Goal: Task Accomplishment & Management: Contribute content

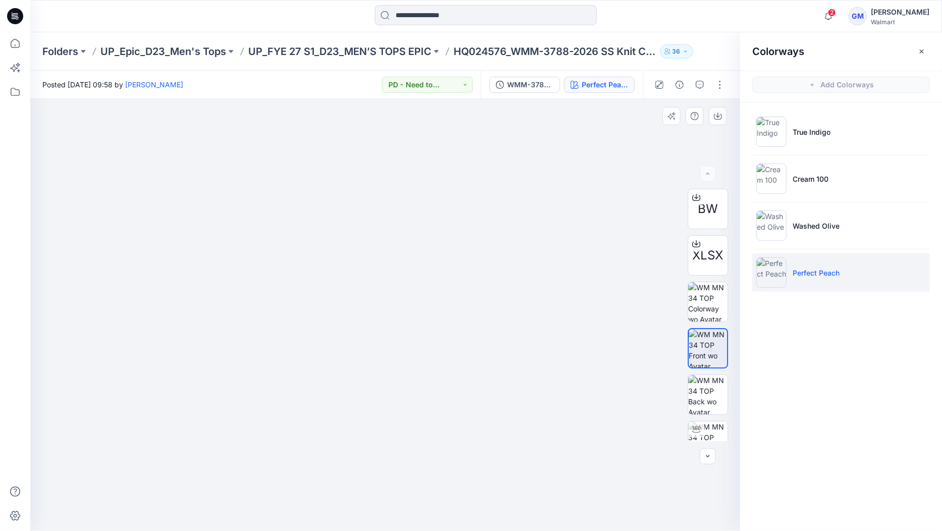
click at [466, 277] on img at bounding box center [385, 297] width 505 height 468
click at [14, 47] on icon at bounding box center [15, 43] width 9 height 9
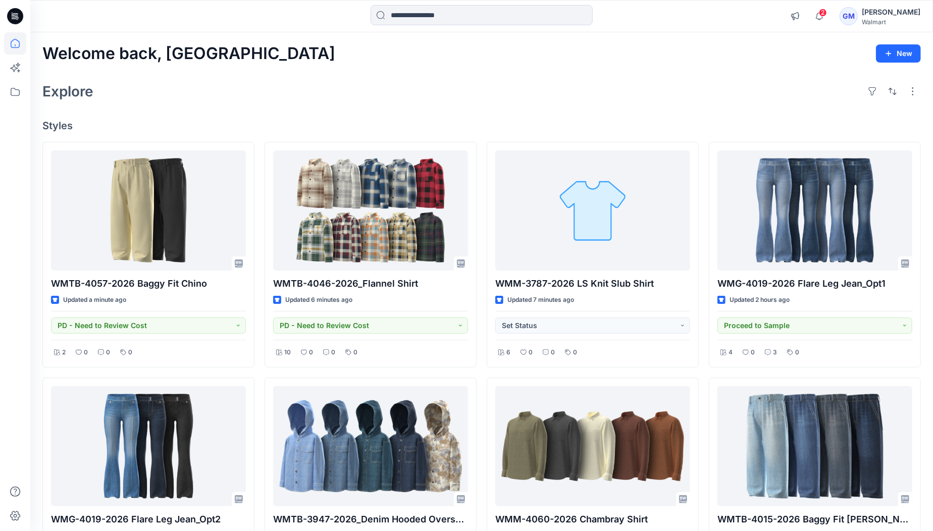
click at [437, 78] on div "Welcome back, Gayan New Explore Styles WMTB-4057-2026 Baggy Fit Chino Updated a…" at bounding box center [481, 459] width 902 height 855
click at [529, 131] on h4 "Styles" at bounding box center [481, 126] width 878 height 12
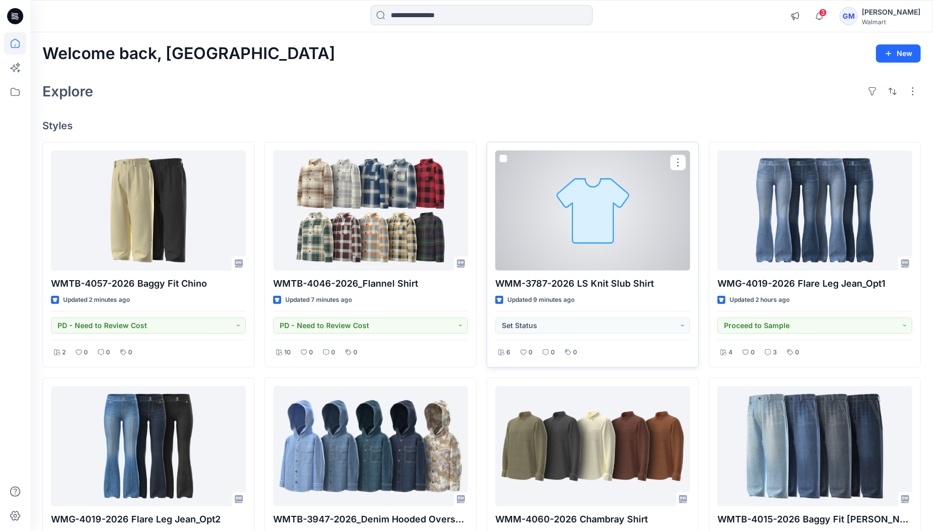
click at [569, 250] on div at bounding box center [592, 210] width 195 height 120
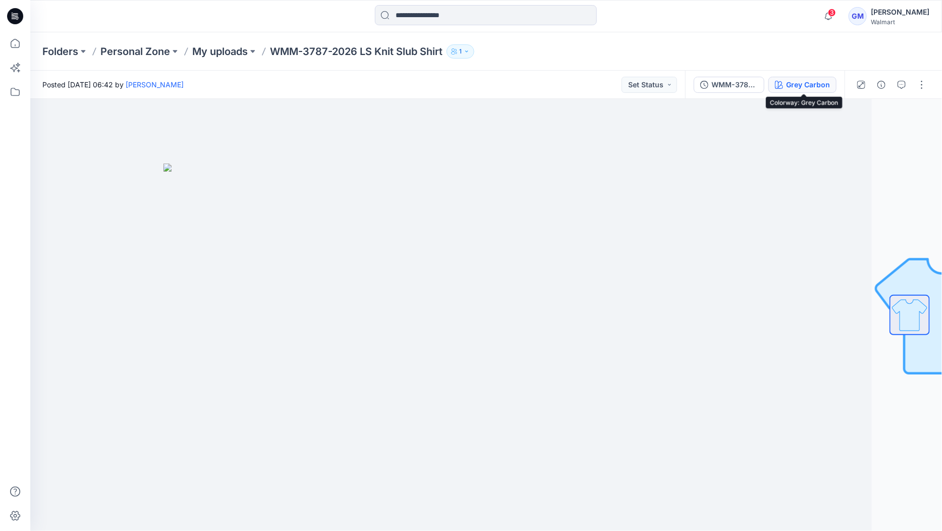
click at [808, 82] on div "Grey Carbon" at bounding box center [808, 84] width 44 height 11
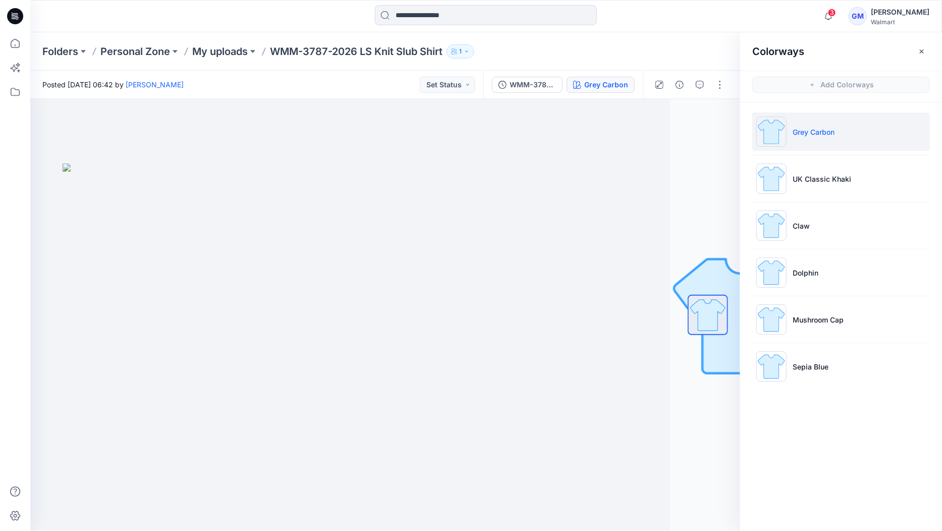
click at [638, 51] on div "Folders Personal Zone My uploads WMM-3787-2026 LS Knit Slub Shirt 1" at bounding box center [446, 51] width 809 height 14
click at [210, 46] on p "My uploads" at bounding box center [220, 51] width 56 height 14
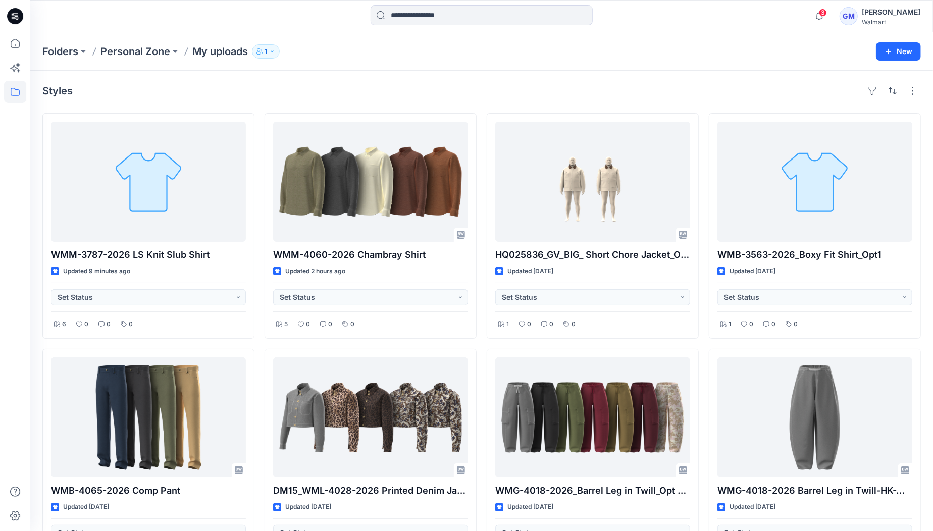
click at [533, 69] on div "Folders Personal Zone My uploads 1 New" at bounding box center [481, 51] width 902 height 38
click at [305, 98] on div "Styles" at bounding box center [481, 91] width 878 height 16
click at [20, 44] on icon at bounding box center [15, 43] width 22 height 22
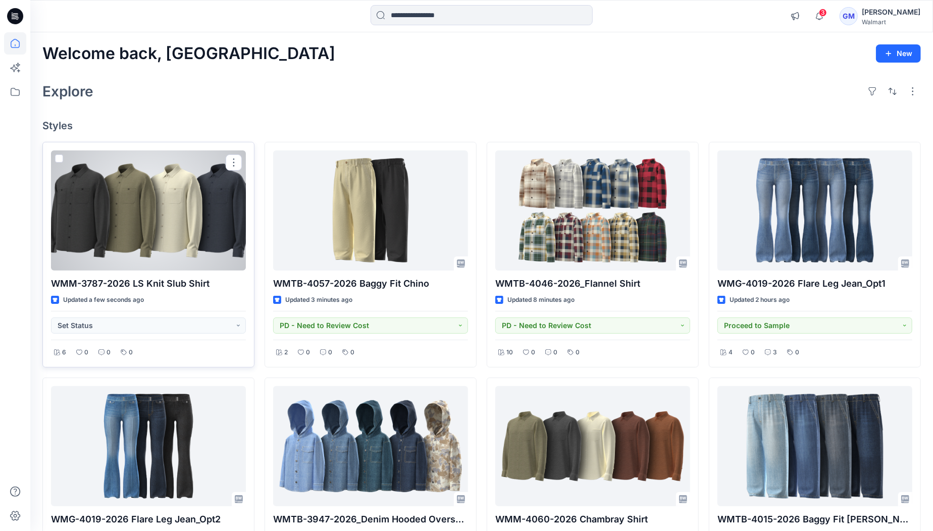
click at [172, 237] on div at bounding box center [148, 210] width 195 height 120
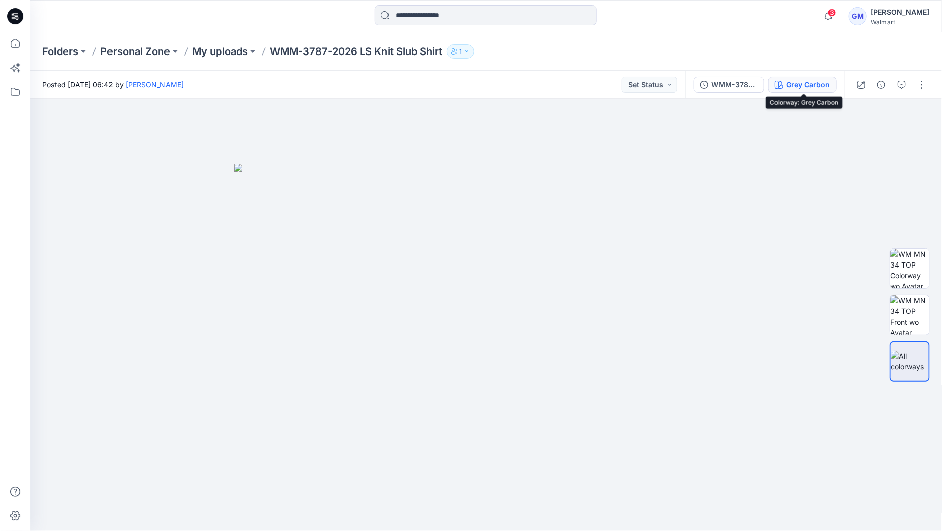
click at [805, 83] on div "Grey Carbon" at bounding box center [808, 84] width 44 height 11
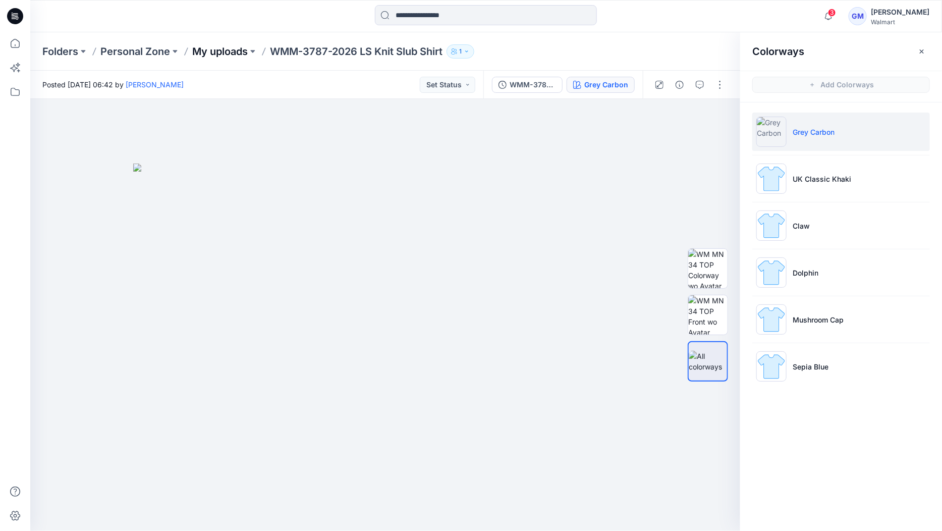
click at [216, 52] on p "My uploads" at bounding box center [220, 51] width 56 height 14
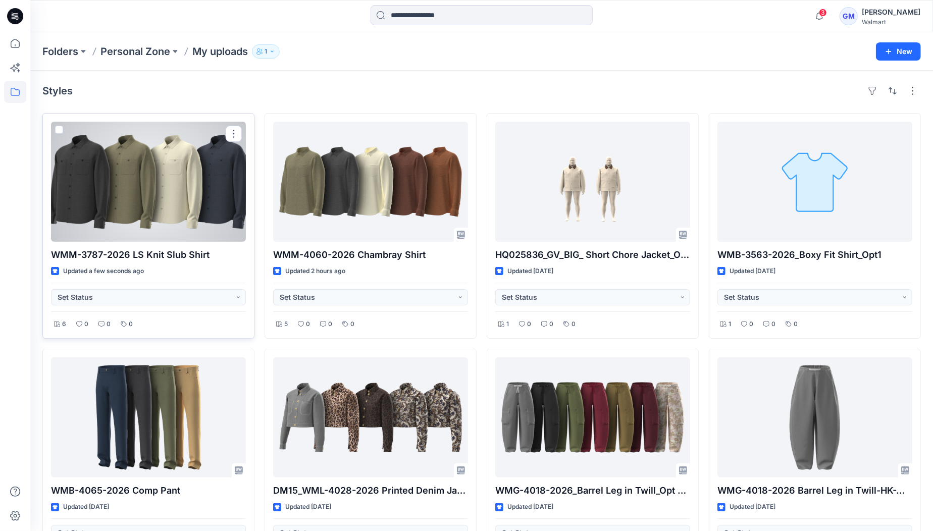
click at [210, 187] on div at bounding box center [148, 182] width 195 height 120
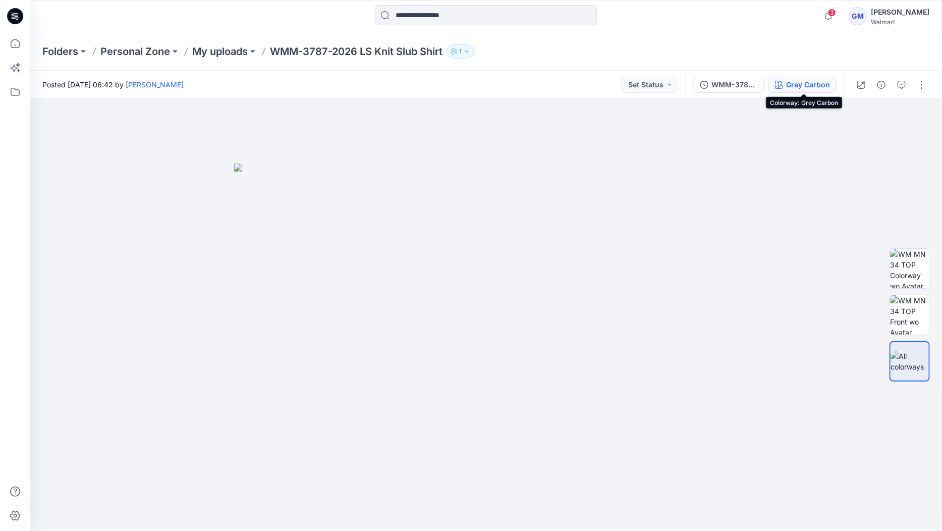
click at [804, 82] on div "Grey Carbon" at bounding box center [808, 84] width 44 height 11
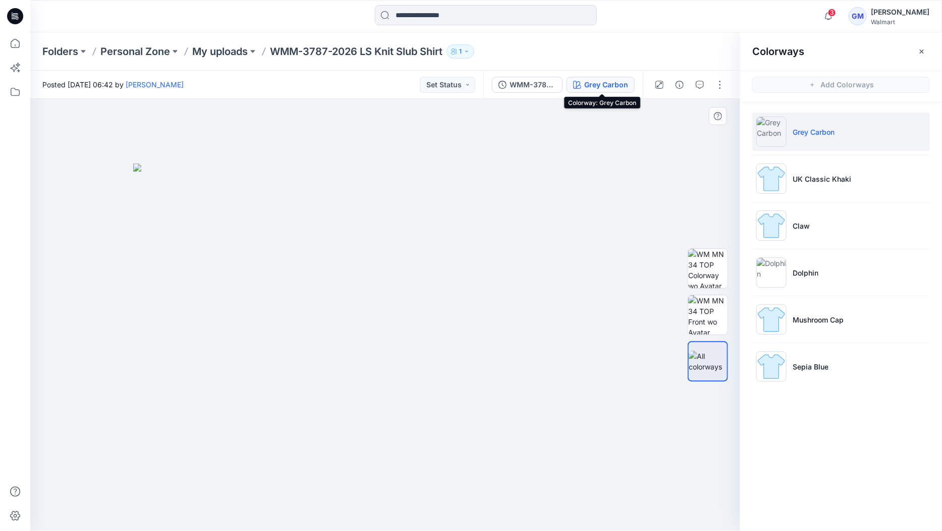
click at [569, 361] on img at bounding box center [385, 347] width 505 height 367
click at [548, 361] on img at bounding box center [385, 347] width 505 height 367
drag, startPoint x: 236, startPoint y: 266, endPoint x: 242, endPoint y: 151, distance: 115.2
click at [236, 263] on img at bounding box center [385, 347] width 505 height 367
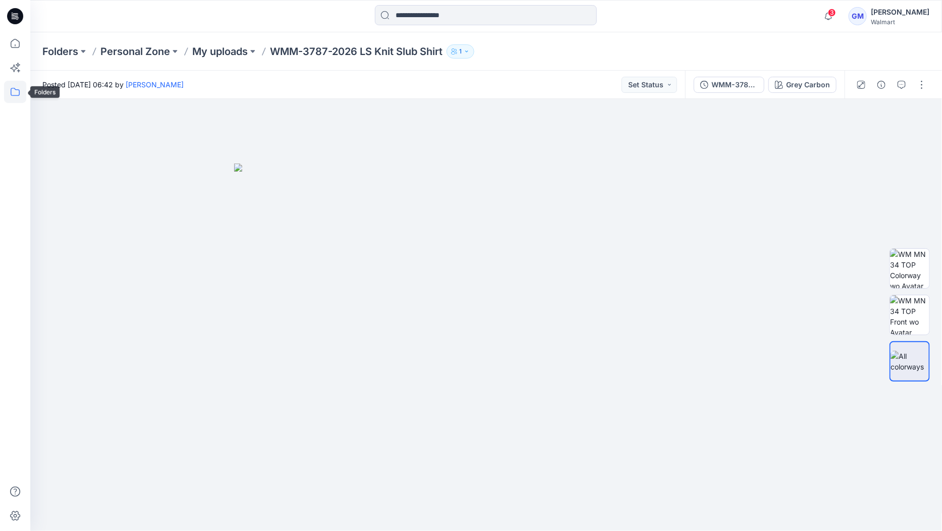
click at [10, 92] on icon at bounding box center [15, 92] width 22 height 22
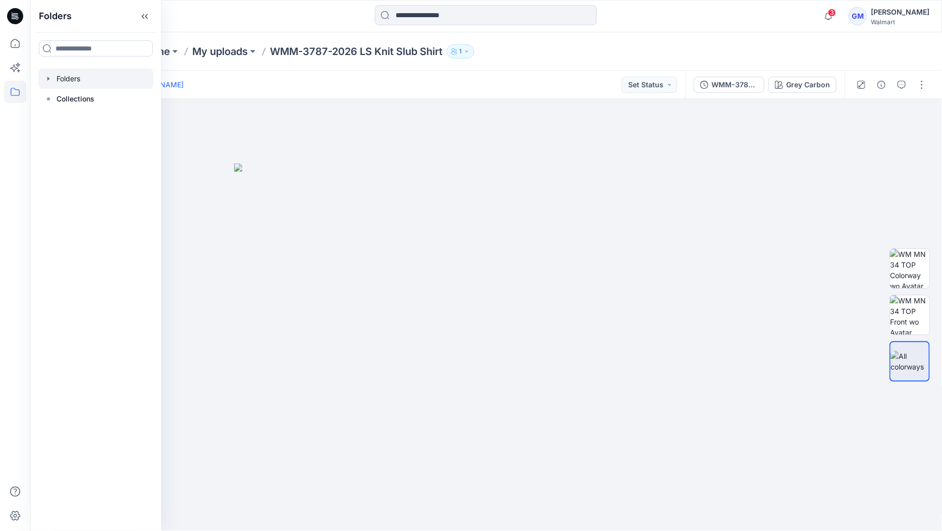
click at [75, 79] on div at bounding box center [95, 79] width 115 height 20
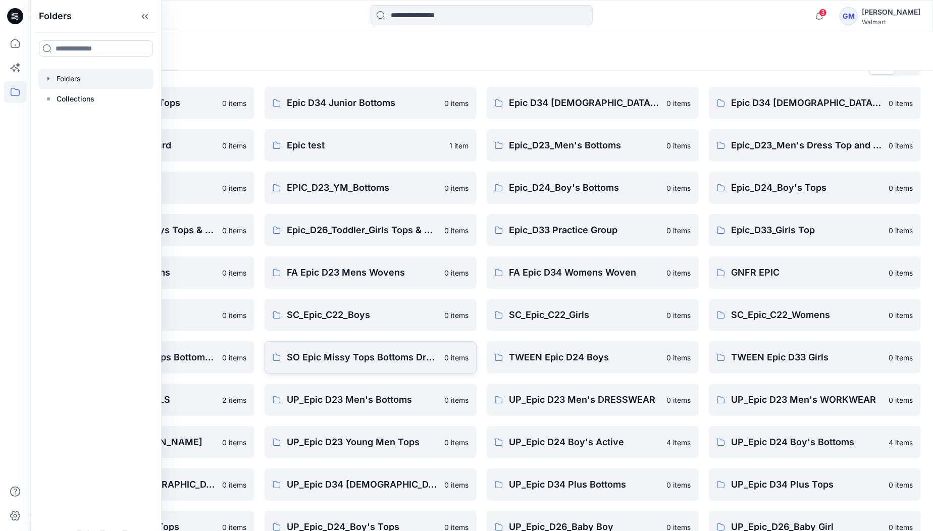
scroll to position [133, 0]
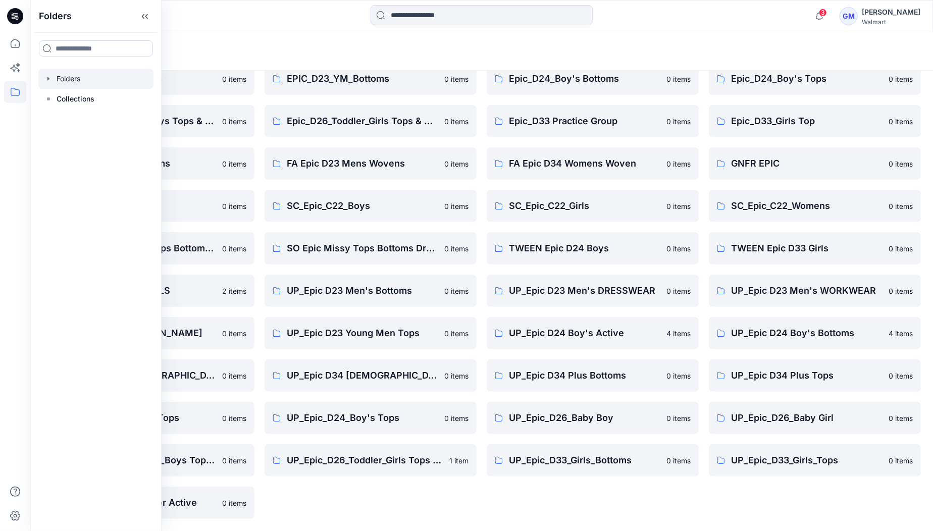
click at [414, 491] on div "Epic D34 Junior Bottoms 0 items Epic test 1 item EPIC_D23_YM_Bottoms 0 items Ep…" at bounding box center [370, 248] width 212 height 541
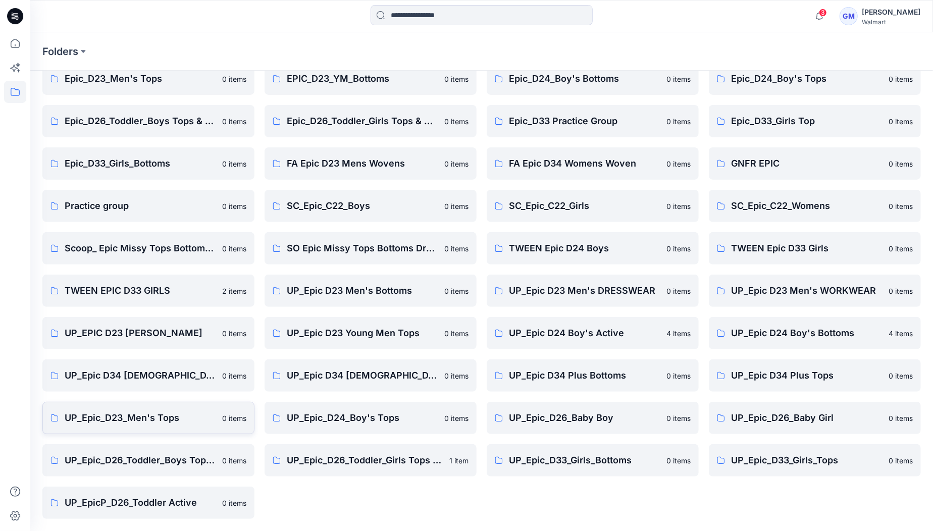
click at [166, 420] on p "UP_Epic_D23_Men's Tops" at bounding box center [140, 418] width 151 height 14
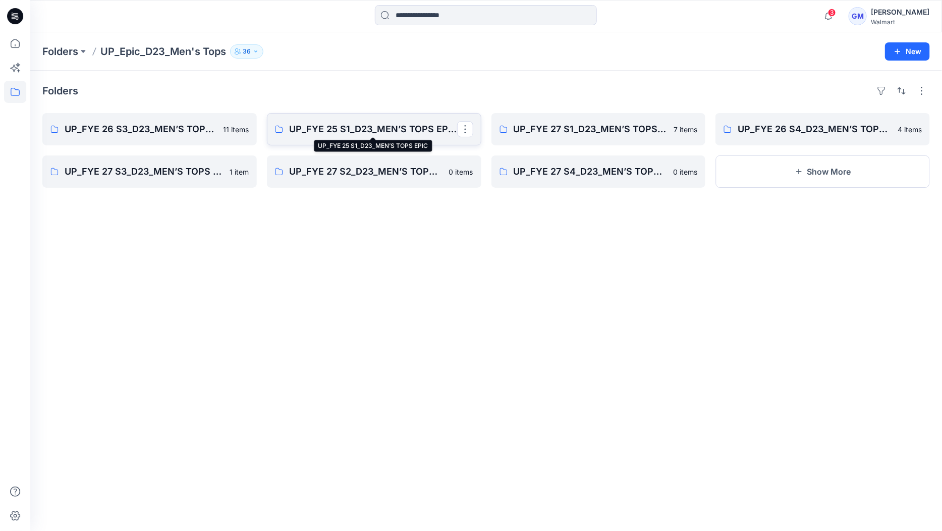
click at [377, 128] on p "UP_FYE 25 S1_D23_MEN’S TOPS EPIC" at bounding box center [373, 129] width 168 height 14
click at [614, 132] on p "UP_FYE 27 S1_D23_MEN’S TOPS EPIC" at bounding box center [598, 129] width 168 height 14
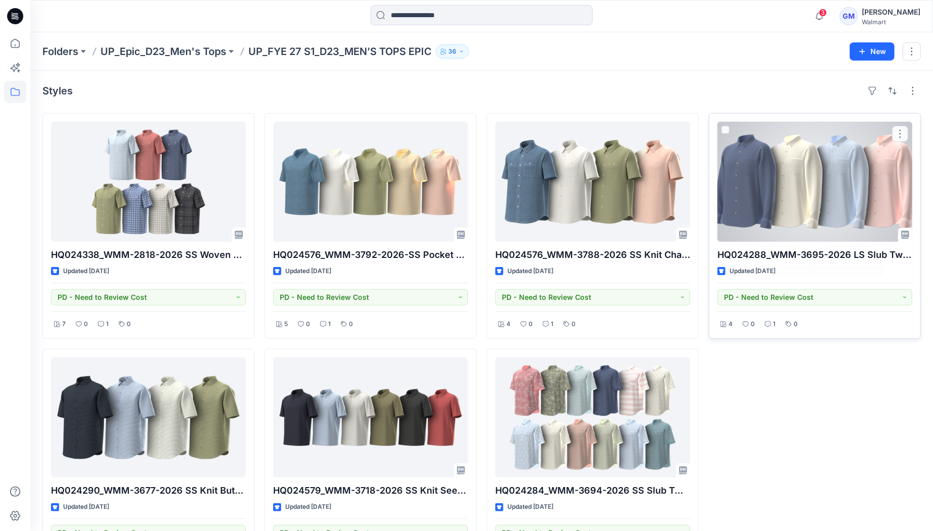
click at [770, 204] on div at bounding box center [814, 182] width 195 height 120
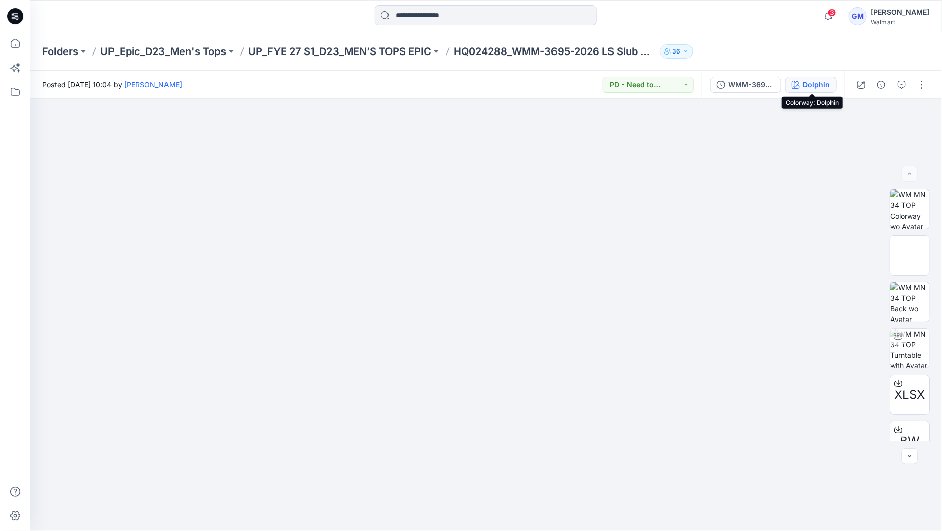
click at [802, 86] on button "Dolphin" at bounding box center [810, 85] width 51 height 16
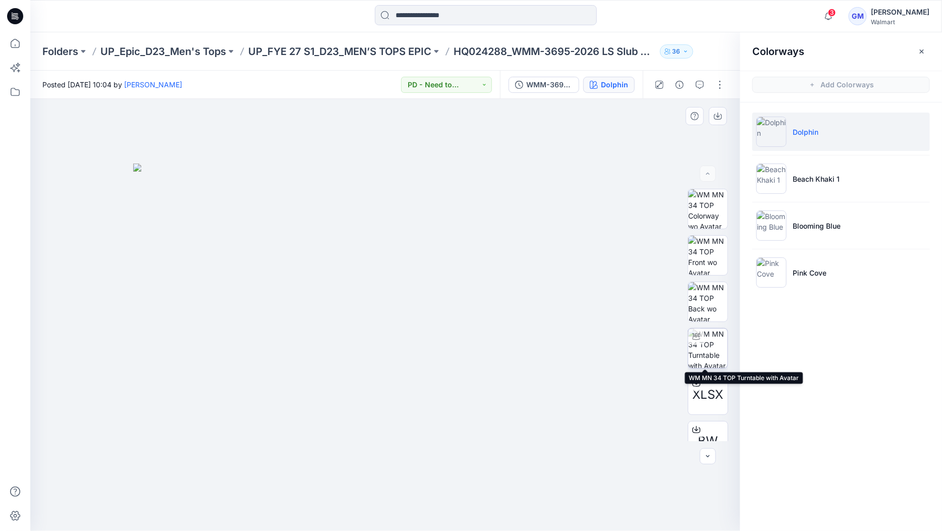
click at [716, 350] on img at bounding box center [707, 348] width 39 height 39
drag, startPoint x: 439, startPoint y: 263, endPoint x: 418, endPoint y: 364, distance: 103.0
click at [418, 364] on img at bounding box center [355, 296] width 849 height 469
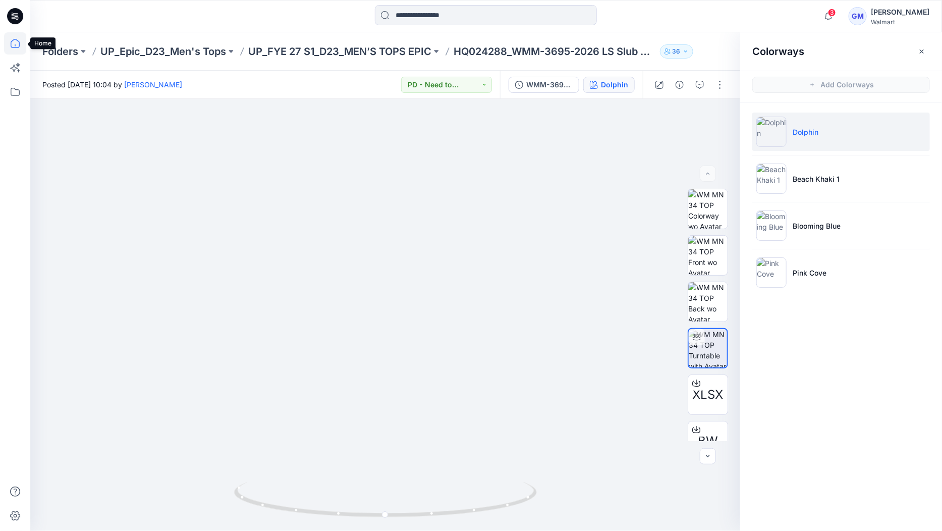
click at [13, 44] on icon at bounding box center [15, 43] width 22 height 22
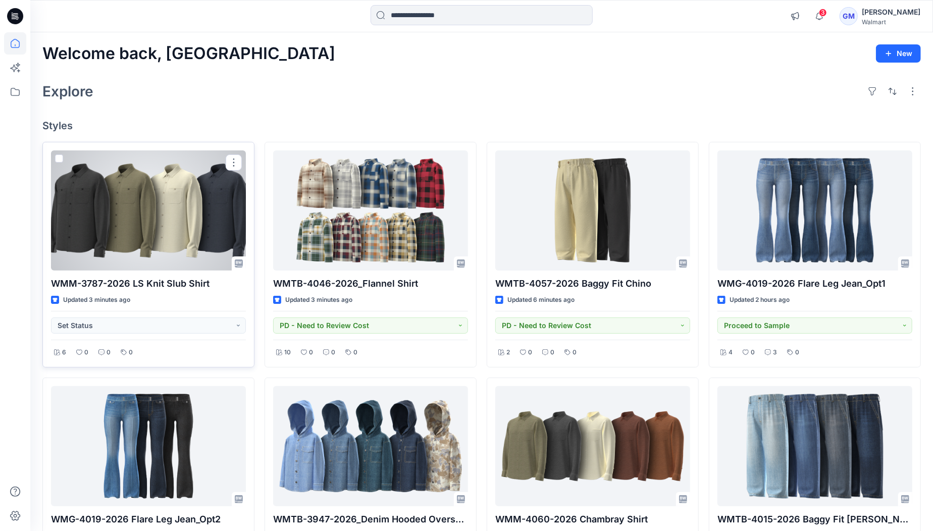
click at [175, 219] on div at bounding box center [148, 210] width 195 height 120
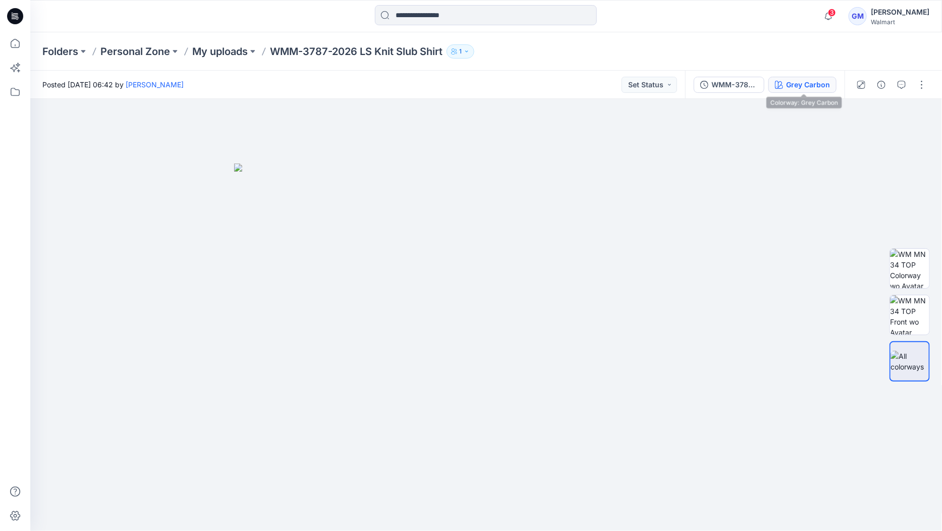
click at [814, 87] on div "Grey Carbon" at bounding box center [808, 84] width 44 height 11
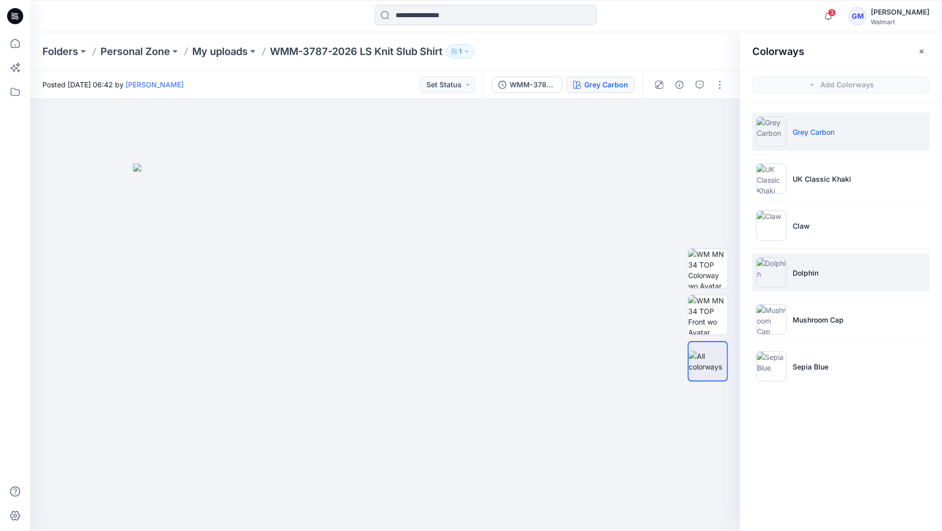
click at [831, 279] on li "Dolphin" at bounding box center [842, 272] width 178 height 38
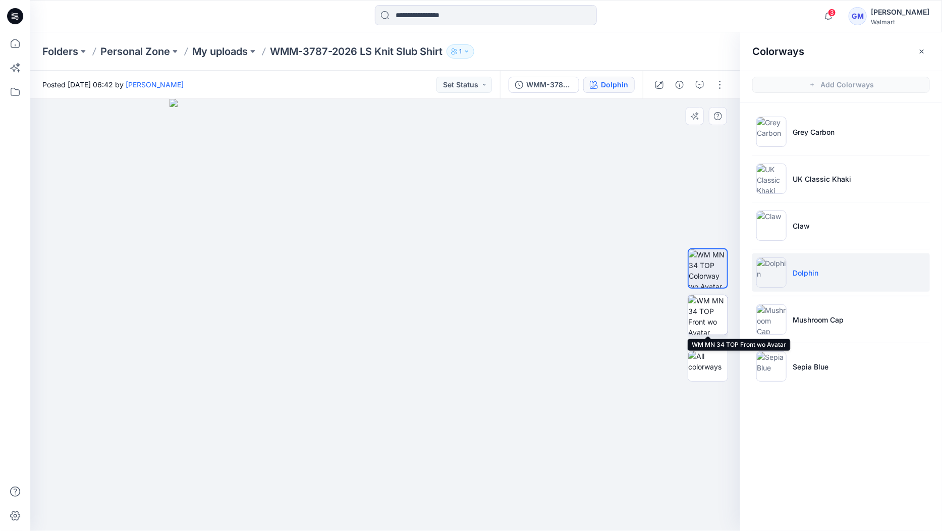
click at [703, 318] on img at bounding box center [707, 314] width 39 height 39
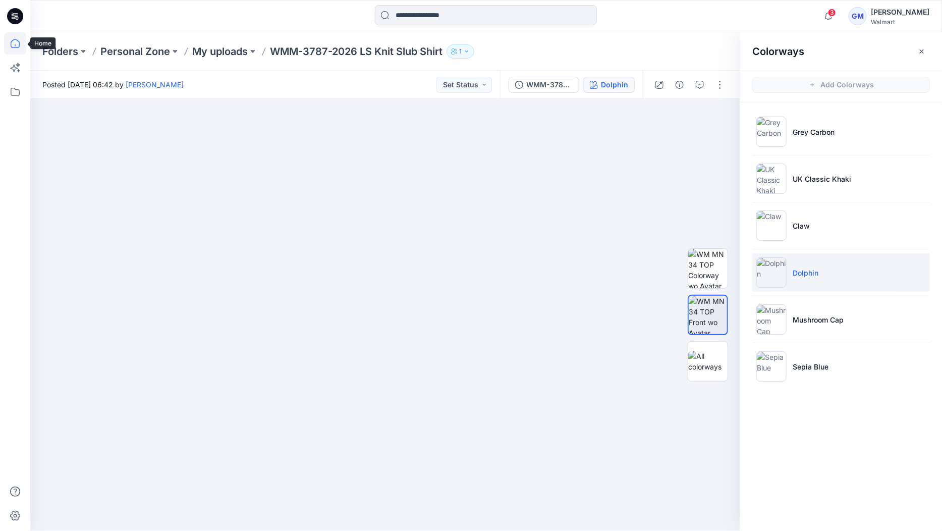
click at [16, 45] on icon at bounding box center [15, 43] width 22 height 22
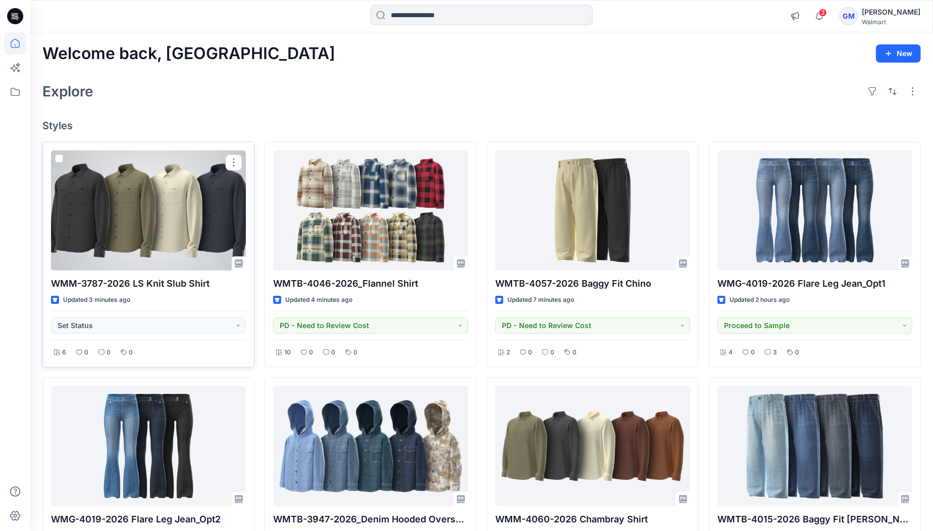
click at [152, 237] on div at bounding box center [148, 210] width 195 height 120
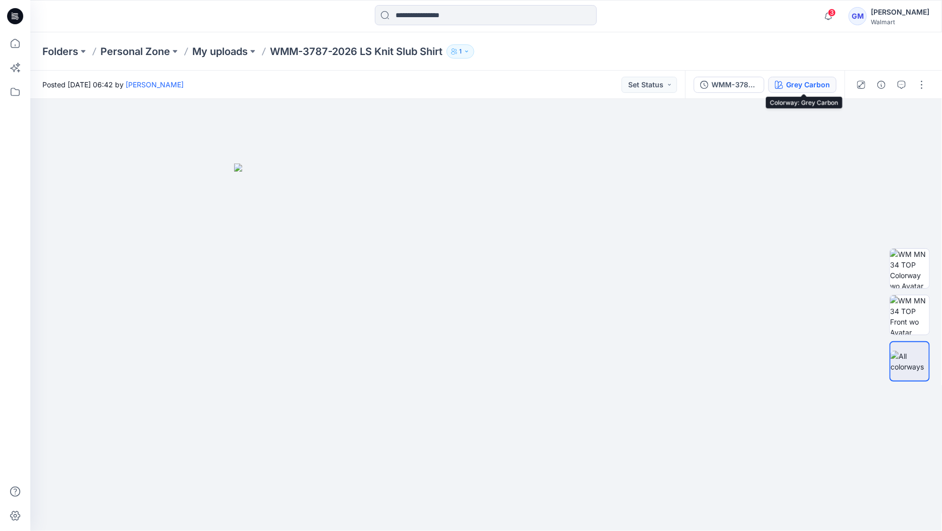
click at [808, 82] on div "Grey Carbon" at bounding box center [808, 84] width 44 height 11
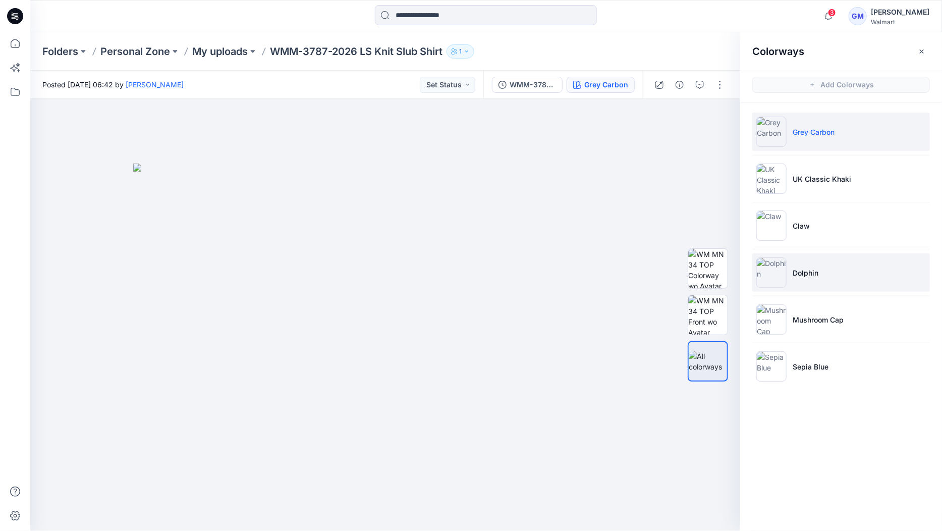
click at [827, 269] on li "Dolphin" at bounding box center [842, 272] width 178 height 38
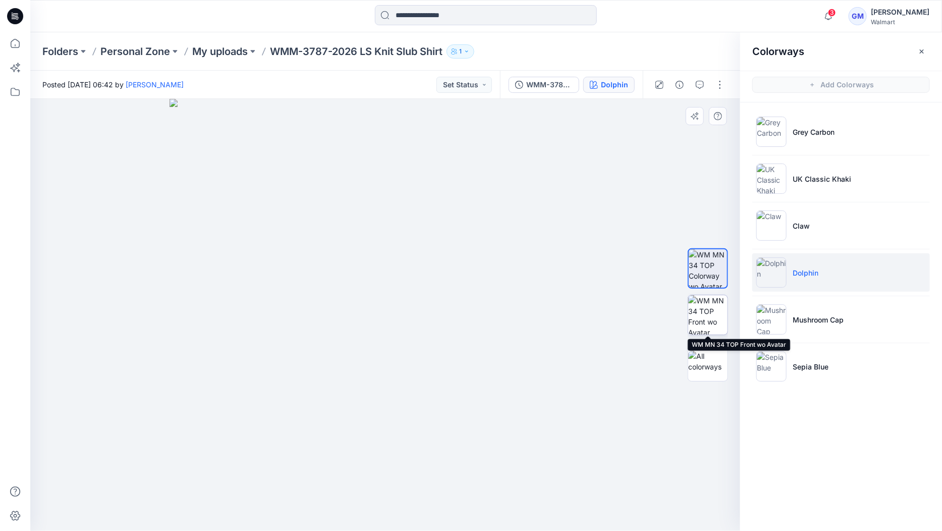
click at [724, 319] on img at bounding box center [707, 314] width 39 height 39
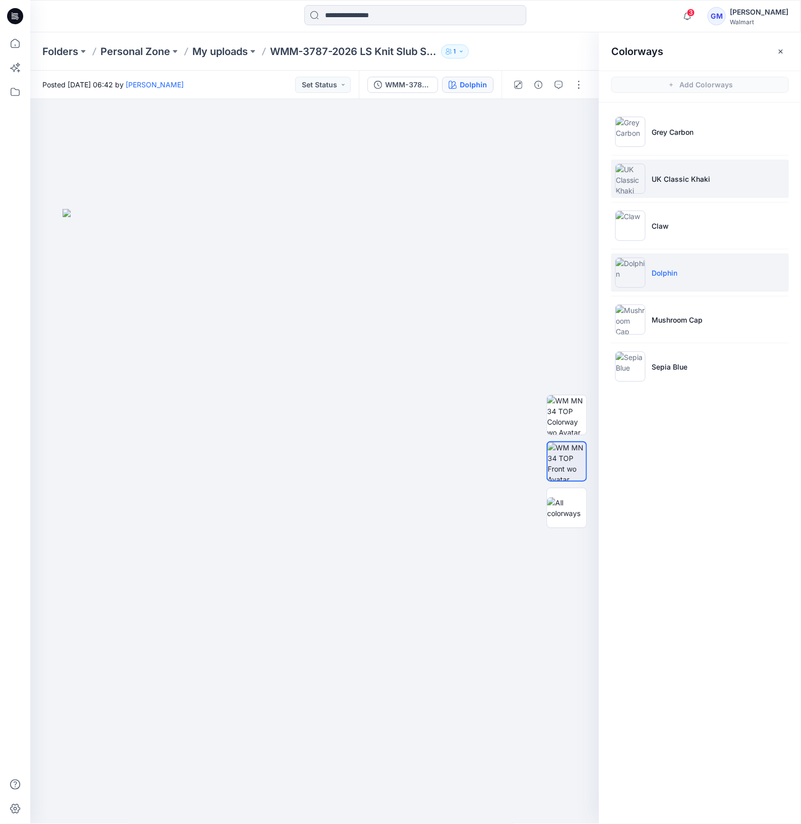
click at [696, 186] on li "UK Classic Khaki" at bounding box center [700, 178] width 178 height 38
click at [681, 268] on li "Dolphin" at bounding box center [700, 272] width 178 height 38
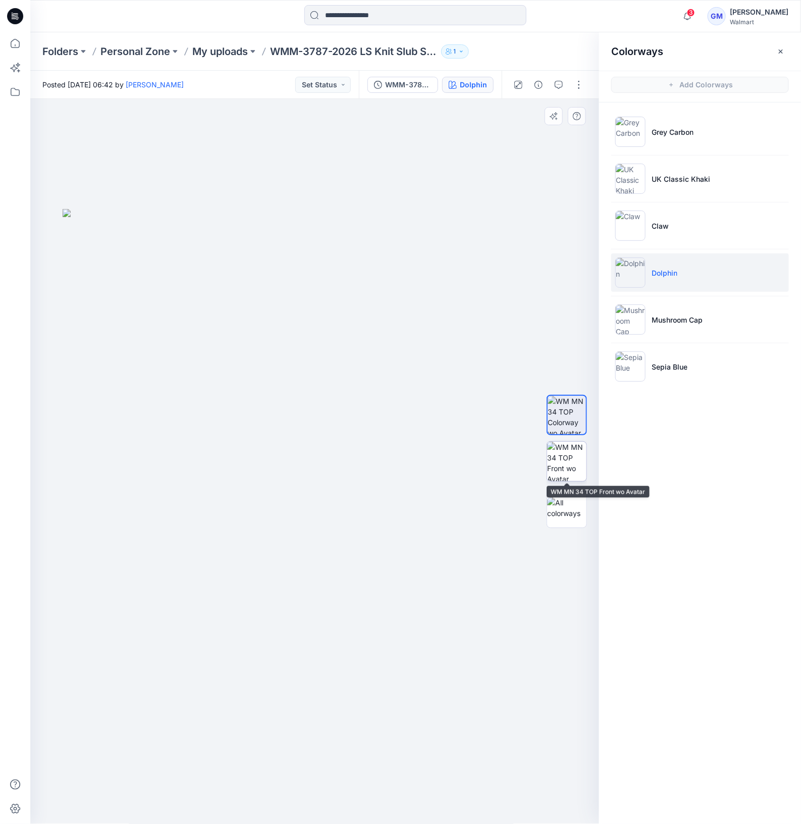
click at [571, 460] on img at bounding box center [566, 461] width 39 height 39
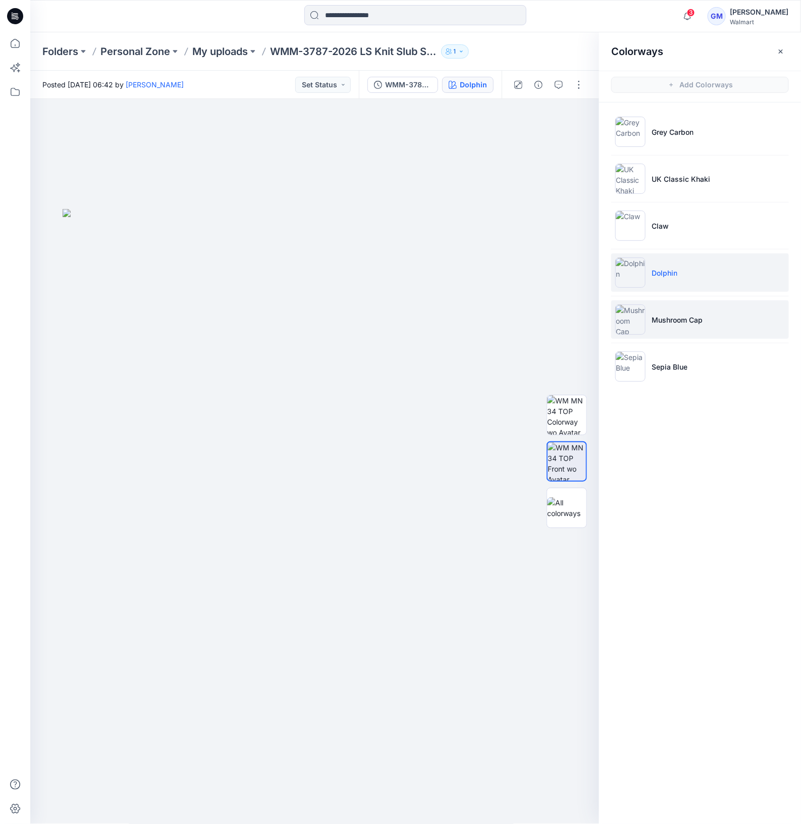
click at [690, 323] on p "Mushroom Cap" at bounding box center [677, 319] width 51 height 11
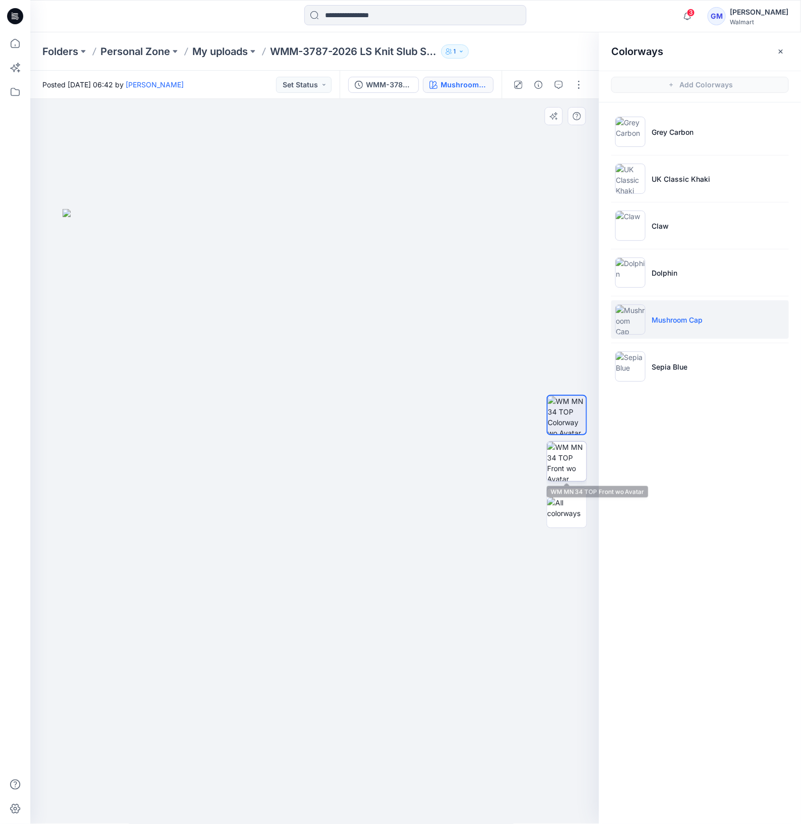
click at [553, 471] on img at bounding box center [566, 461] width 39 height 39
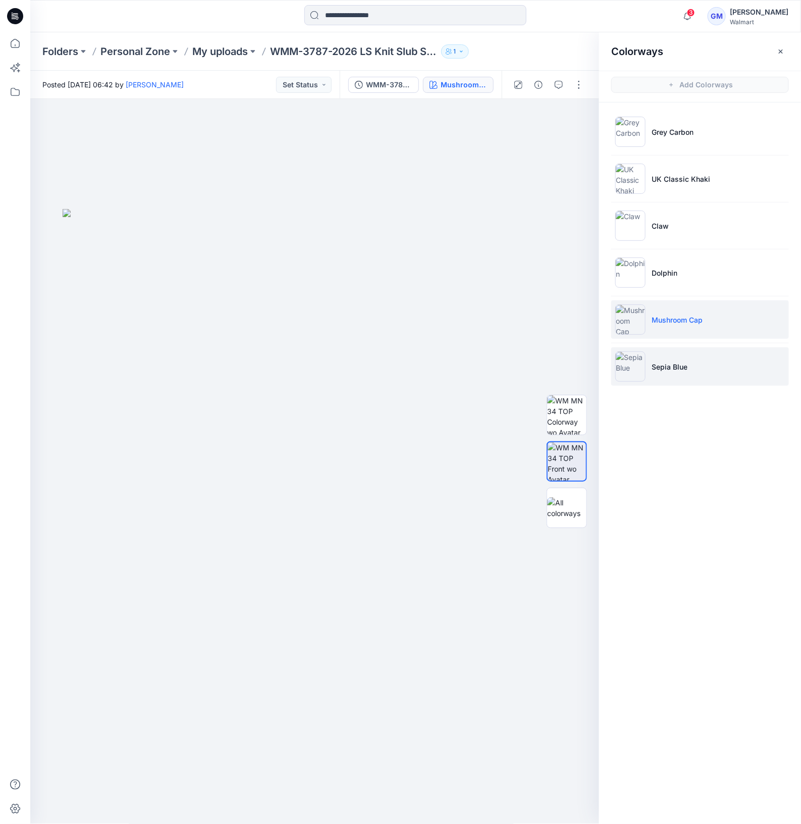
click at [686, 367] on p "Sepia Blue" at bounding box center [670, 366] width 36 height 11
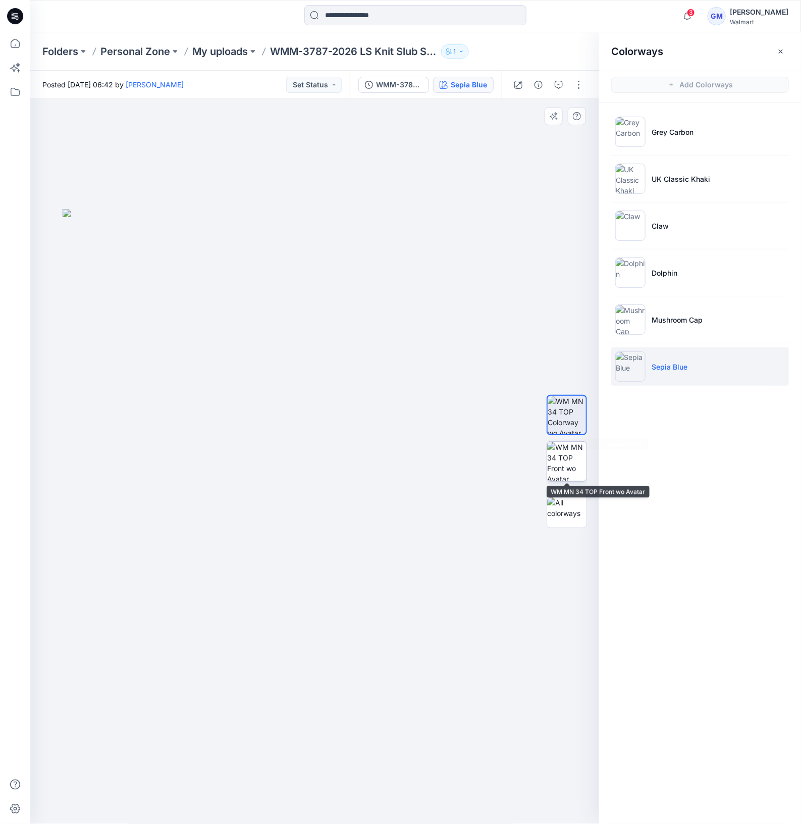
click at [575, 463] on img at bounding box center [566, 461] width 39 height 39
click at [576, 80] on button "button" at bounding box center [579, 85] width 16 height 16
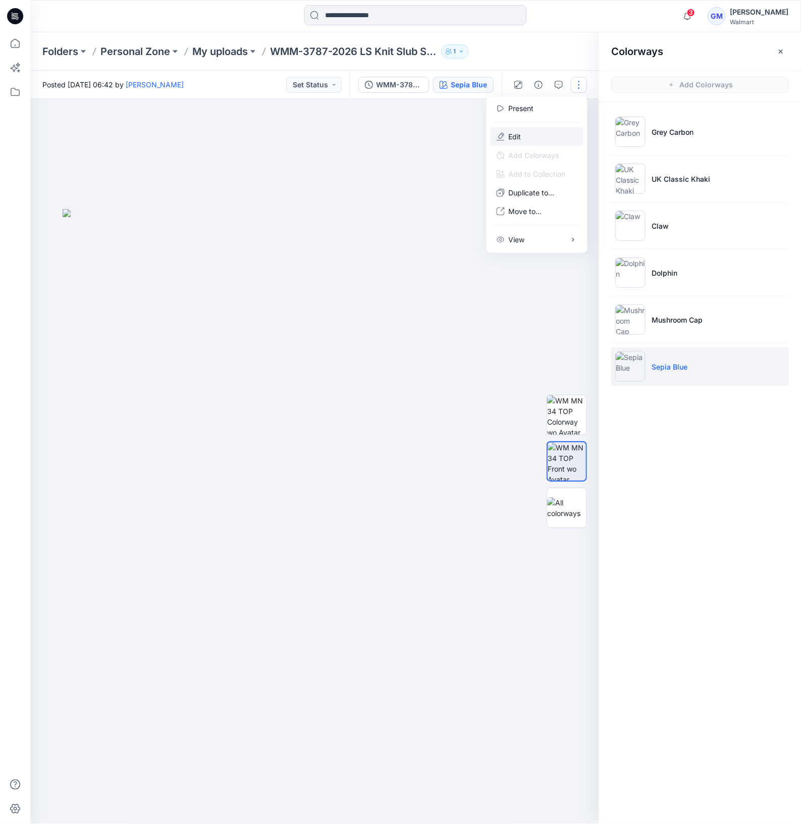
click at [537, 133] on button "Edit" at bounding box center [537, 136] width 93 height 19
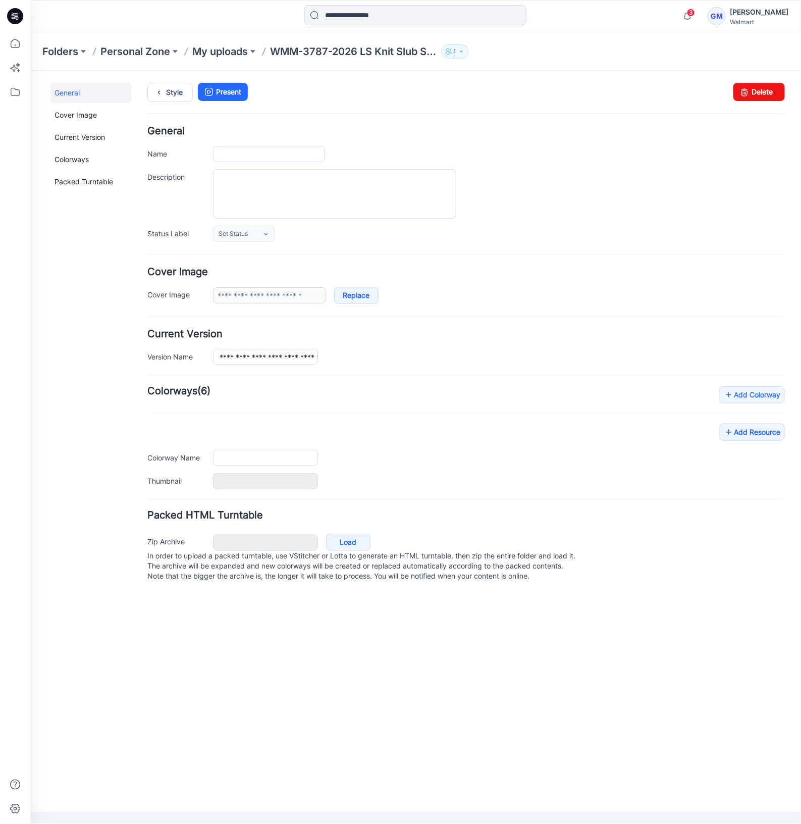
type input "**********"
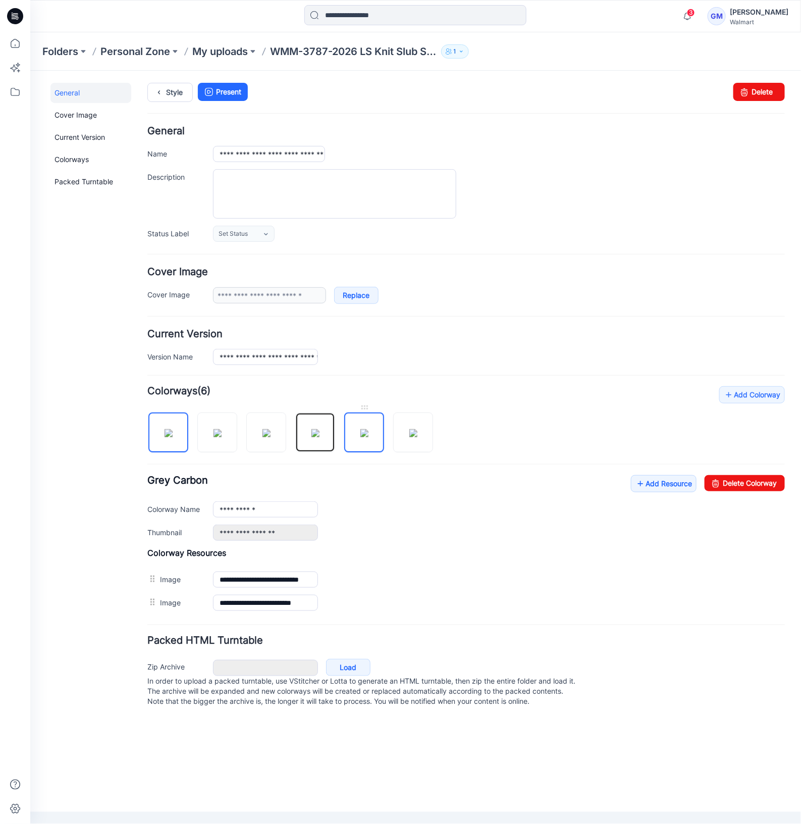
drag, startPoint x: 311, startPoint y: 437, endPoint x: 365, endPoint y: 447, distance: 54.9
click at [311, 437] on img at bounding box center [315, 432] width 8 height 8
click at [727, 486] on link "Delete Colorway" at bounding box center [744, 482] width 80 height 16
click at [314, 435] on img at bounding box center [315, 432] width 8 height 8
click at [741, 487] on link "Delete Colorway" at bounding box center [744, 482] width 80 height 16
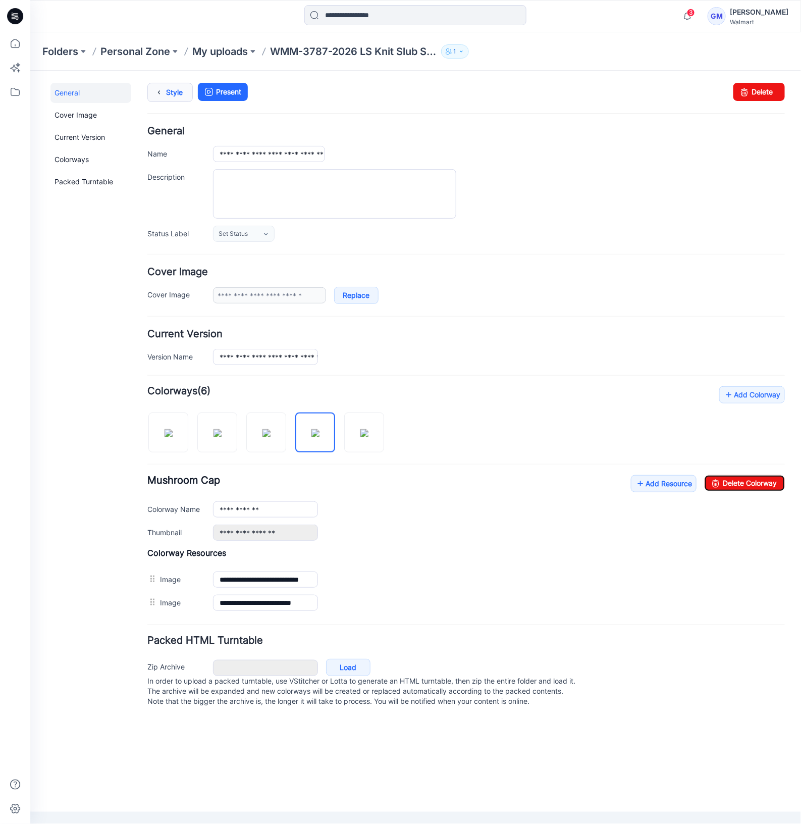
type input "**********"
click at [174, 92] on link "Style" at bounding box center [169, 91] width 45 height 19
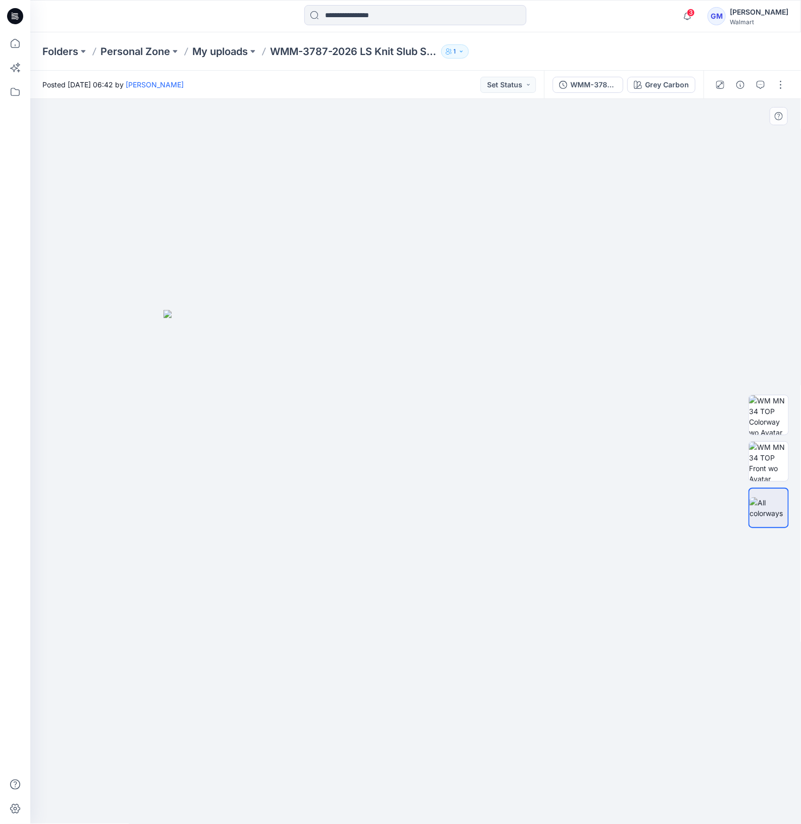
click at [524, 586] on img at bounding box center [416, 567] width 505 height 514
click at [369, 602] on img at bounding box center [416, 567] width 505 height 514
click at [414, 336] on img at bounding box center [416, 567] width 505 height 514
click at [673, 84] on div "Grey Carbon" at bounding box center [667, 84] width 44 height 11
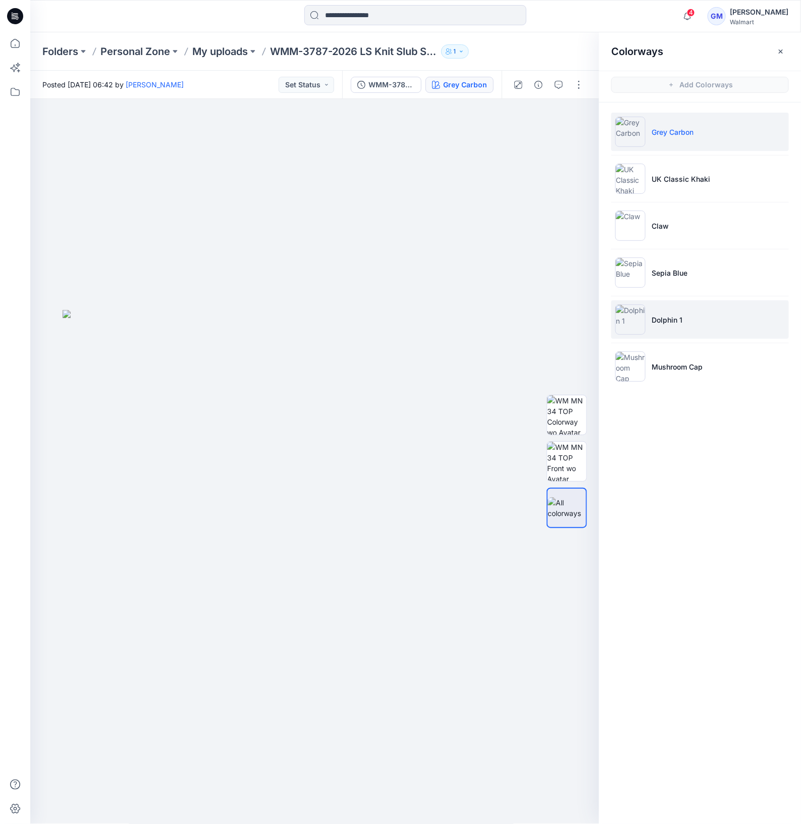
click at [706, 315] on li "Dolphin 1" at bounding box center [700, 319] width 178 height 38
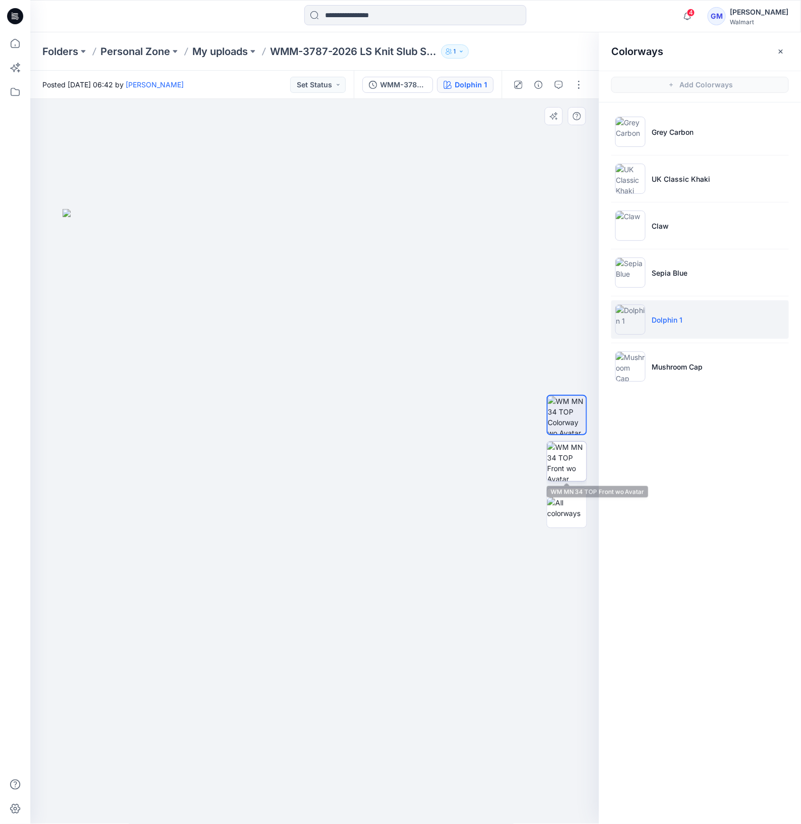
click at [564, 469] on img at bounding box center [566, 461] width 39 height 39
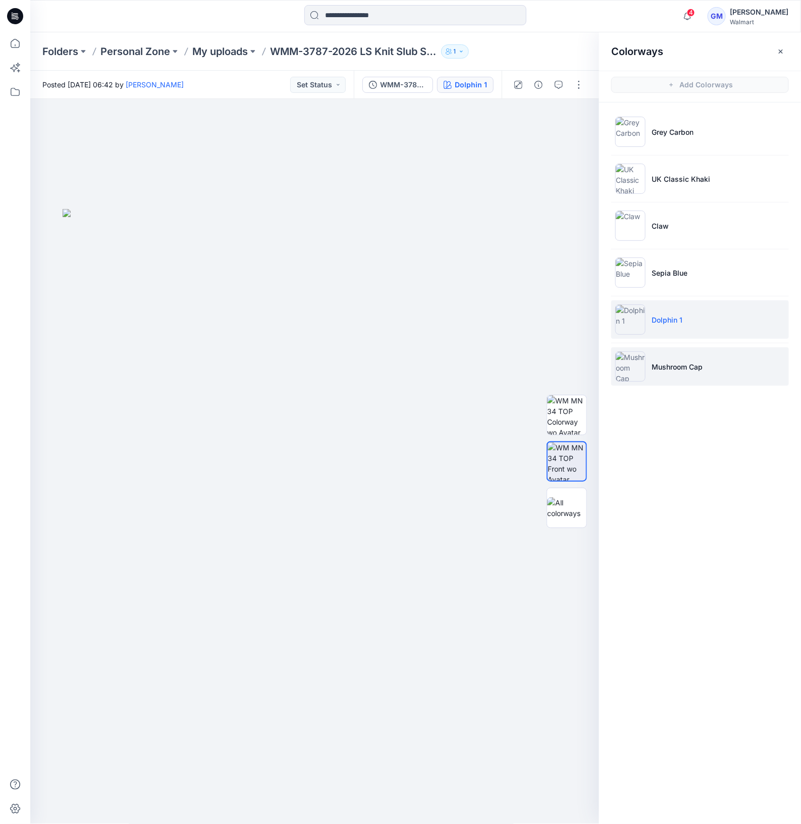
click at [688, 362] on p "Mushroom Cap" at bounding box center [677, 366] width 51 height 11
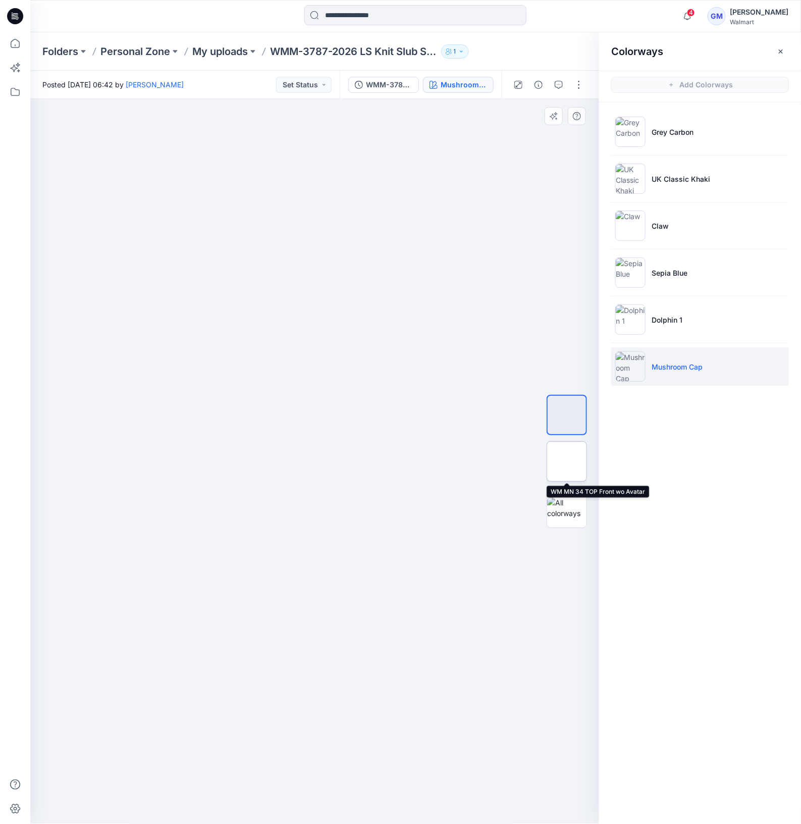
click at [567, 461] on img at bounding box center [567, 461] width 0 height 0
click at [436, 488] on img at bounding box center [315, 516] width 505 height 615
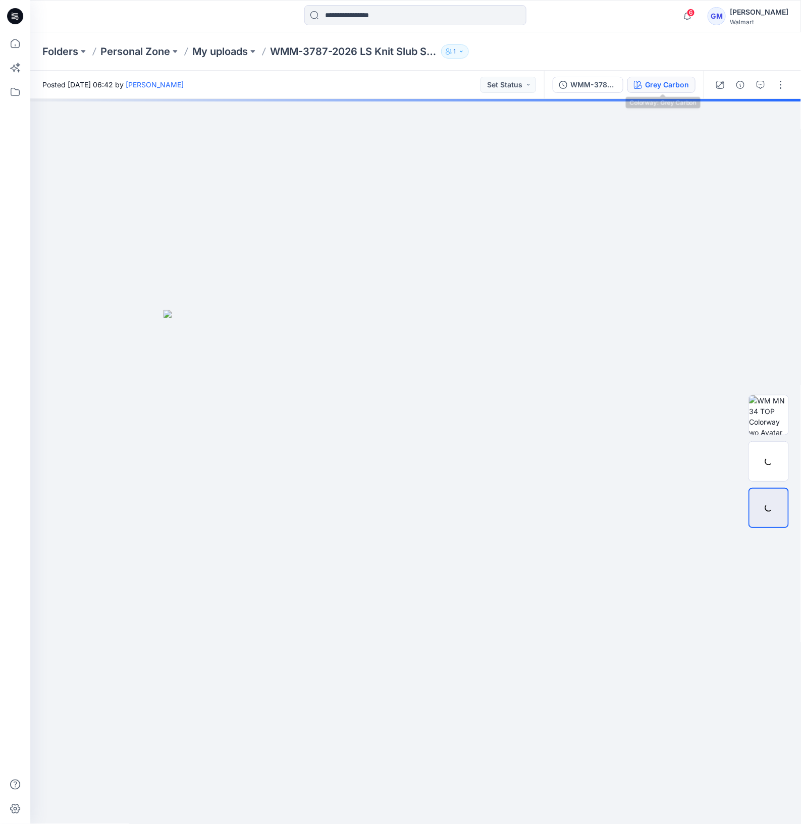
click at [688, 85] on div "Grey Carbon" at bounding box center [667, 84] width 44 height 11
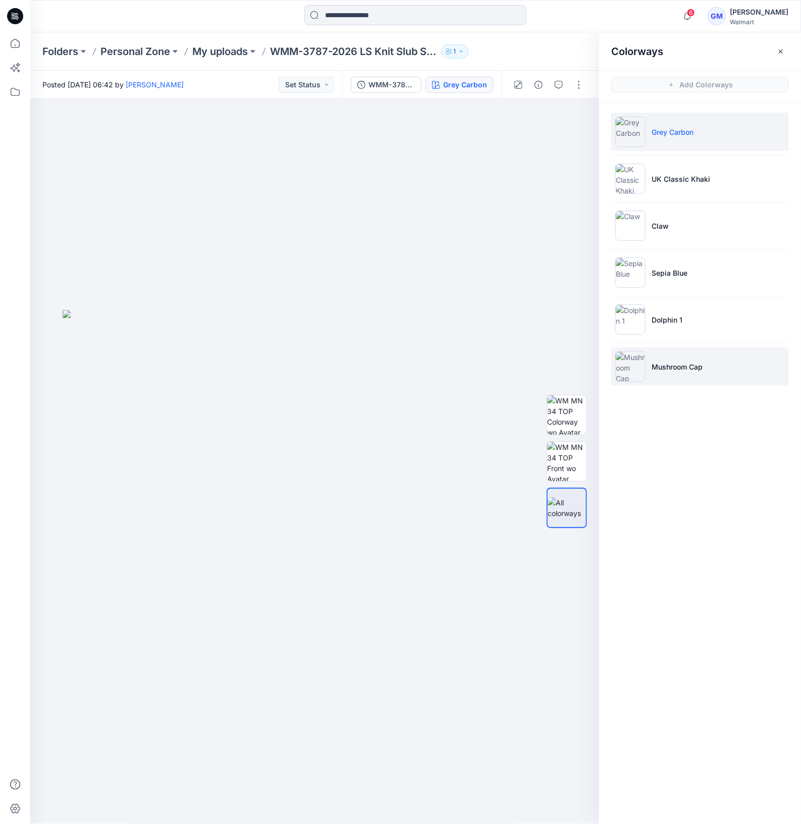
click at [701, 367] on p "Mushroom Cap" at bounding box center [677, 366] width 51 height 11
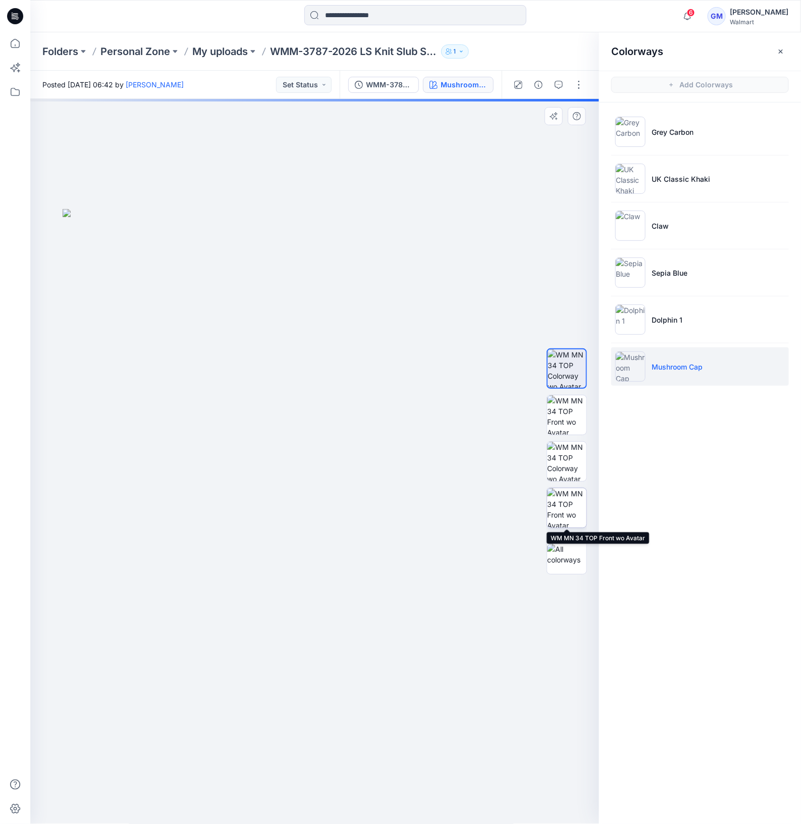
click at [578, 508] on img at bounding box center [566, 507] width 39 height 39
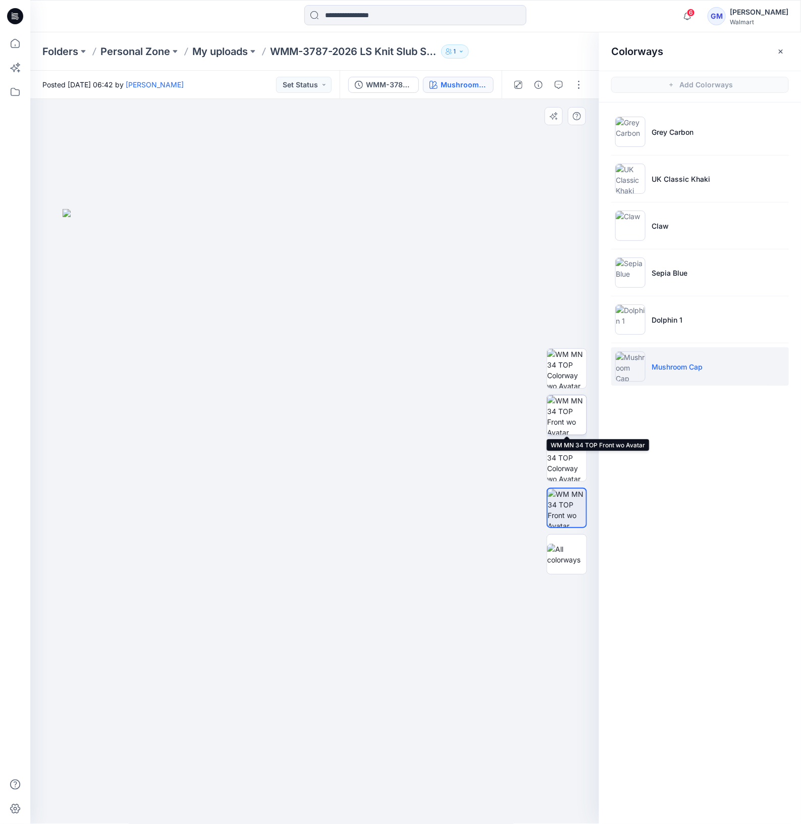
click at [570, 418] on img at bounding box center [566, 414] width 39 height 39
click at [570, 502] on img at bounding box center [566, 507] width 39 height 39
click at [578, 458] on img at bounding box center [566, 461] width 39 height 39
click at [563, 513] on img at bounding box center [566, 507] width 39 height 39
click at [565, 468] on img at bounding box center [566, 461] width 39 height 39
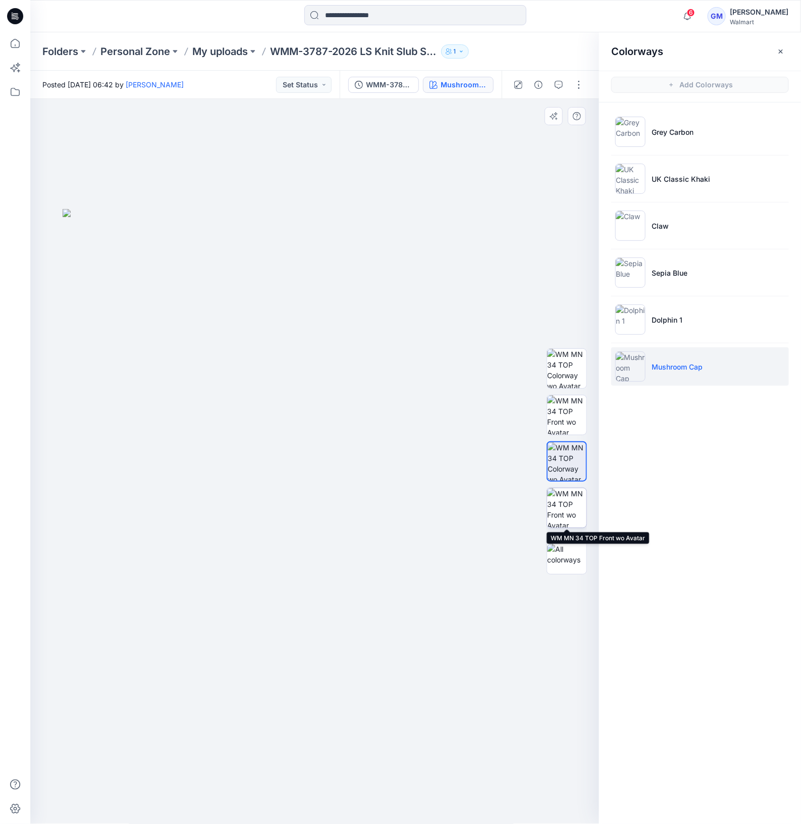
click at [560, 503] on img at bounding box center [566, 507] width 39 height 39
click at [561, 464] on img at bounding box center [566, 461] width 39 height 39
click at [567, 497] on img at bounding box center [566, 507] width 39 height 39
click at [556, 466] on img at bounding box center [566, 461] width 39 height 39
click at [691, 505] on div "Colorways Add Colorways Grey Carbon UK Classic Khaki Claw Sepia Blue Dolphin 1 …" at bounding box center [700, 427] width 202 height 791
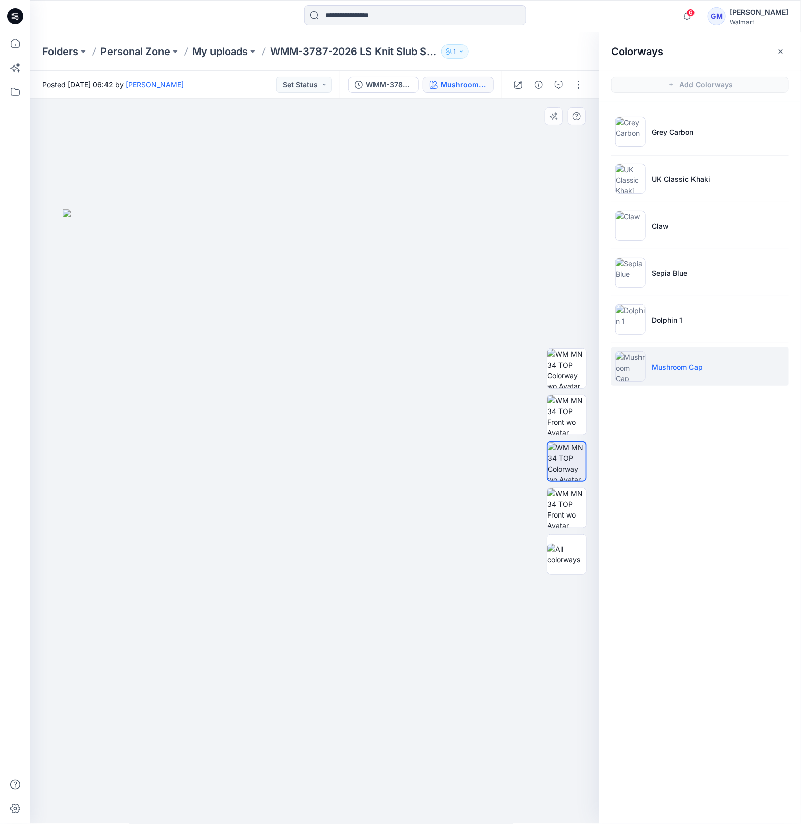
click at [342, 645] on img at bounding box center [315, 516] width 505 height 615
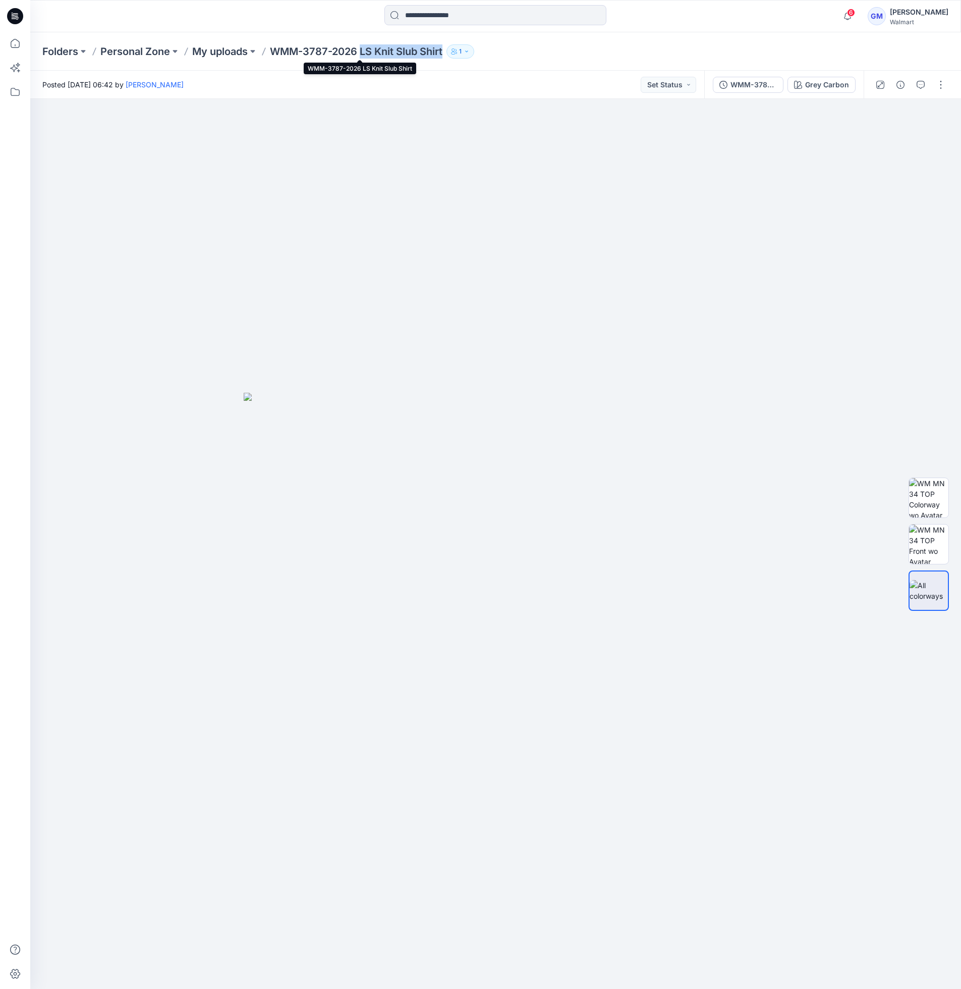
drag, startPoint x: 363, startPoint y: 52, endPoint x: 448, endPoint y: 53, distance: 84.8
click at [448, 53] on div "Folders Personal Zone My uploads WMM-3787-2026 LS Knit Slub Shirt 1" at bounding box center [456, 51] width 828 height 14
copy p "LS Knit Slub Shirt"
click at [800, 85] on icon "button" at bounding box center [901, 85] width 8 height 8
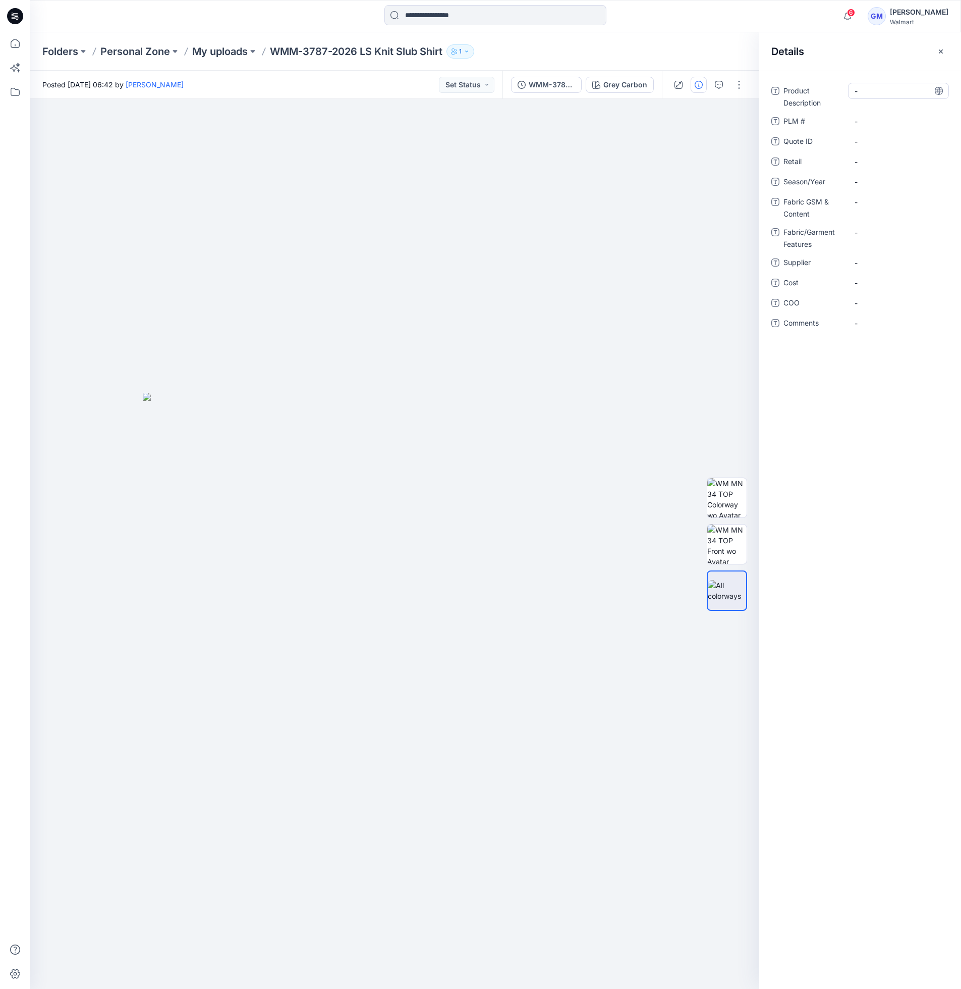
click at [800, 92] on Description "-" at bounding box center [899, 91] width 88 height 11
type textarea "**********"
click at [800, 185] on span "-" at bounding box center [899, 182] width 88 height 11
type textarea "**********"
click at [800, 261] on span "-" at bounding box center [899, 262] width 88 height 11
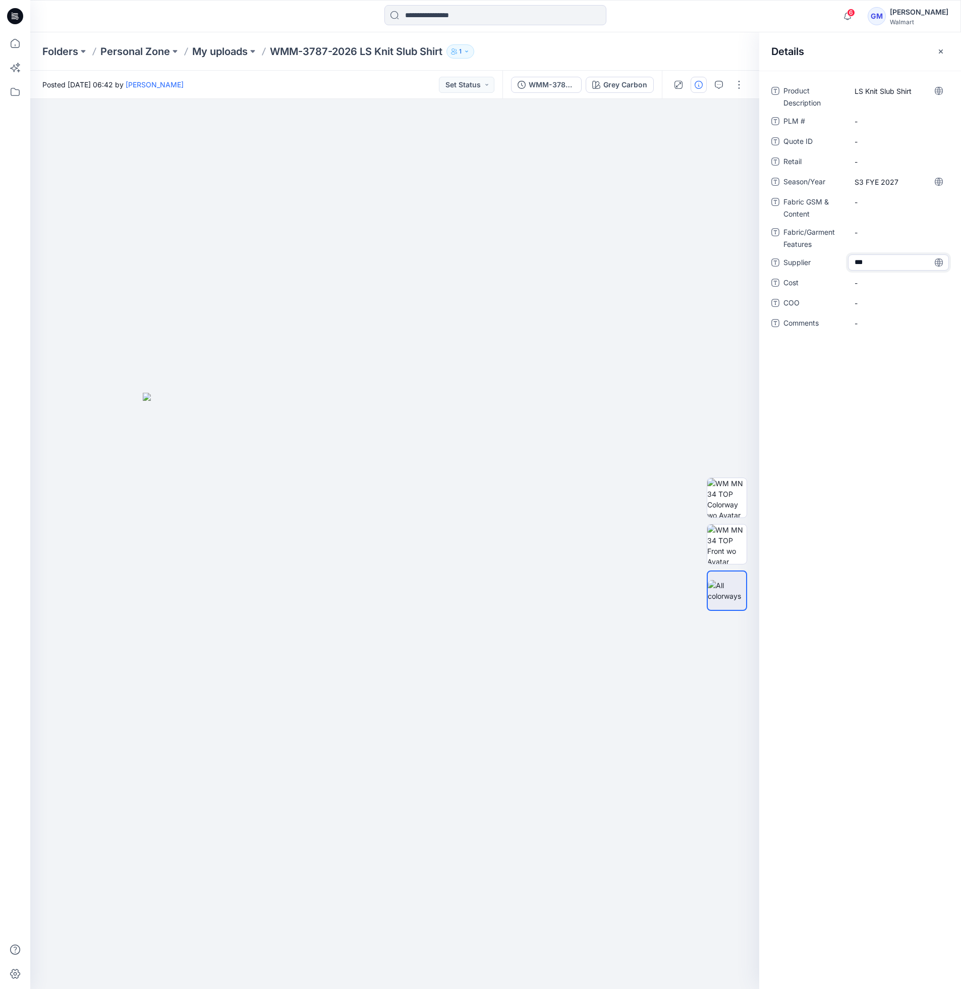
type textarea "****"
click at [800, 302] on span "-" at bounding box center [899, 303] width 88 height 11
type textarea "**"
click at [350, 312] on div at bounding box center [394, 544] width 729 height 890
click at [800, 204] on Content "-" at bounding box center [899, 202] width 88 height 11
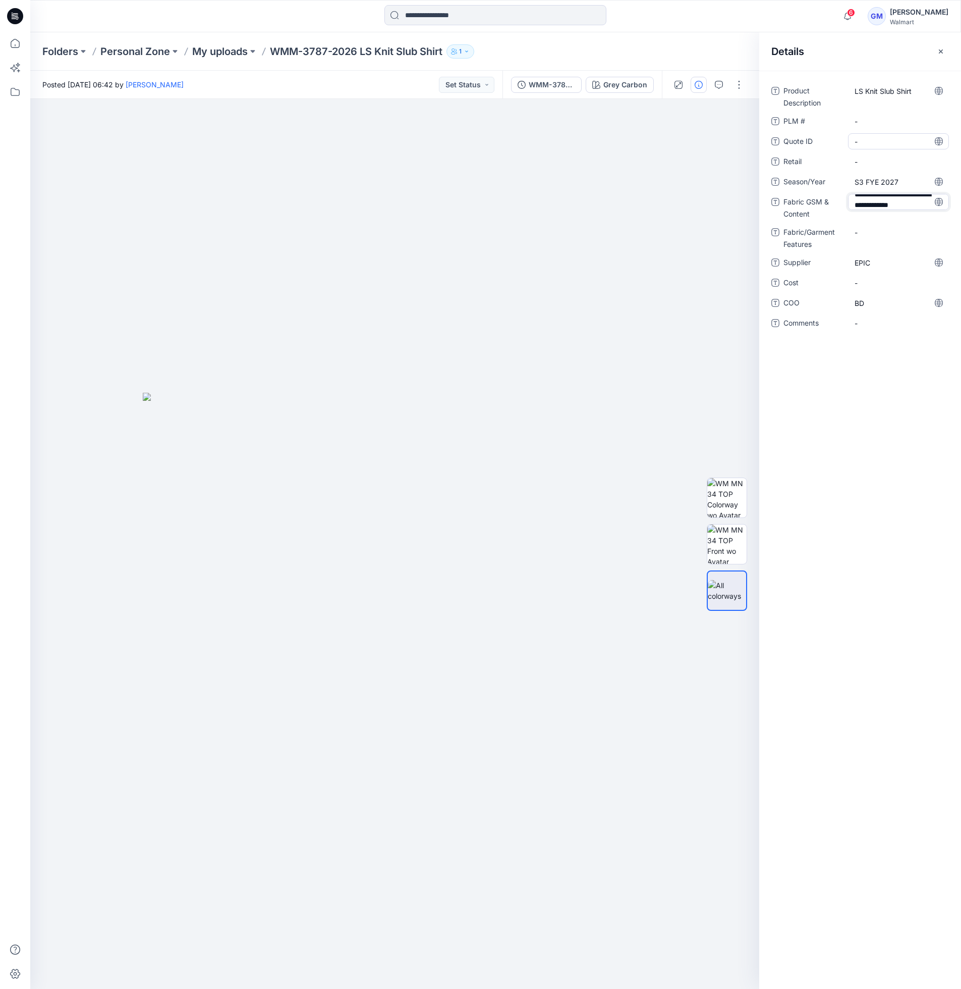
scroll to position [18, 0]
type textarea "**********"
click at [451, 584] on img at bounding box center [395, 691] width 505 height 597
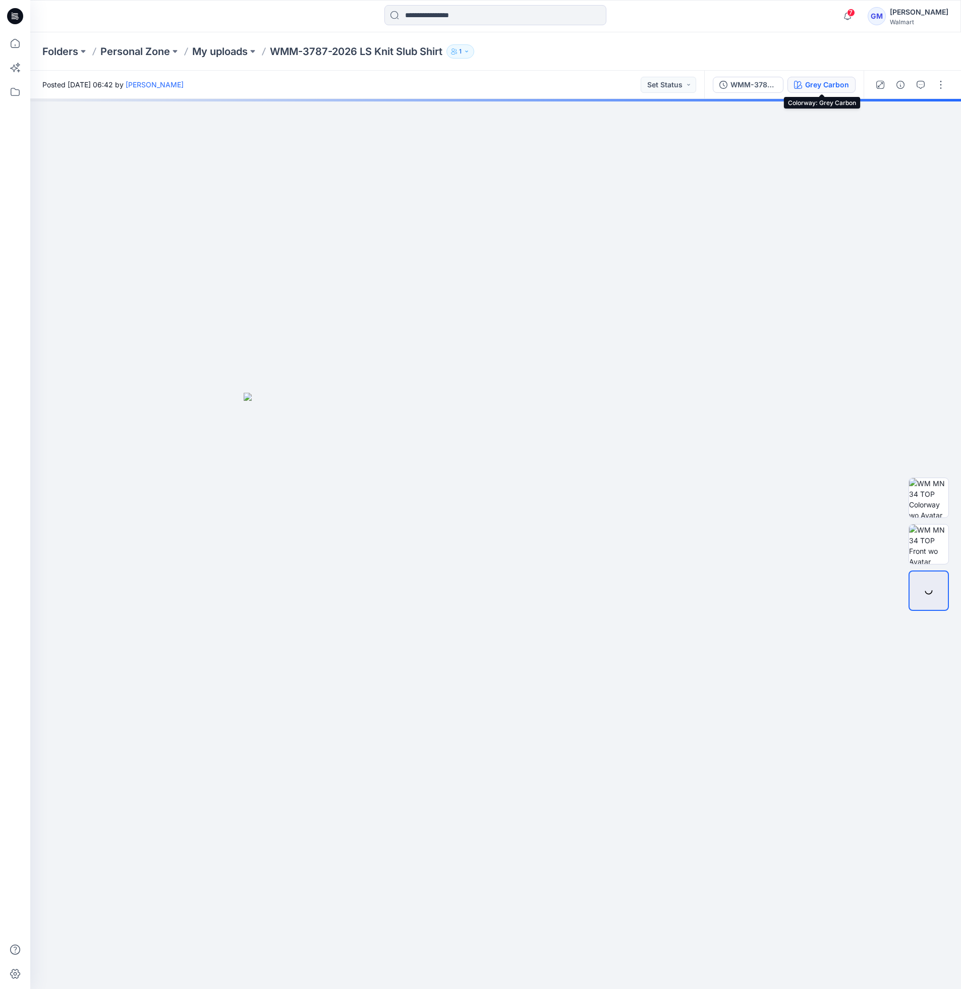
click at [826, 84] on div "Grey Carbon" at bounding box center [828, 84] width 44 height 11
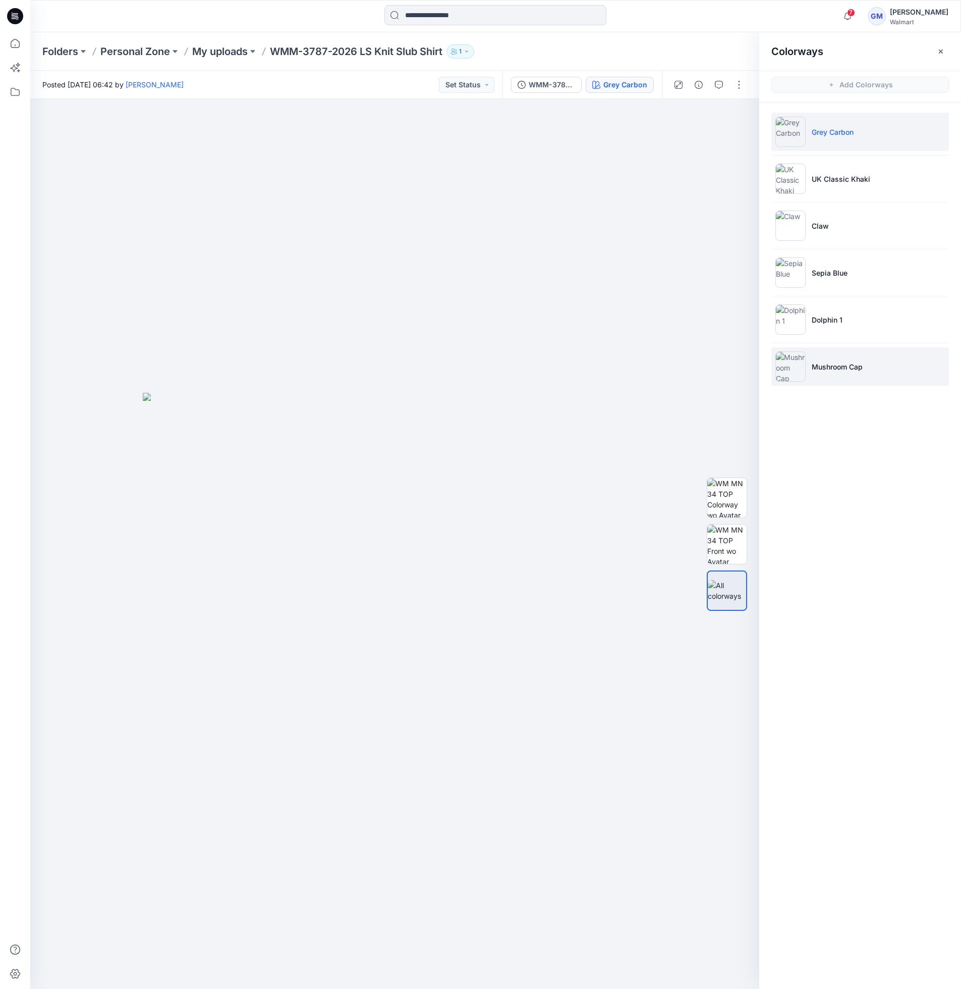
click at [853, 369] on p "Mushroom Cap" at bounding box center [837, 366] width 51 height 11
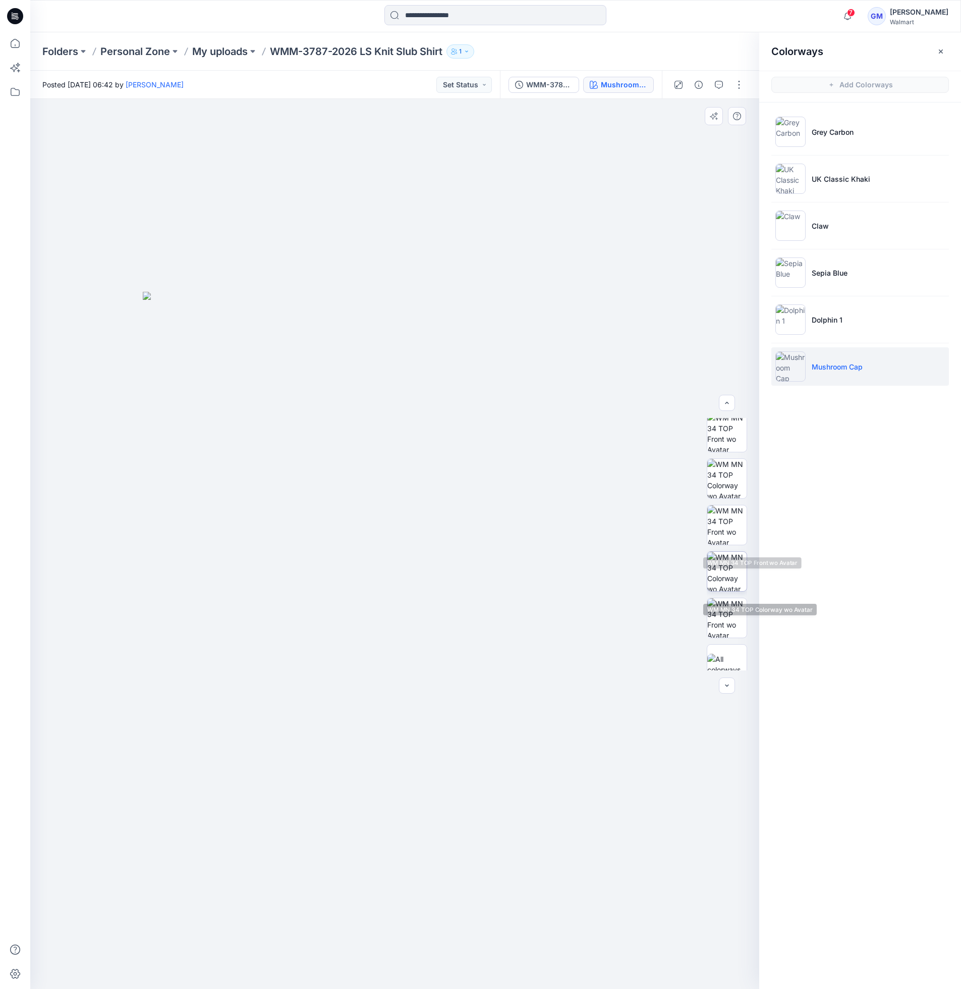
scroll to position [67, 0]
click at [724, 561] on img at bounding box center [727, 557] width 39 height 39
click at [725, 602] on img at bounding box center [727, 603] width 39 height 39
click at [736, 519] on img at bounding box center [727, 510] width 39 height 39
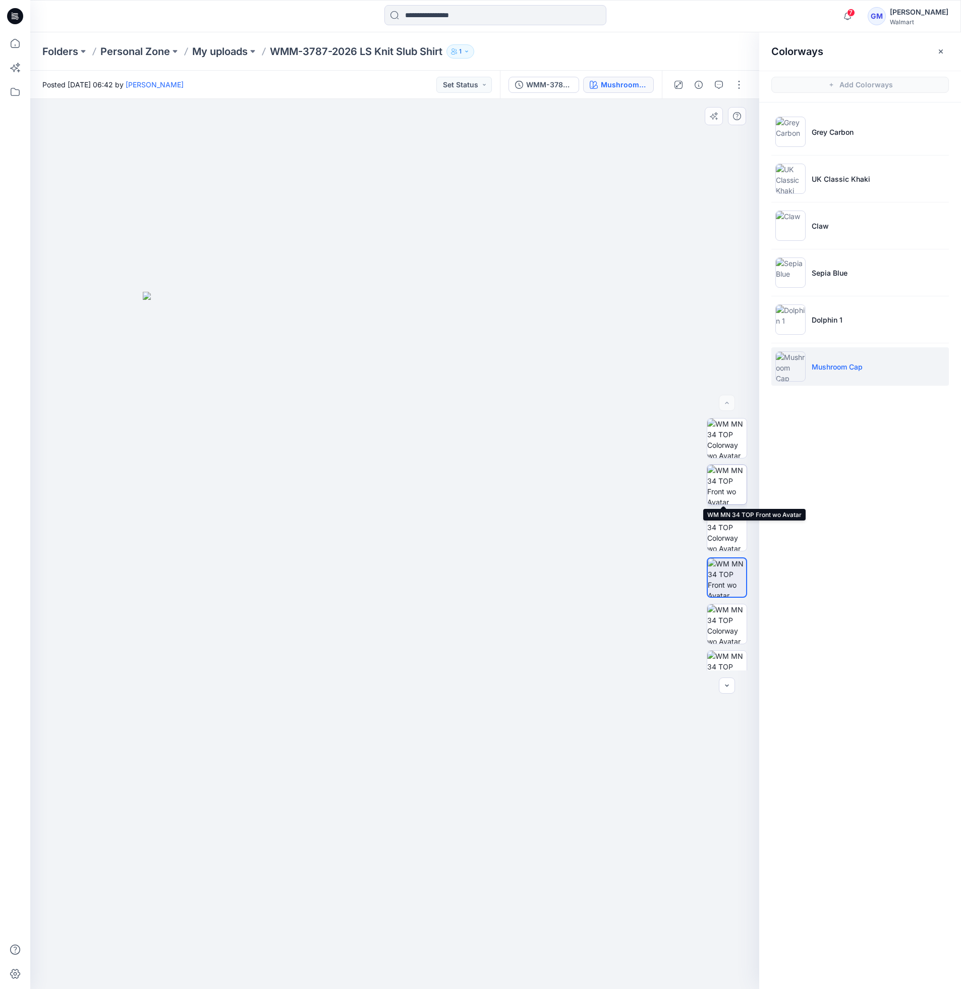
click at [726, 488] on img at bounding box center [727, 484] width 39 height 39
click at [721, 598] on img at bounding box center [727, 603] width 39 height 39
click at [684, 293] on div at bounding box center [394, 544] width 729 height 890
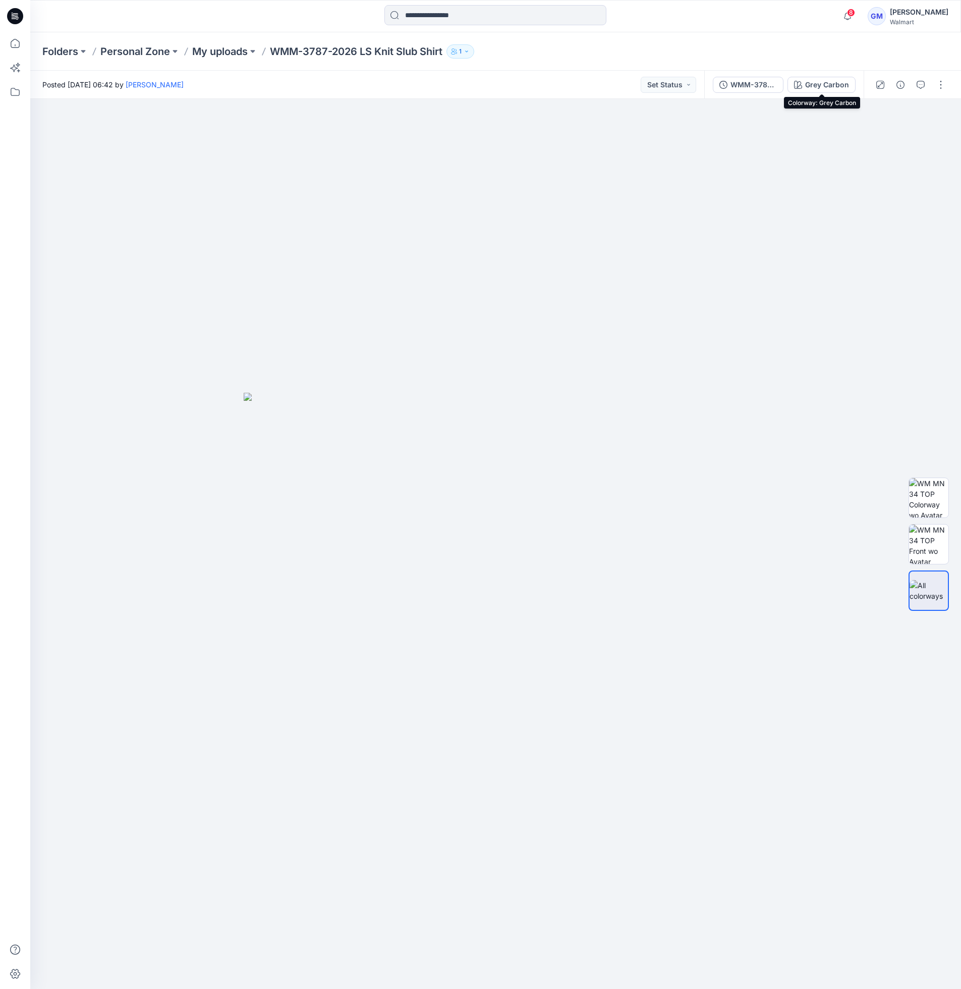
click at [843, 79] on div "Grey Carbon" at bounding box center [828, 84] width 44 height 11
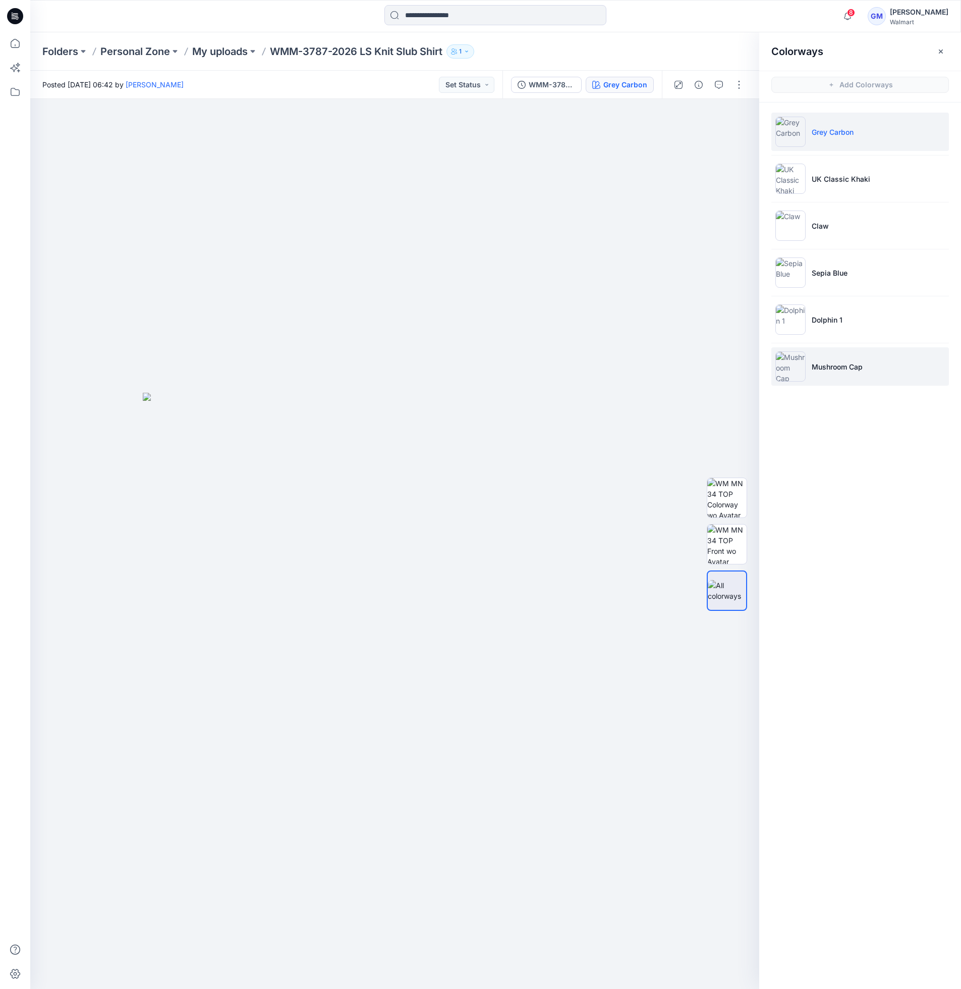
click at [875, 374] on li "Mushroom Cap" at bounding box center [861, 366] width 178 height 38
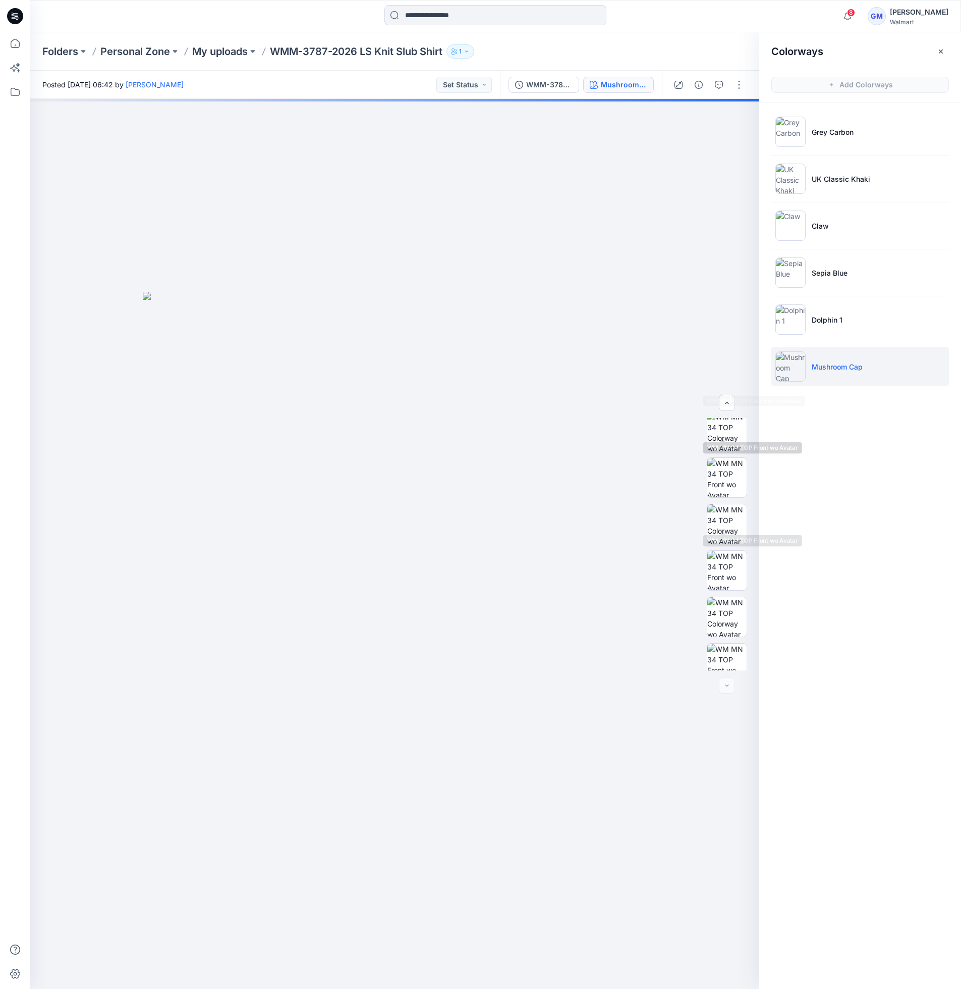
scroll to position [159, 0]
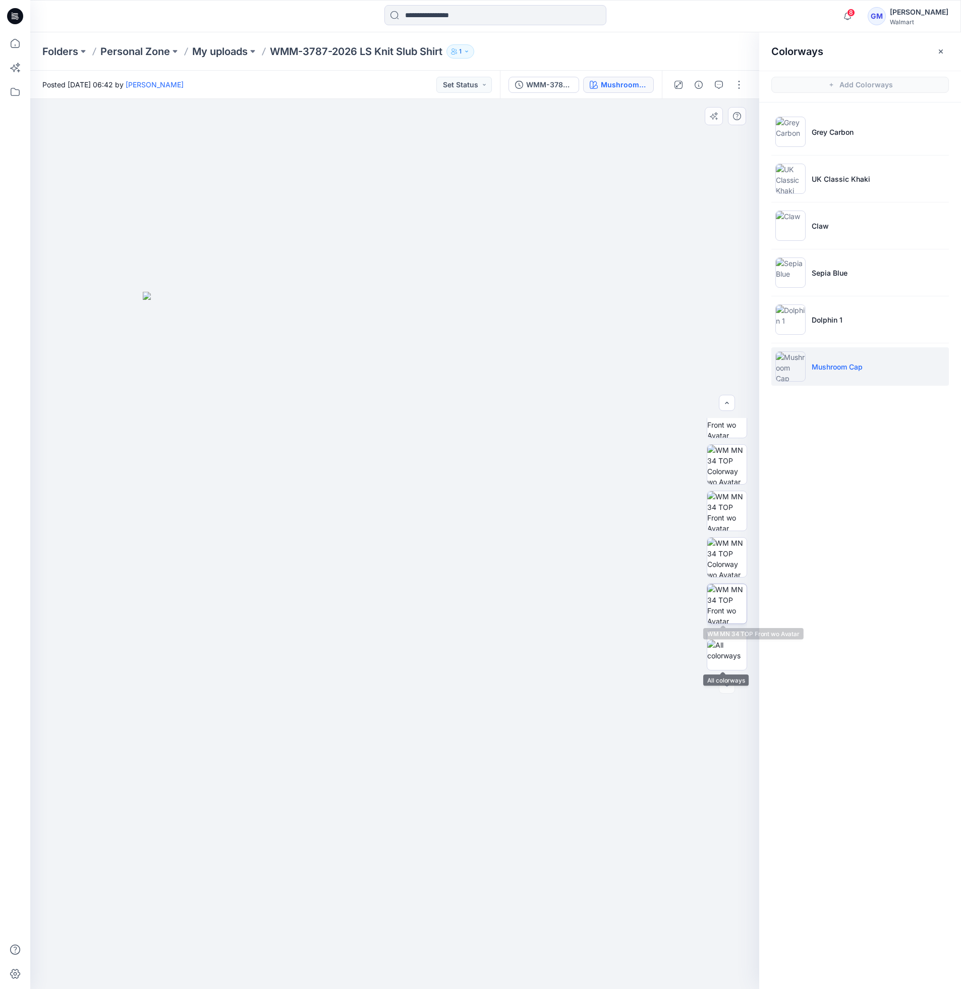
click at [728, 604] on img at bounding box center [727, 603] width 39 height 39
click at [730, 549] on img at bounding box center [727, 557] width 39 height 39
click at [727, 508] on img at bounding box center [727, 510] width 39 height 39
click at [721, 607] on img at bounding box center [727, 603] width 39 height 39
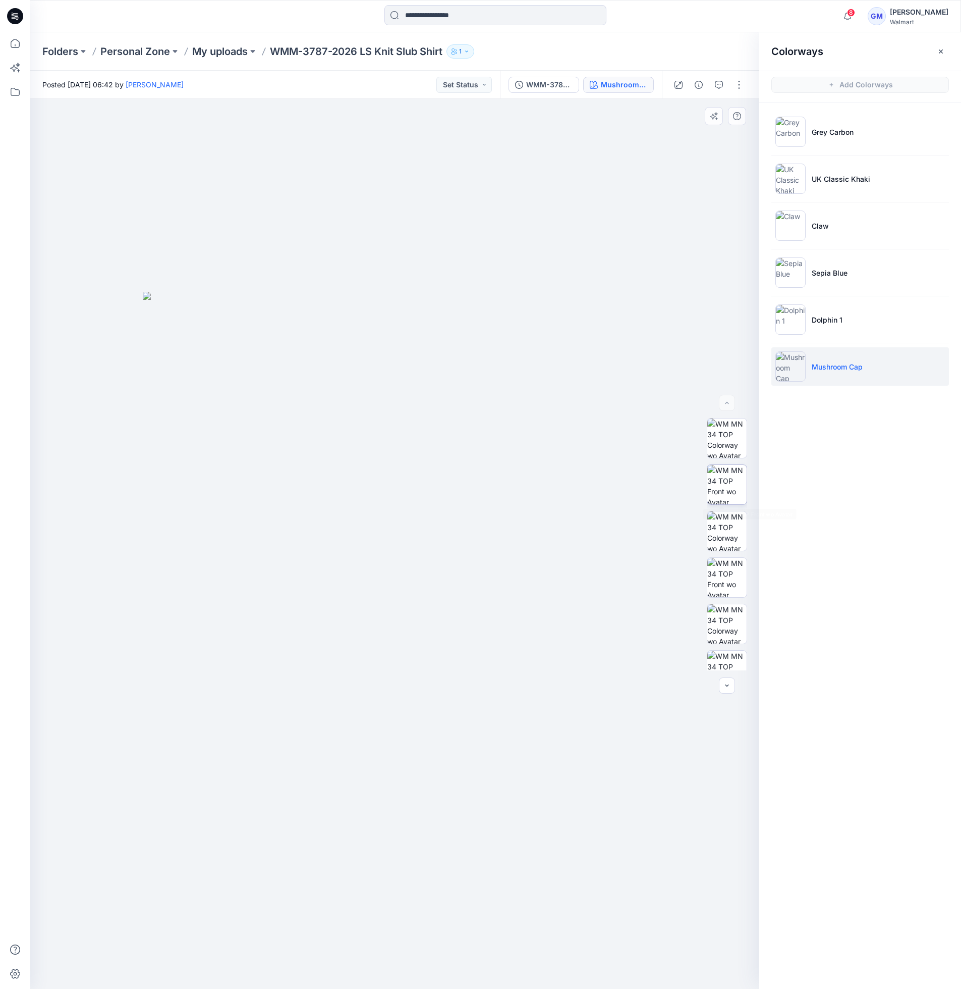
click at [722, 475] on img at bounding box center [727, 484] width 39 height 39
click at [716, 495] on img at bounding box center [727, 501] width 39 height 39
click at [725, 507] on img at bounding box center [727, 510] width 39 height 39
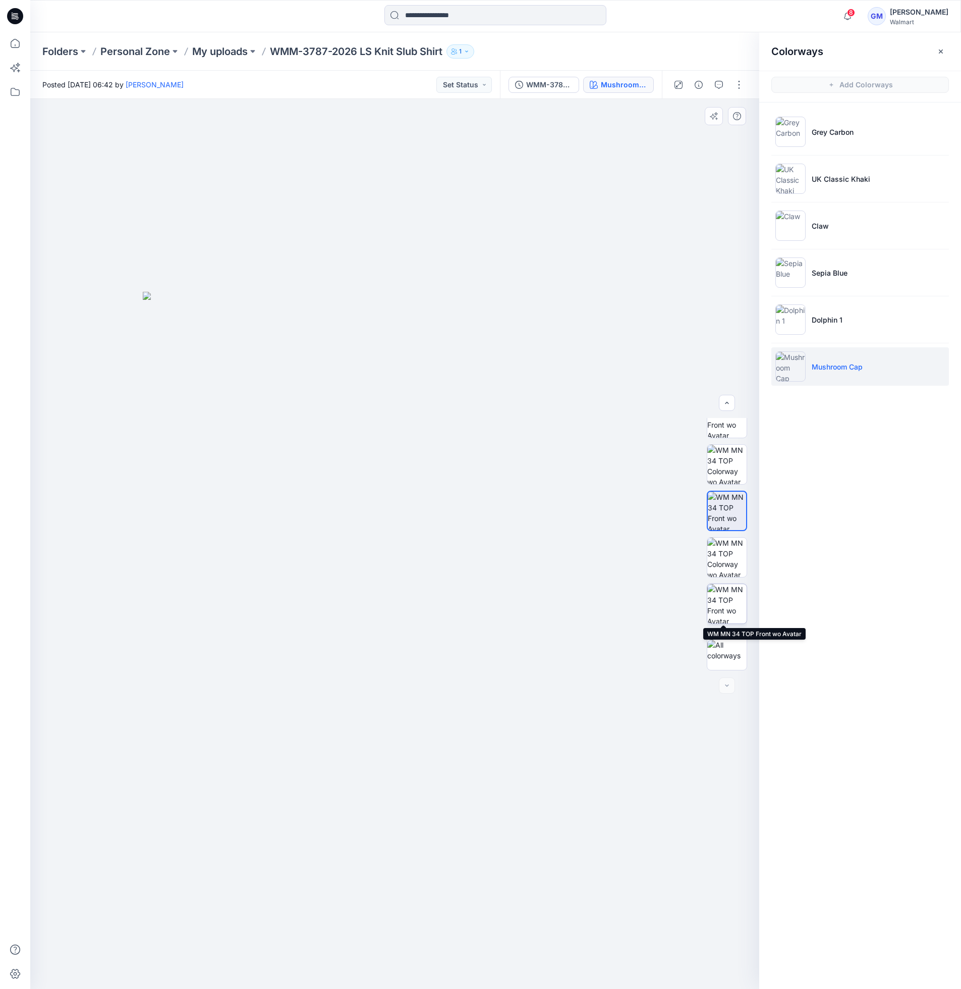
click at [725, 609] on img at bounding box center [727, 603] width 39 height 39
click at [11, 50] on icon at bounding box center [15, 43] width 22 height 22
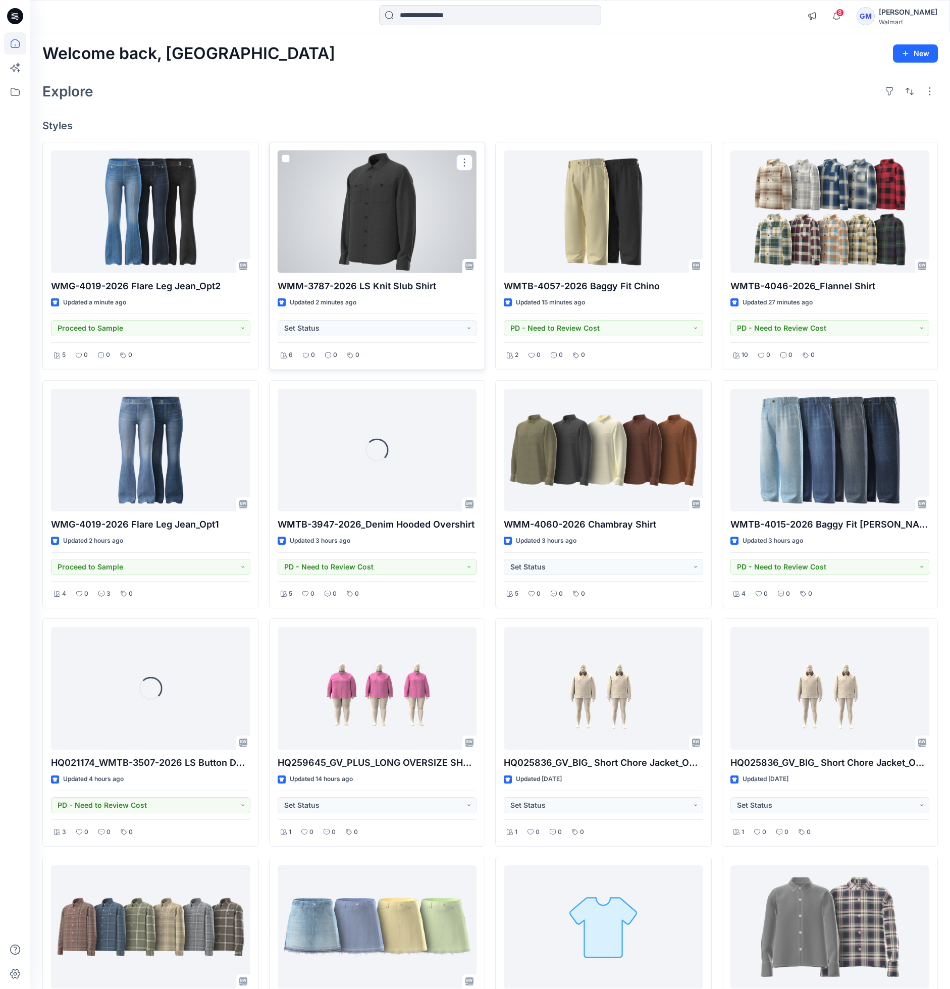
click at [399, 217] on div at bounding box center [377, 211] width 199 height 123
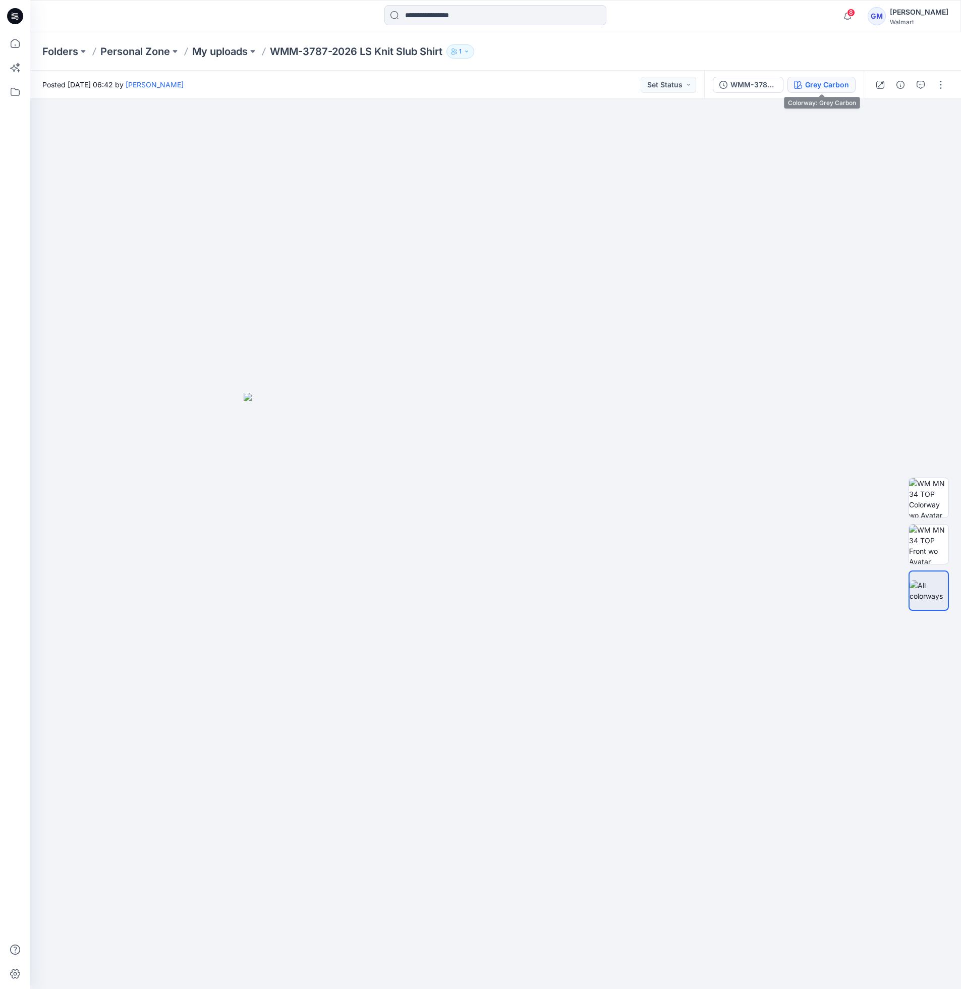
click at [828, 85] on div "Grey Carbon" at bounding box center [828, 84] width 44 height 11
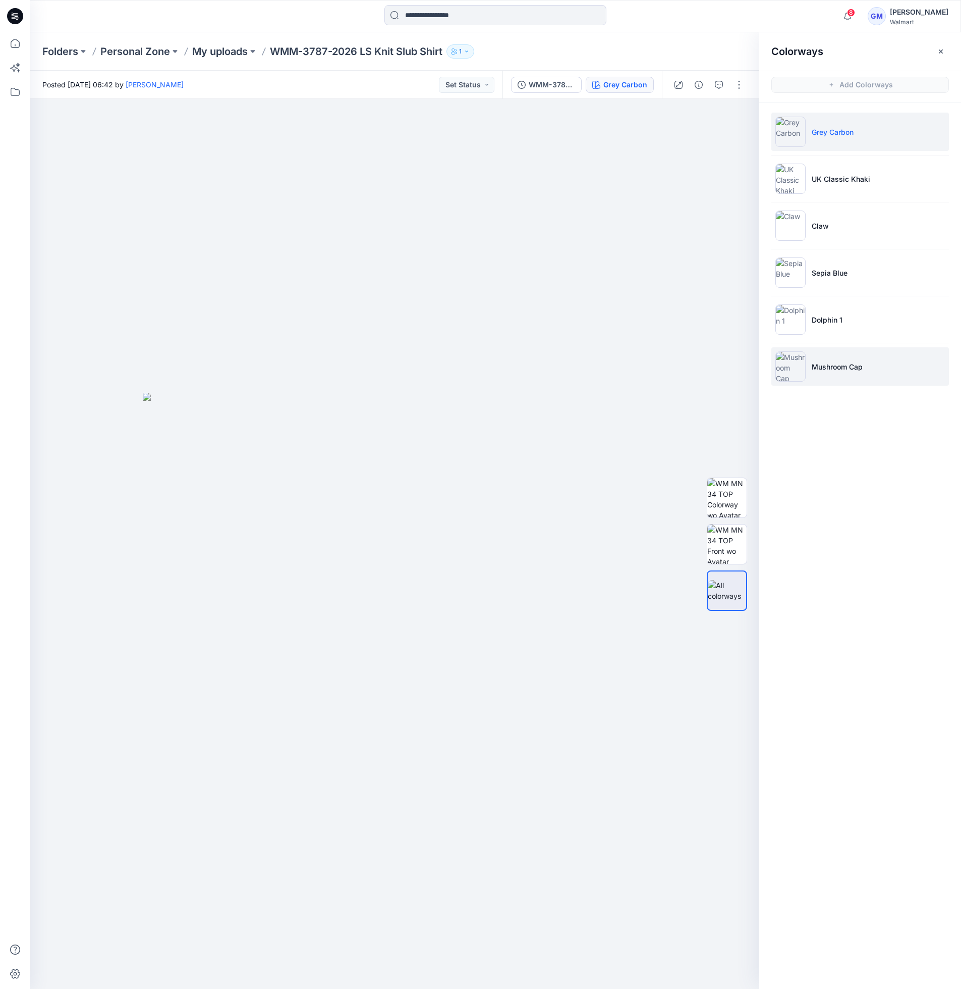
click at [835, 366] on p "Mushroom Cap" at bounding box center [837, 366] width 51 height 11
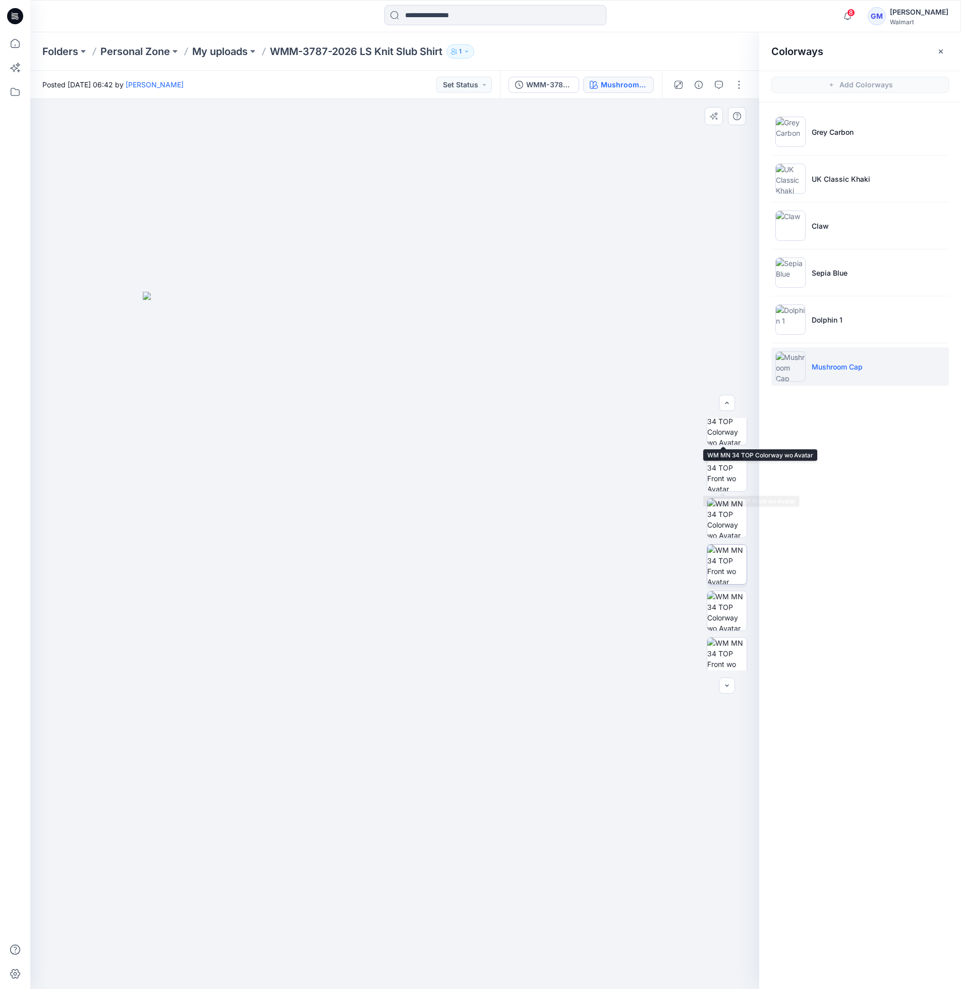
scroll to position [159, 0]
click at [722, 607] on img at bounding box center [727, 603] width 39 height 39
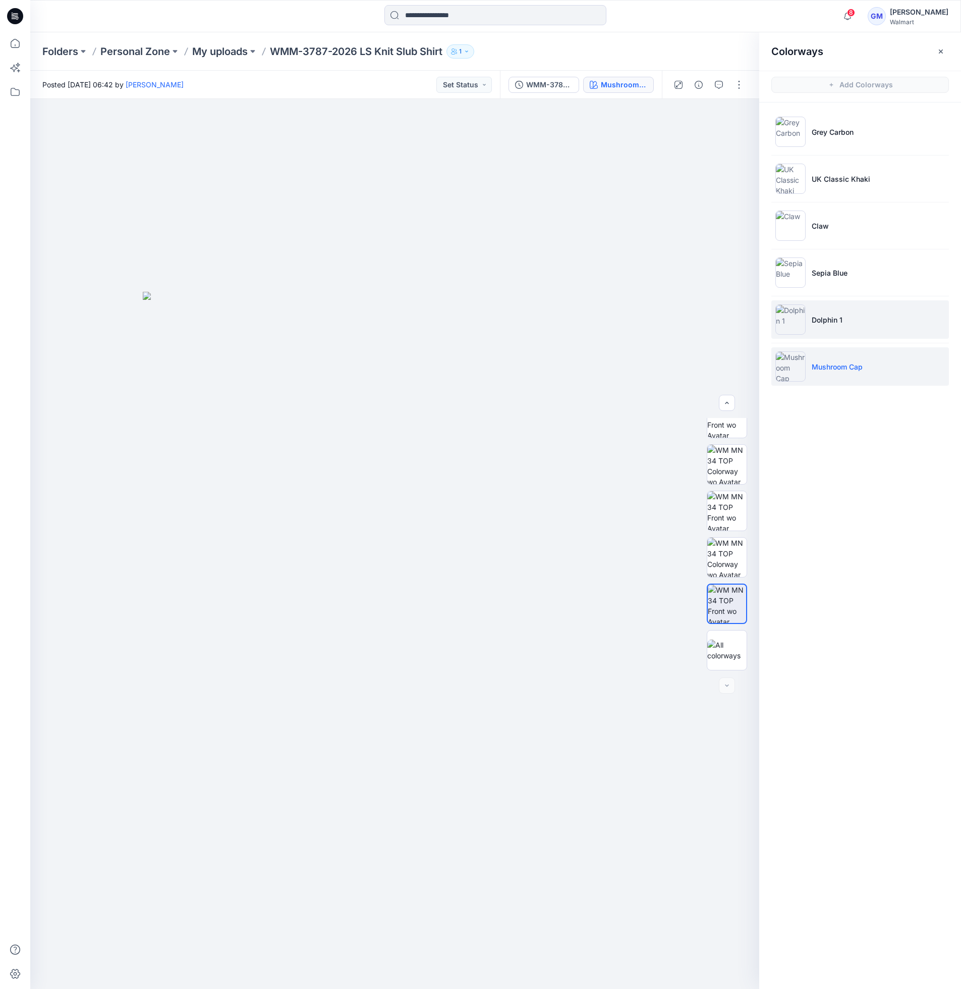
click at [834, 309] on li "Dolphin 1" at bounding box center [861, 319] width 178 height 38
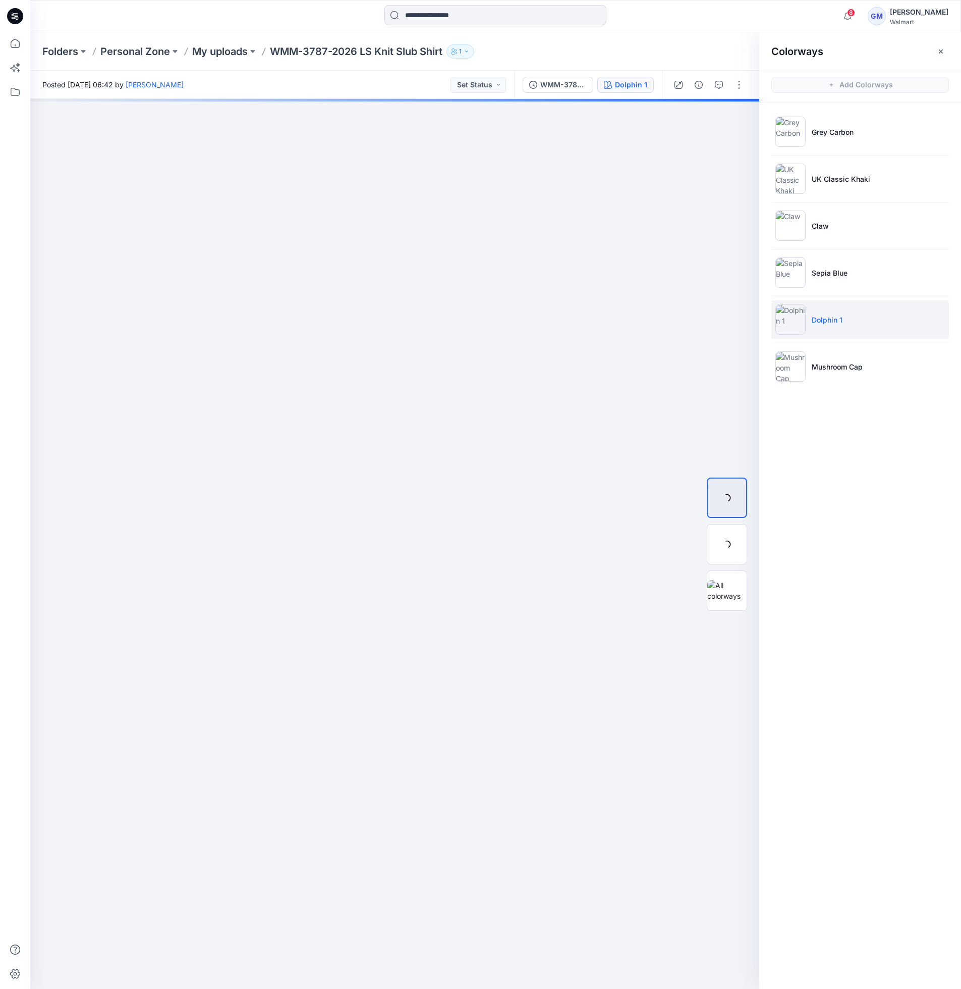
scroll to position [0, 0]
click at [734, 532] on img at bounding box center [727, 543] width 39 height 39
click at [744, 85] on button "button" at bounding box center [739, 85] width 16 height 16
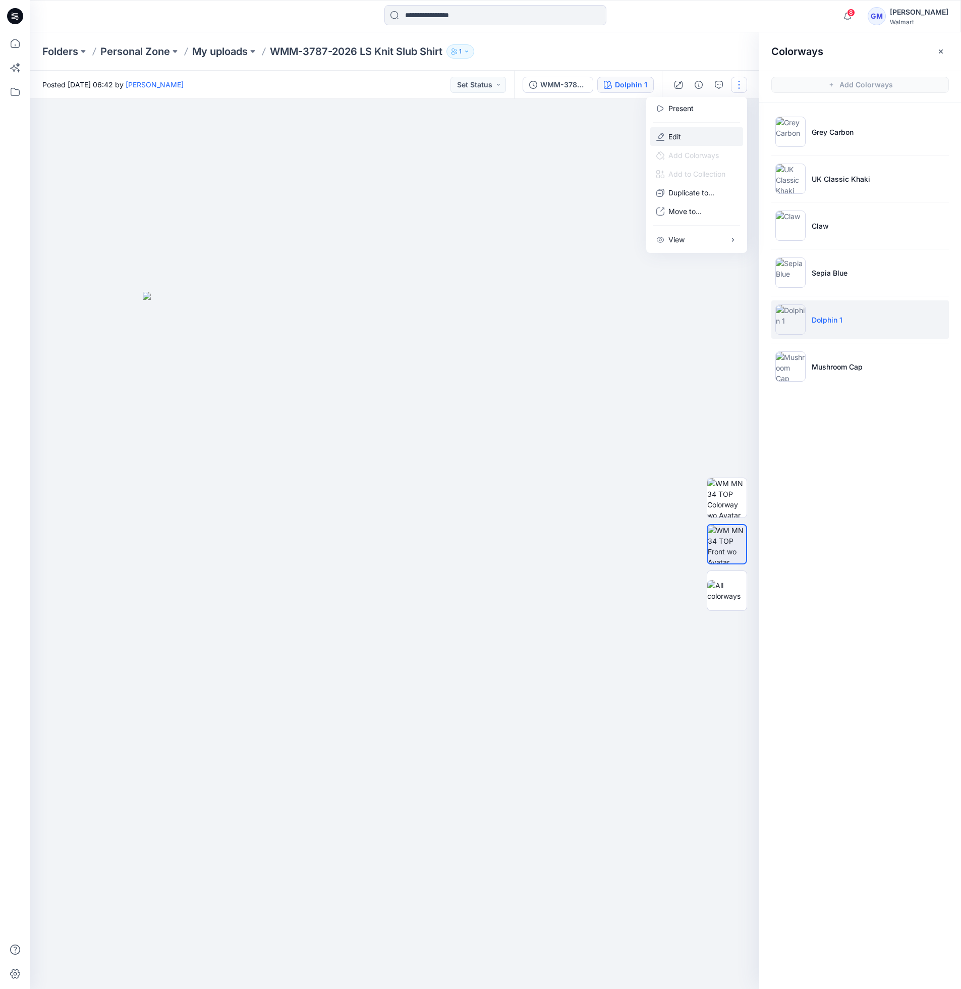
click at [686, 133] on button "Edit" at bounding box center [697, 136] width 93 height 19
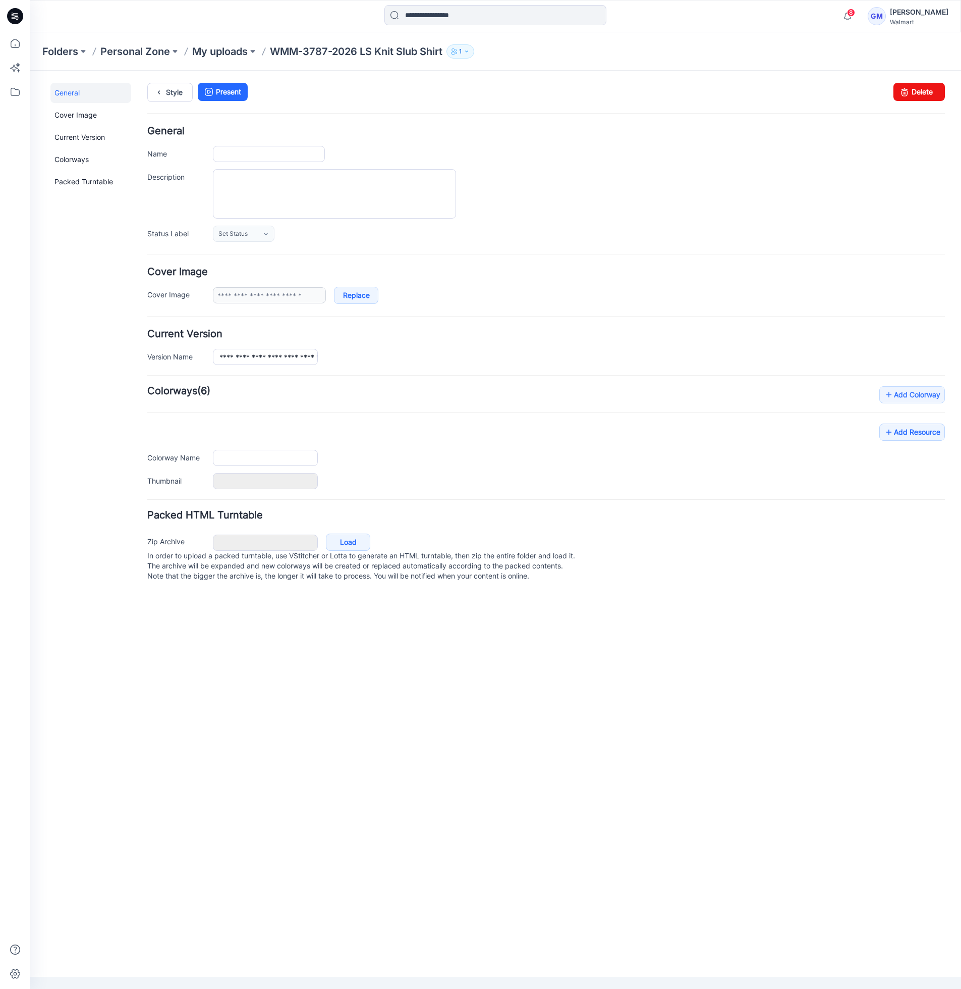
type input "**********"
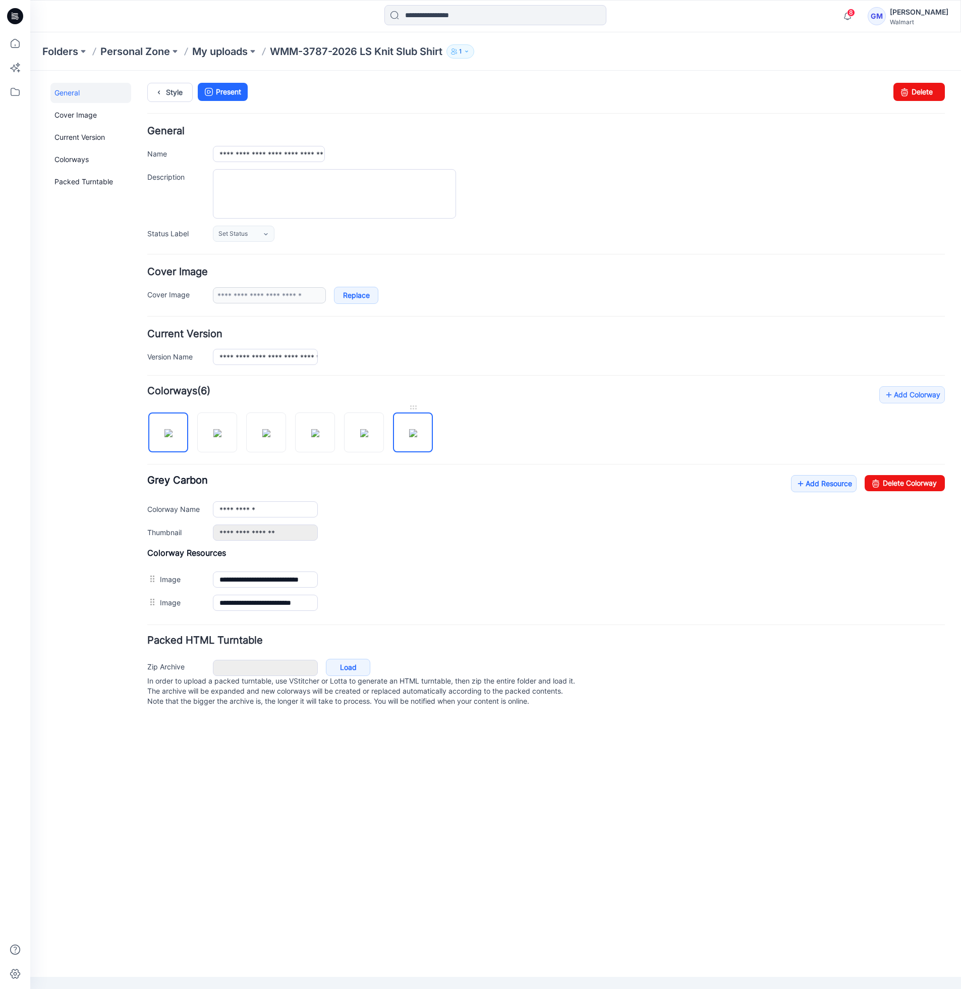
click at [414, 437] on img at bounding box center [413, 433] width 8 height 8
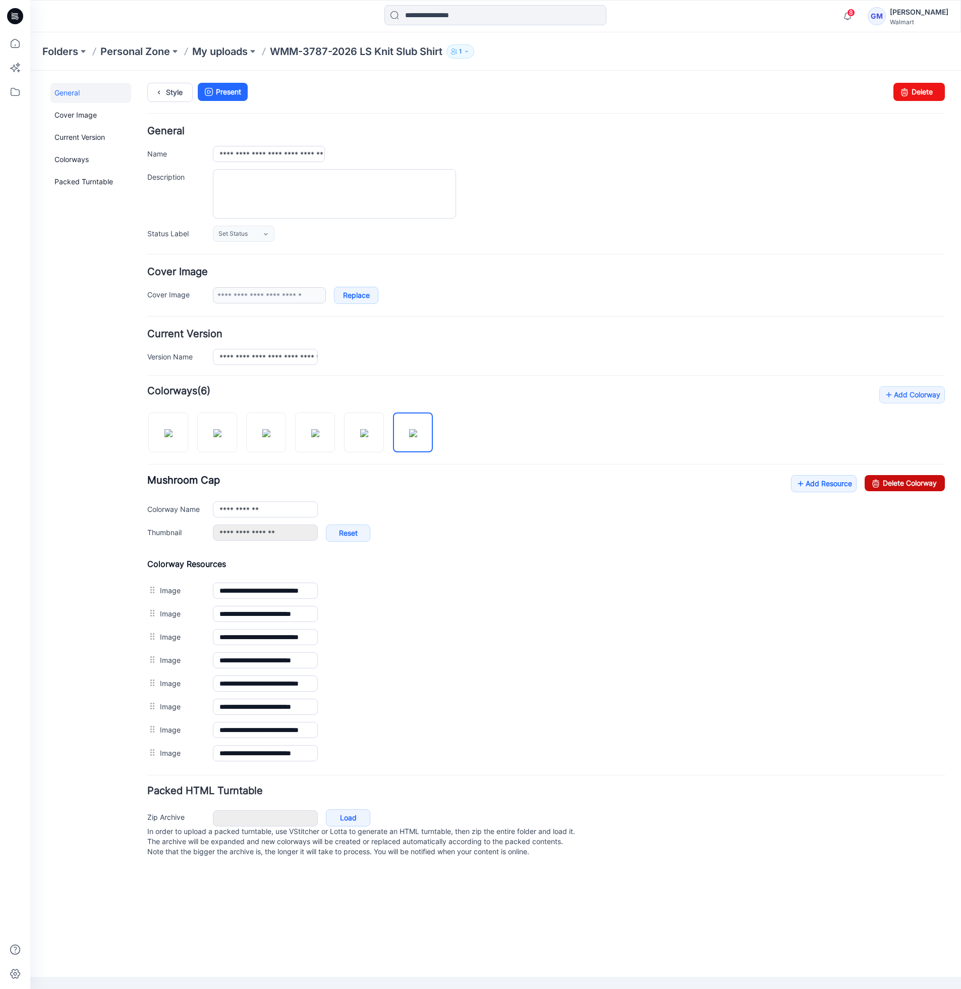
drag, startPoint x: 904, startPoint y: 484, endPoint x: 587, endPoint y: 129, distance: 476.1
click at [904, 484] on link "Delete Colorway" at bounding box center [905, 483] width 80 height 16
click at [362, 437] on img at bounding box center [364, 433] width 8 height 8
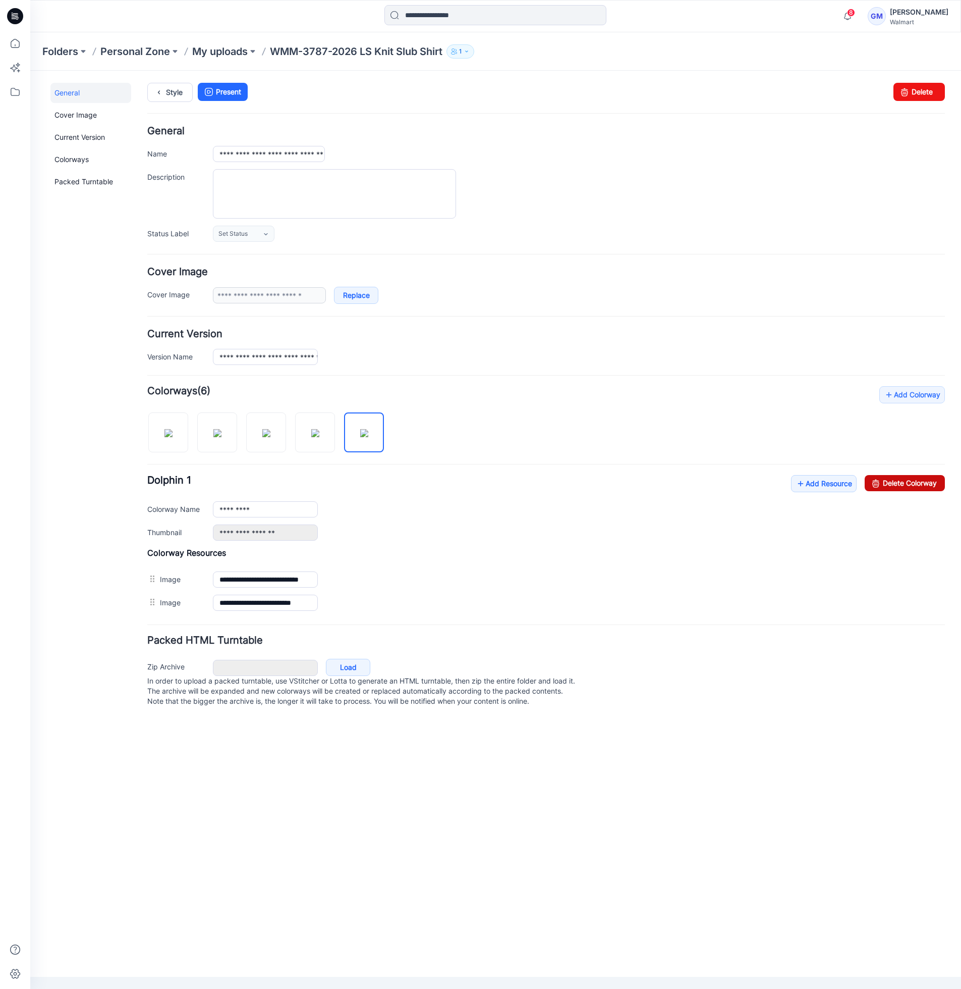
drag, startPoint x: 883, startPoint y: 486, endPoint x: 600, endPoint y: 138, distance: 448.5
click at [883, 486] on link "Delete Colorway" at bounding box center [905, 483] width 80 height 16
click at [313, 437] on img at bounding box center [315, 433] width 8 height 8
click at [929, 496] on div "**********" at bounding box center [546, 508] width 798 height 66
click at [927, 487] on link "Delete Colorway" at bounding box center [905, 483] width 80 height 16
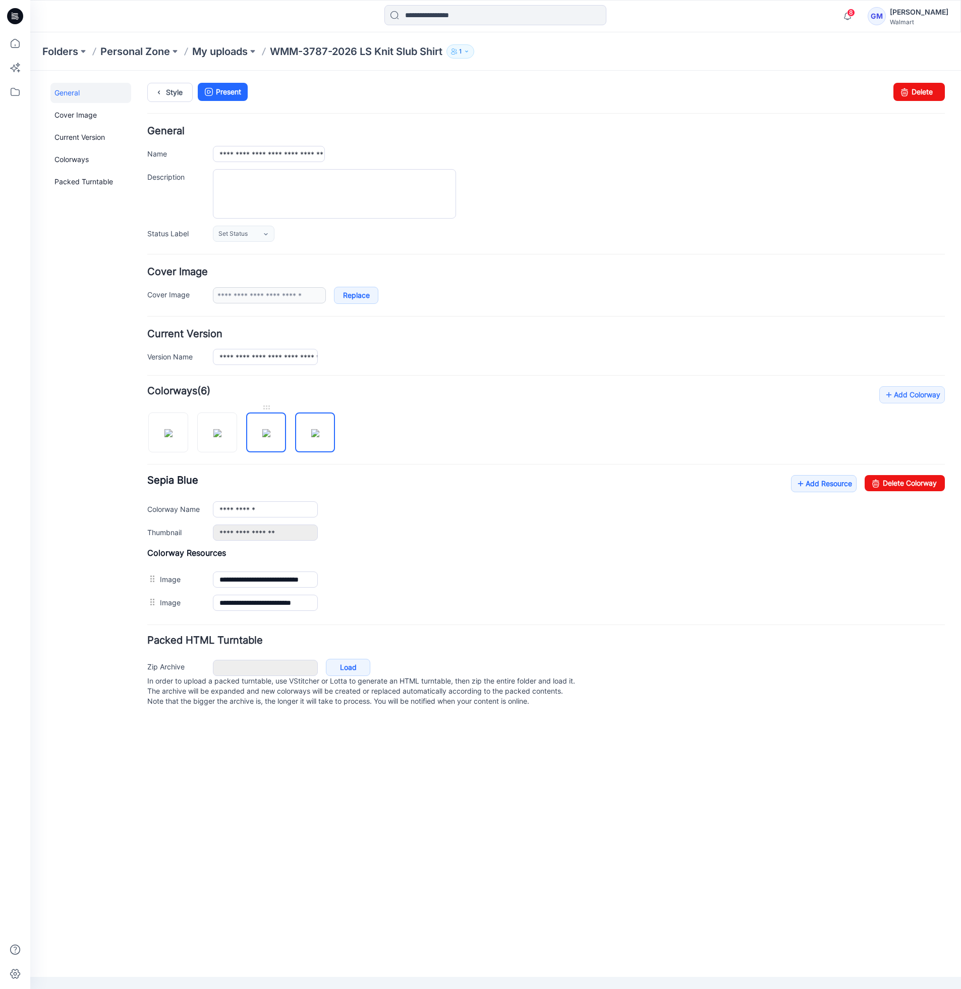
click at [271, 432] on img at bounding box center [266, 433] width 8 height 8
click at [865, 482] on link "Delete Colorway" at bounding box center [905, 483] width 80 height 16
click at [220, 437] on img at bounding box center [217, 433] width 8 height 8
click at [898, 486] on link "Delete Colorway" at bounding box center [905, 483] width 80 height 16
type input "**********"
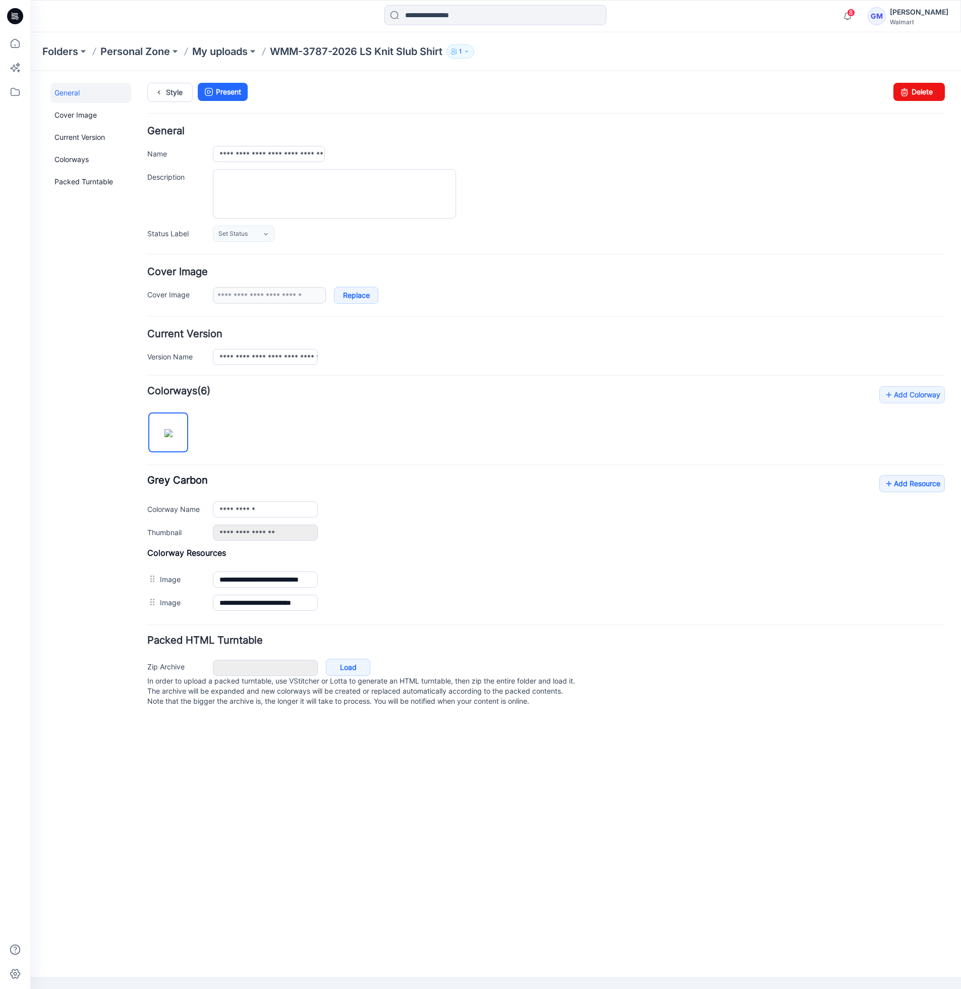
drag, startPoint x: 69, startPoint y: 351, endPoint x: 195, endPoint y: 122, distance: 261.3
click at [72, 347] on div "General Cover Image Current Version Colorways Packed Turntable" at bounding box center [90, 401] width 81 height 637
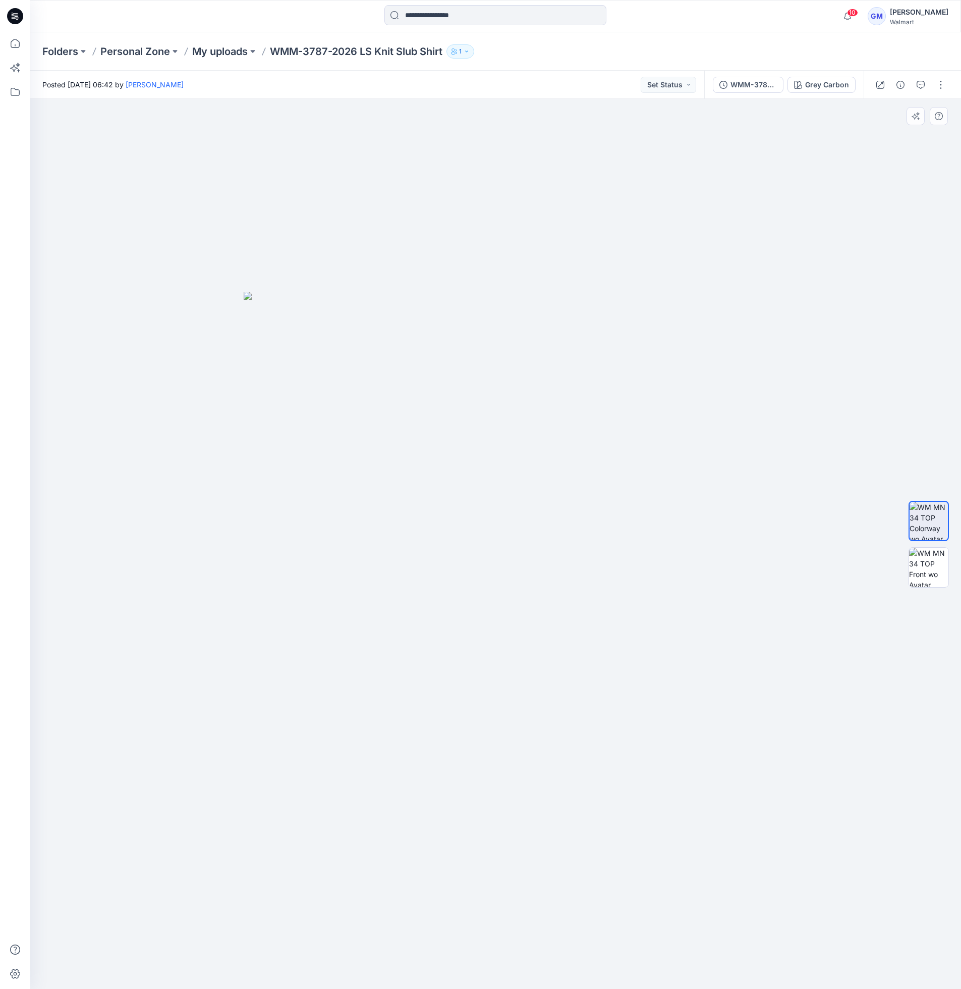
click at [538, 318] on img at bounding box center [496, 640] width 505 height 697
click at [900, 79] on button "button" at bounding box center [901, 85] width 16 height 16
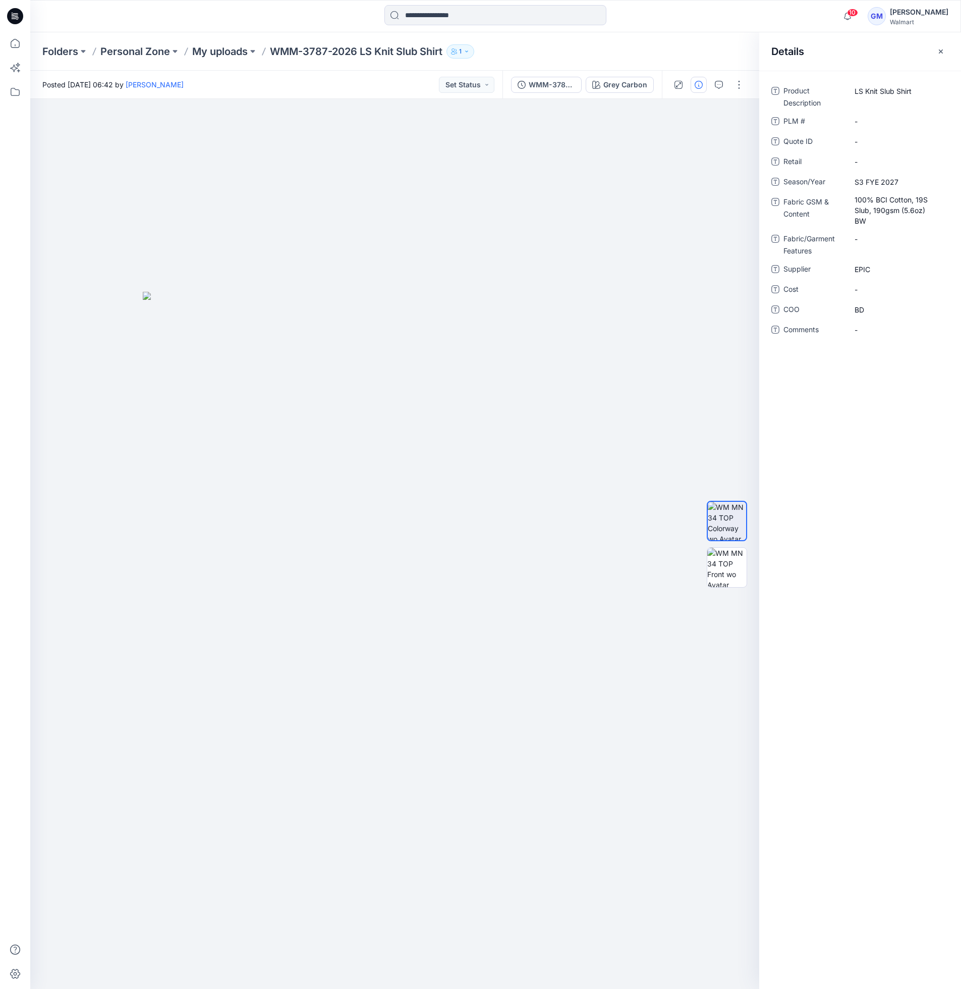
click at [348, 79] on div "Posted [DATE] 06:42 by [PERSON_NAME] Set Status" at bounding box center [266, 85] width 472 height 28
click at [437, 410] on img at bounding box center [395, 640] width 505 height 697
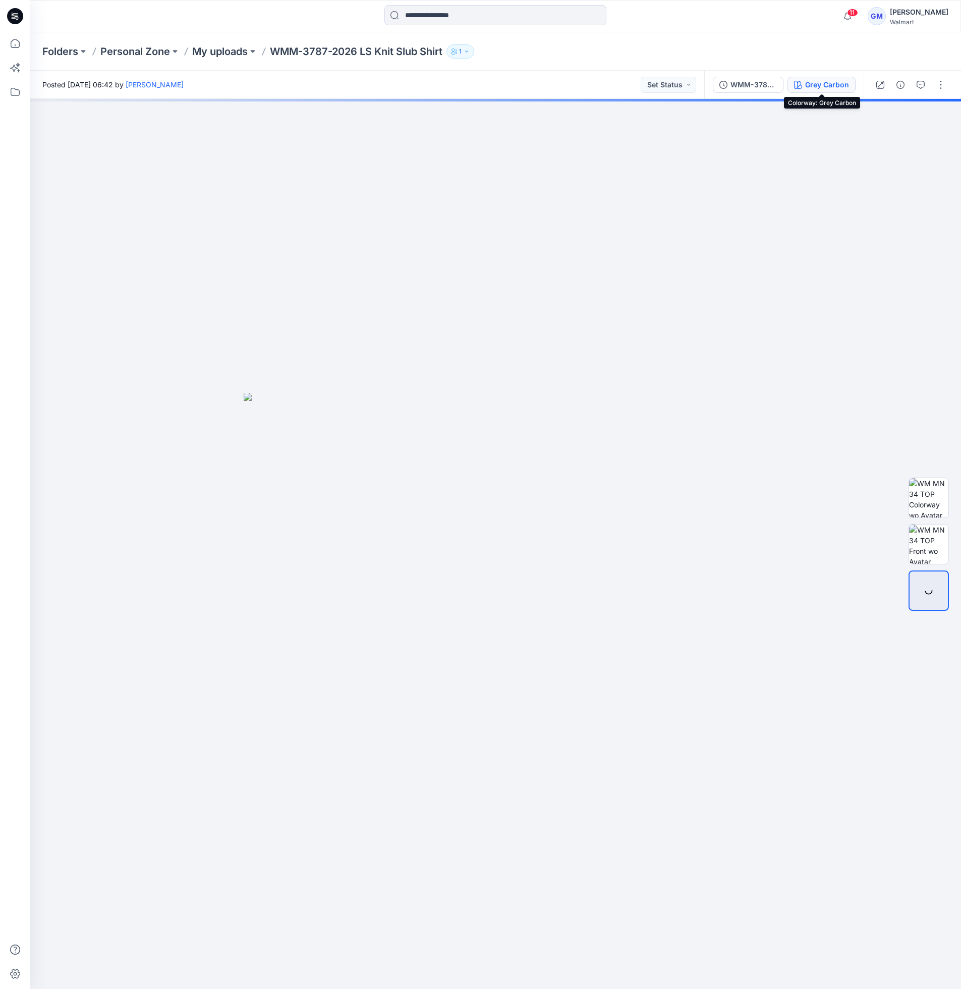
click at [835, 87] on div "Grey Carbon" at bounding box center [828, 84] width 44 height 11
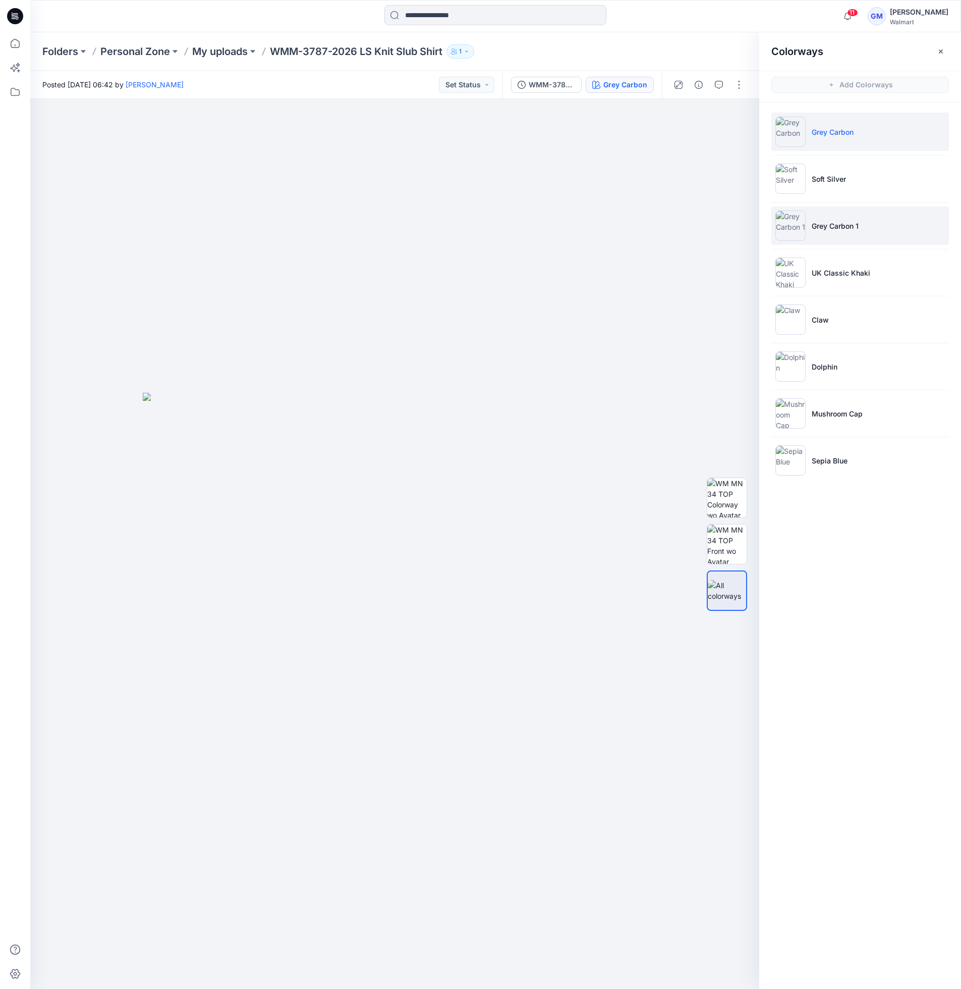
click at [859, 221] on p "Grey Carbon 1" at bounding box center [835, 226] width 47 height 11
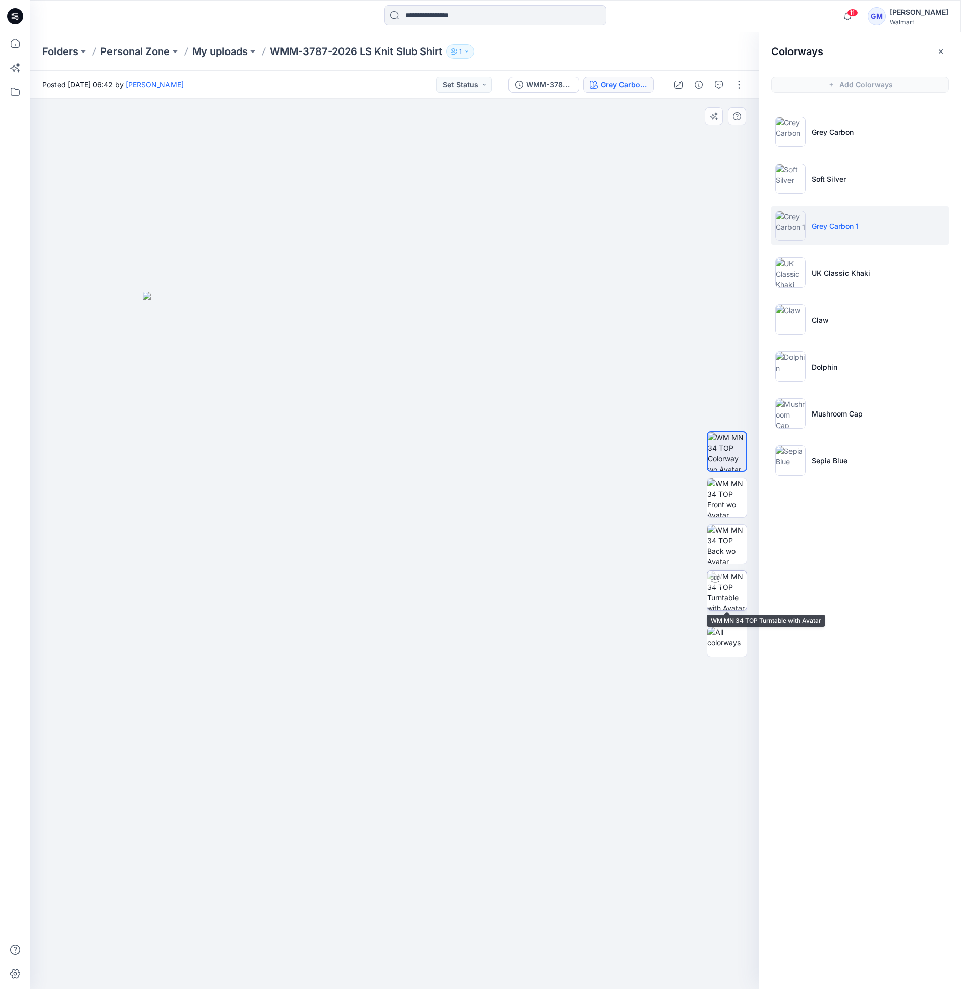
click at [722, 602] on img at bounding box center [727, 590] width 39 height 39
drag, startPoint x: 480, startPoint y: 970, endPoint x: 295, endPoint y: 878, distance: 206.8
click at [242, 924] on div at bounding box center [394, 544] width 729 height 890
click at [855, 268] on p "UK Classic Khaki" at bounding box center [841, 272] width 59 height 11
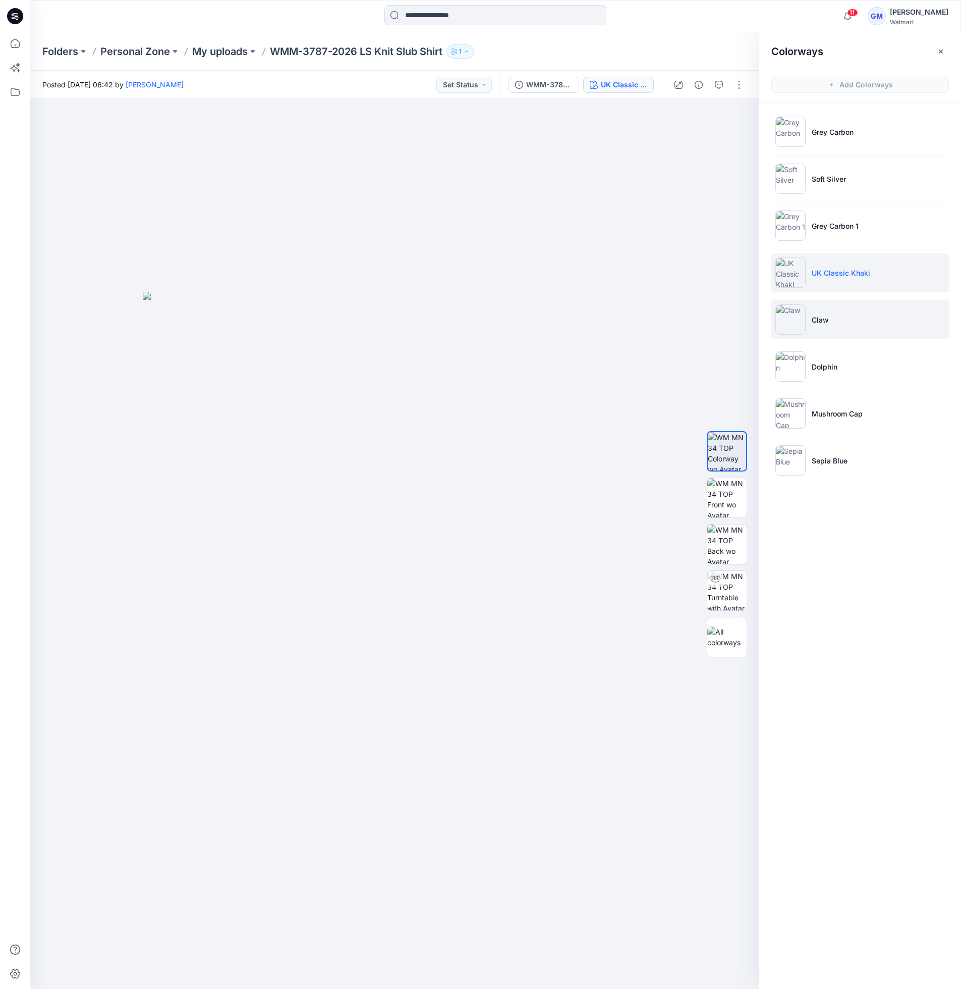
click at [858, 321] on li "Claw" at bounding box center [861, 319] width 178 height 38
click at [854, 369] on li "Dolphin" at bounding box center [861, 366] width 178 height 38
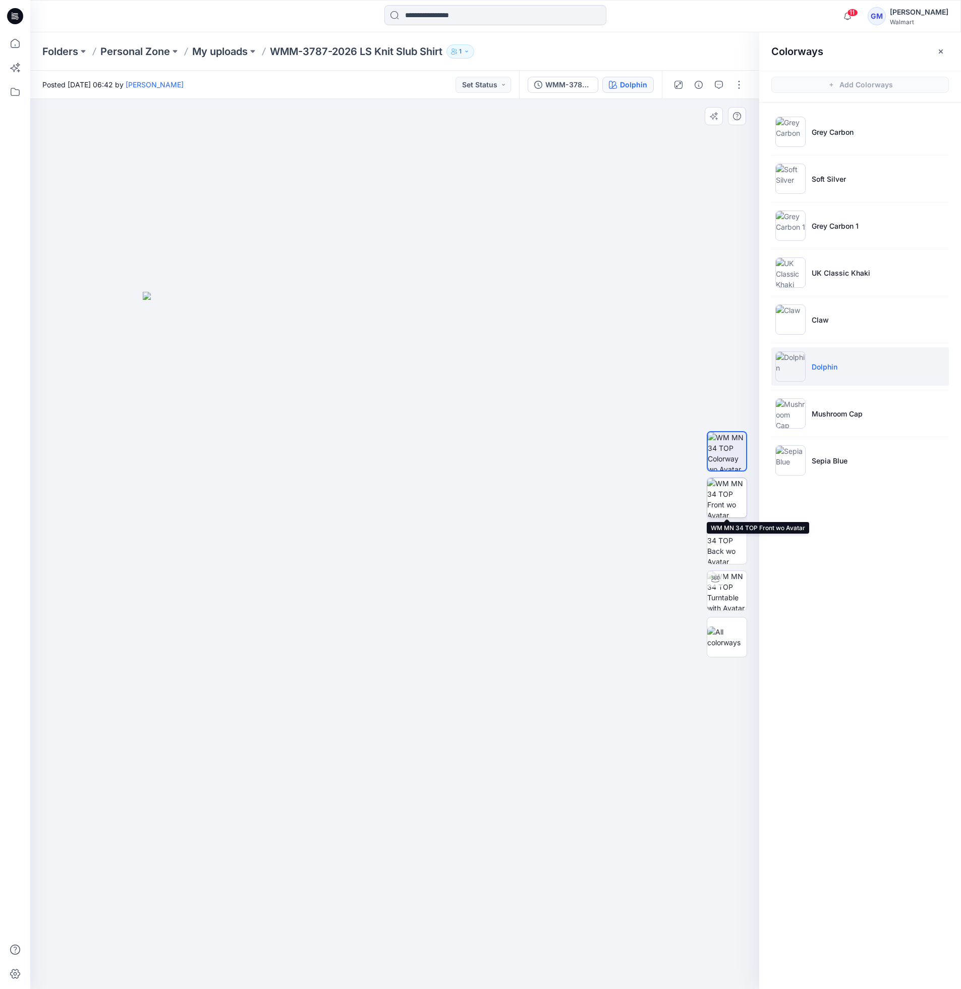
click at [733, 493] on img at bounding box center [727, 497] width 39 height 39
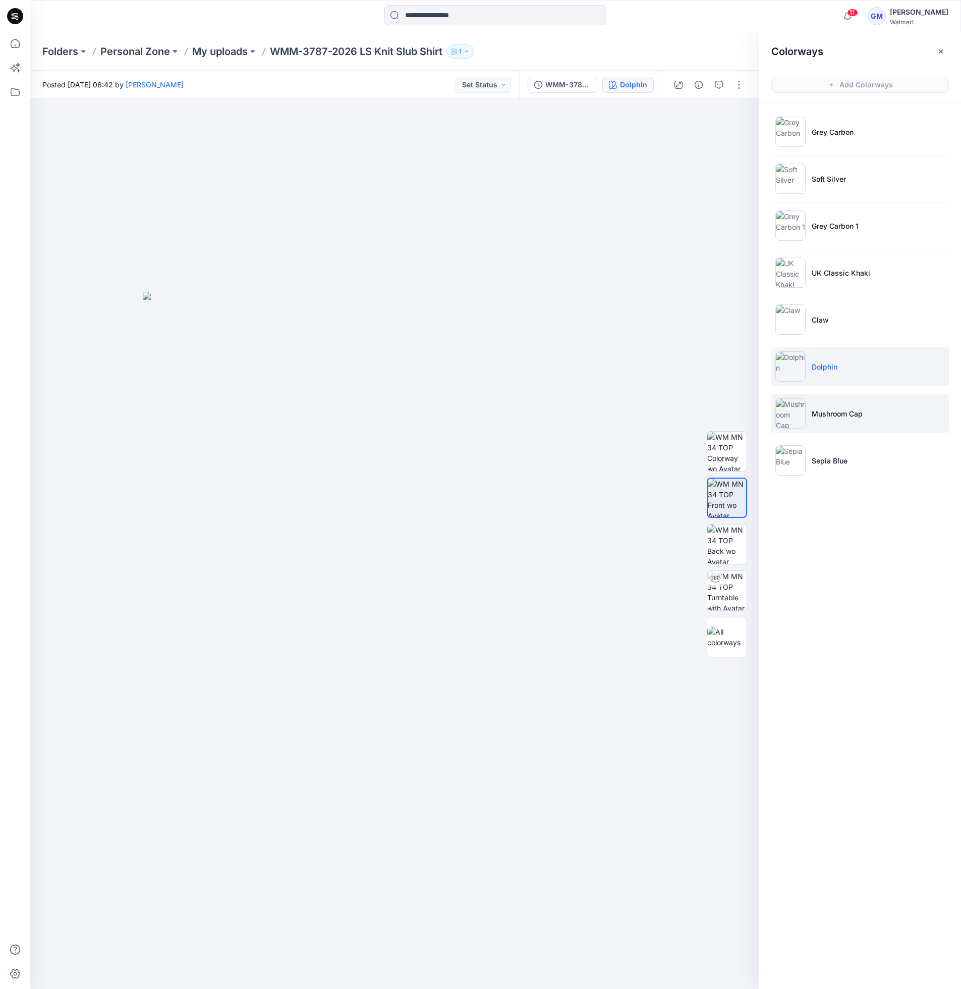
click at [863, 411] on p "Mushroom Cap" at bounding box center [837, 413] width 51 height 11
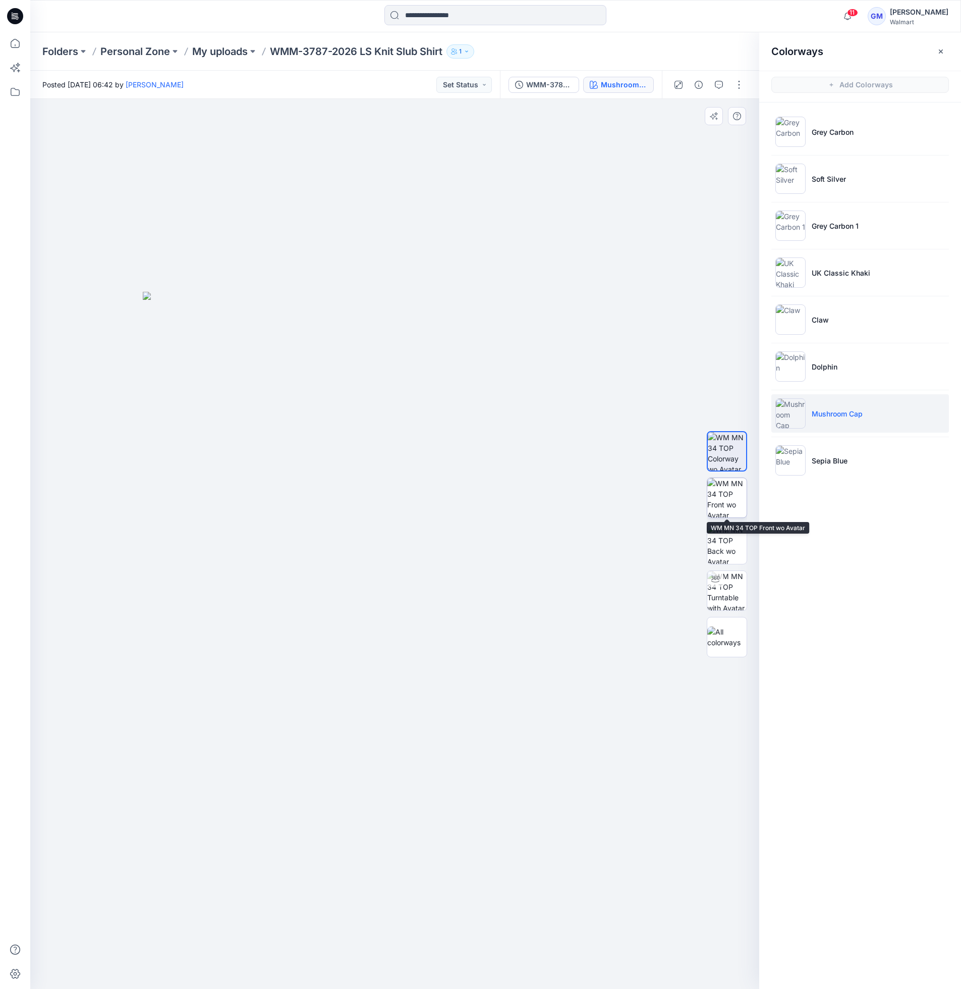
click at [731, 484] on img at bounding box center [727, 497] width 39 height 39
click at [728, 583] on img at bounding box center [727, 590] width 39 height 39
click at [871, 450] on li "Sepia Blue" at bounding box center [861, 460] width 178 height 38
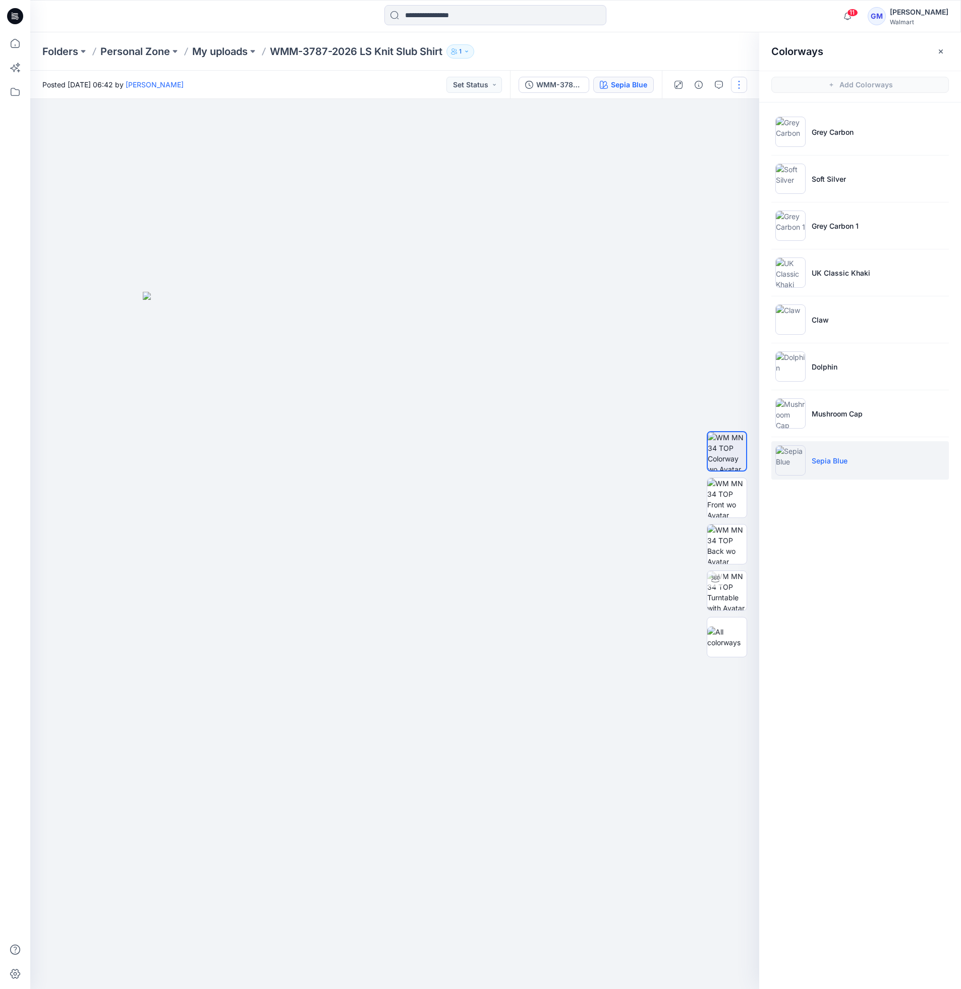
click at [744, 85] on button "button" at bounding box center [739, 85] width 16 height 16
click at [693, 138] on button "Edit" at bounding box center [697, 136] width 93 height 19
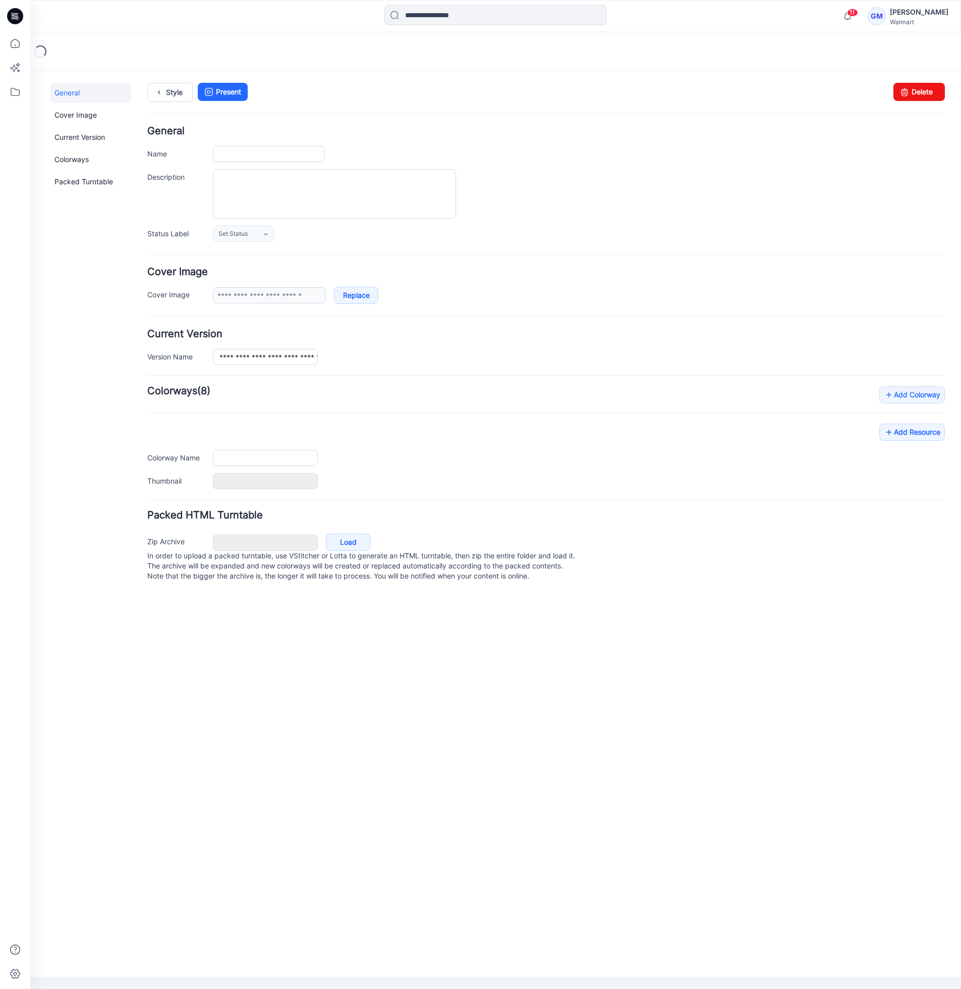
type input "**********"
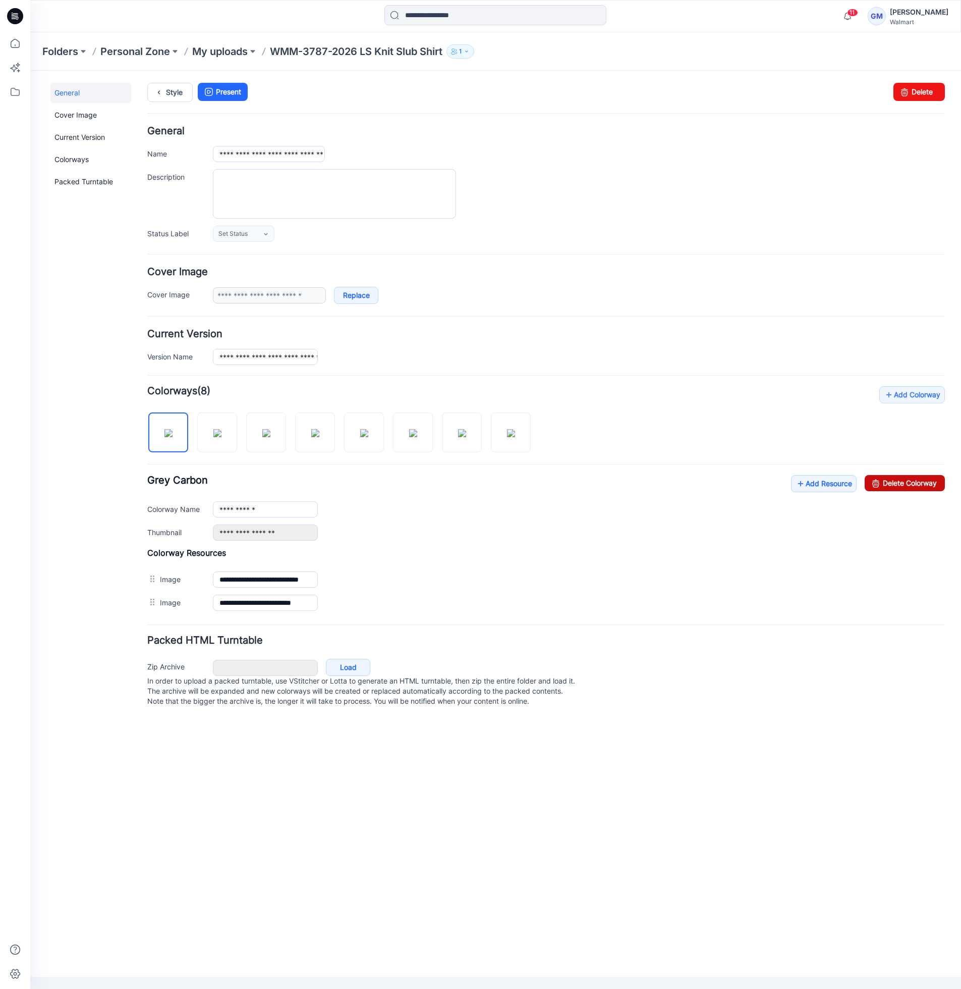
click at [920, 489] on link "Delete Colorway" at bounding box center [905, 483] width 80 height 16
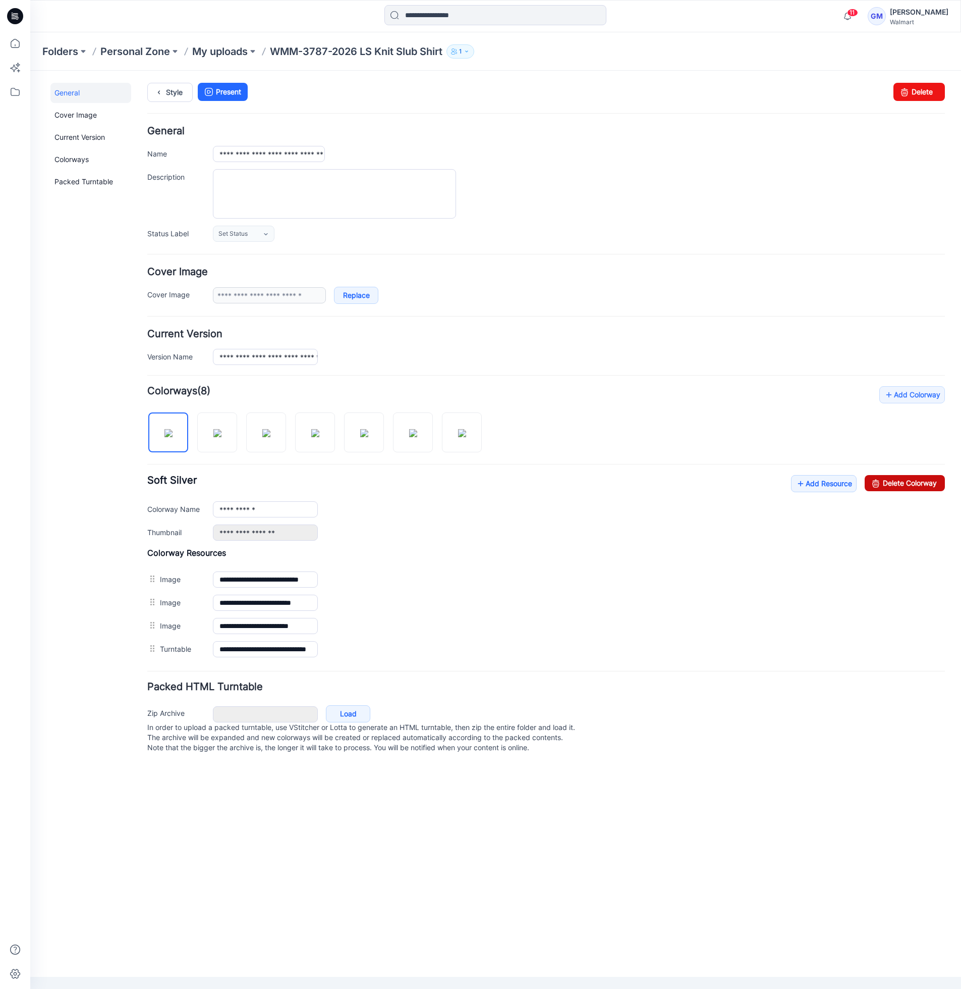
click at [910, 484] on link "Delete Colorway" at bounding box center [905, 483] width 80 height 16
click at [283, 510] on input "**********" at bounding box center [265, 509] width 105 height 16
type input "**********"
click at [807, 488] on link "Add Resource" at bounding box center [824, 483] width 66 height 17
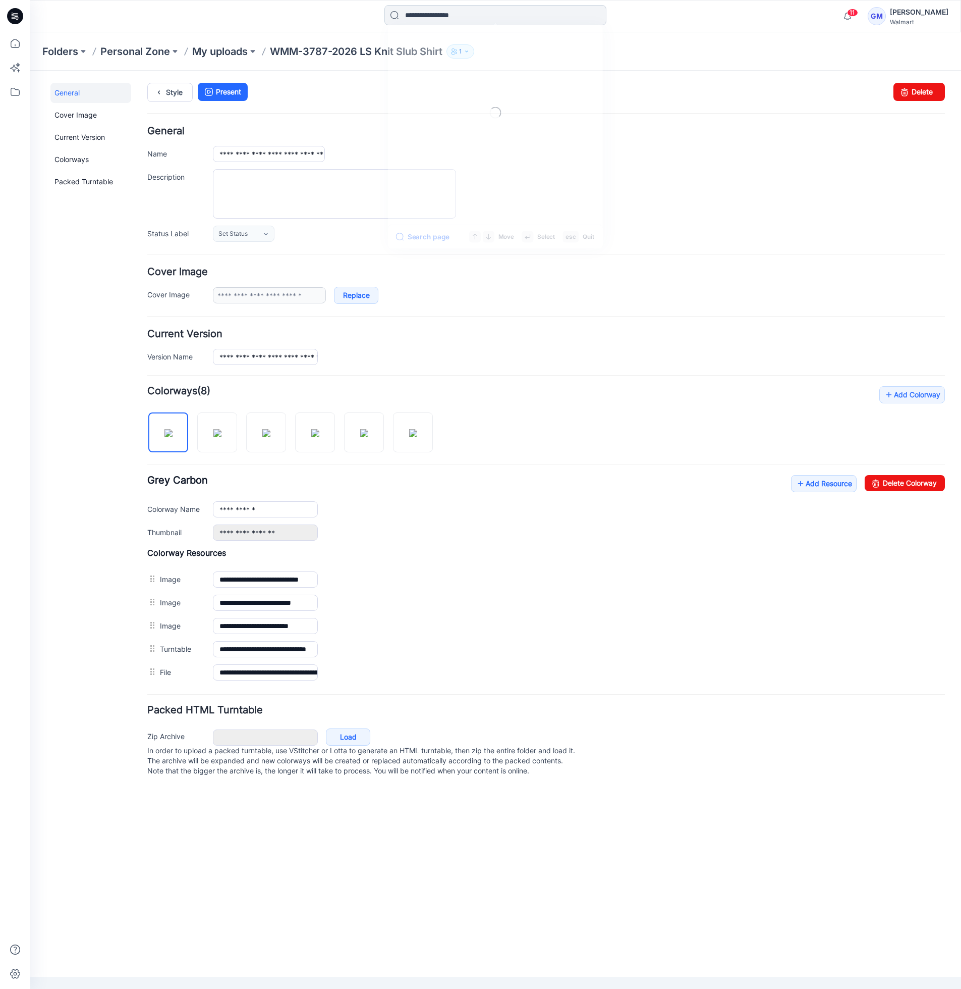
click at [449, 13] on input at bounding box center [496, 15] width 222 height 20
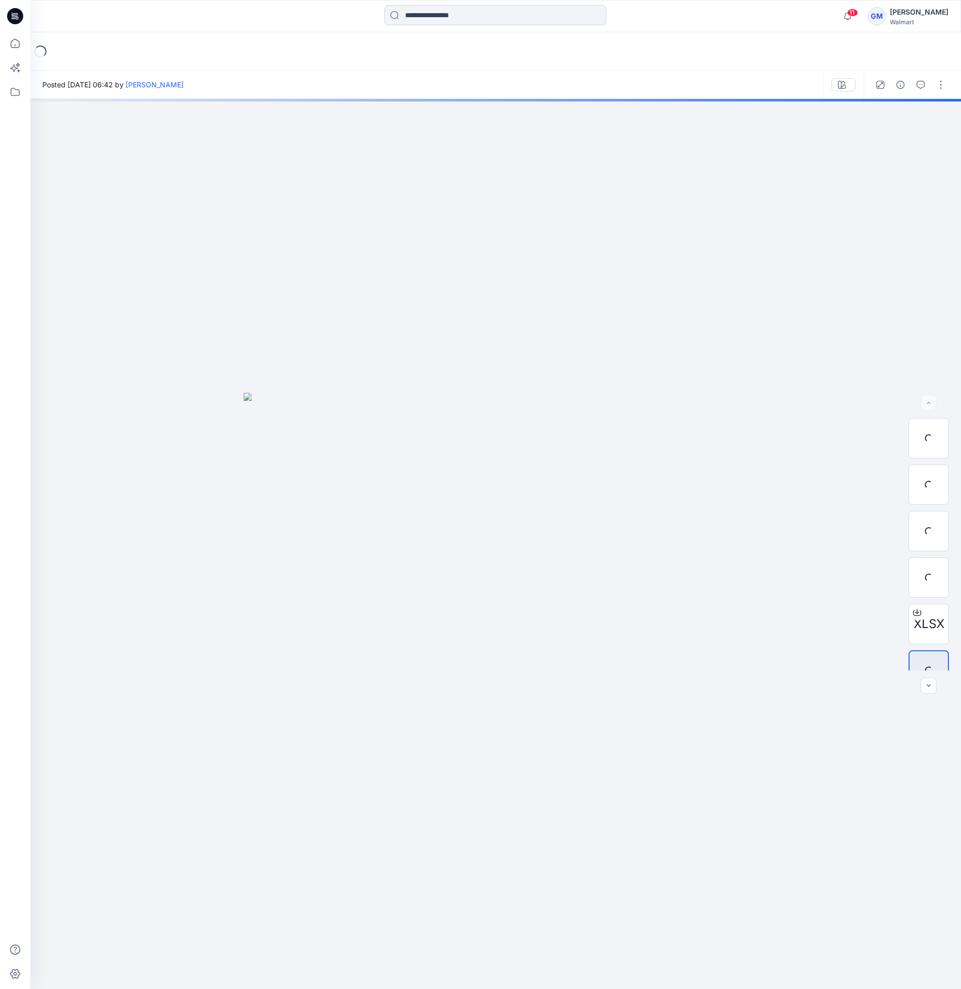
click at [442, 11] on input at bounding box center [496, 15] width 222 height 20
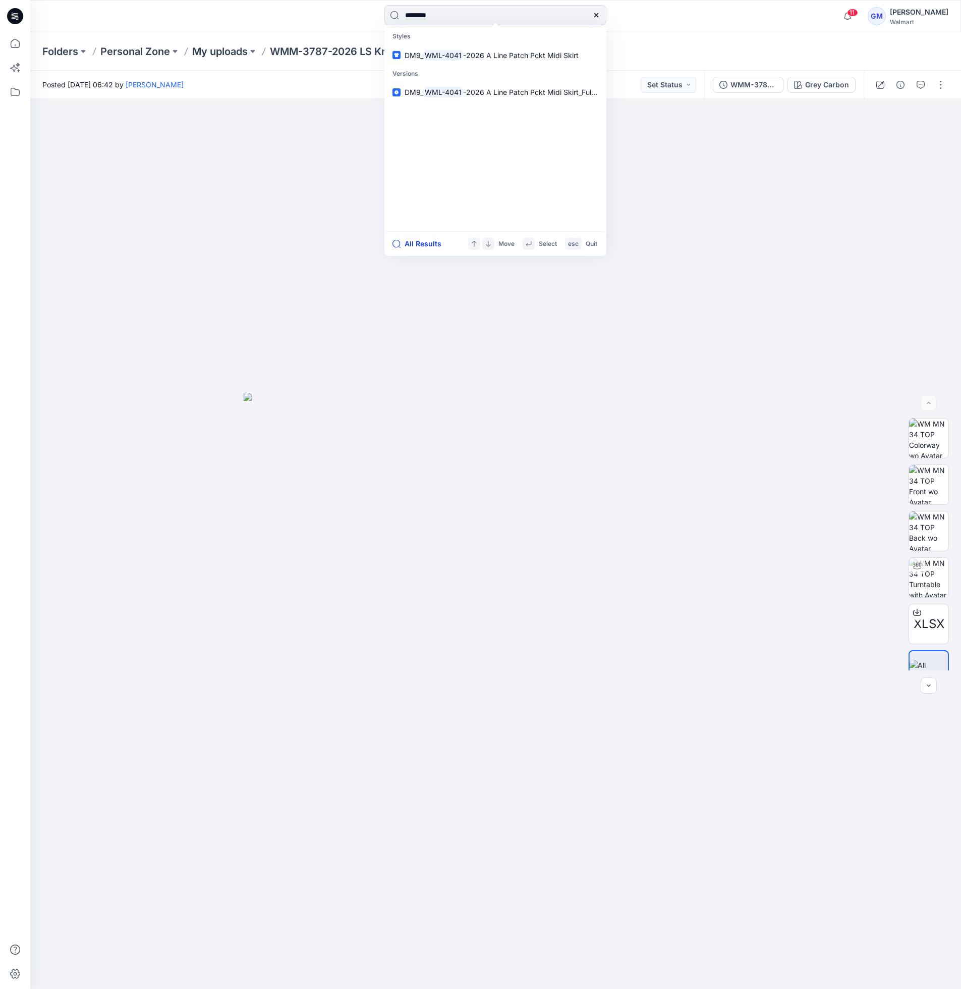
type input "********"
click at [425, 239] on button "All Results" at bounding box center [421, 244] width 56 height 12
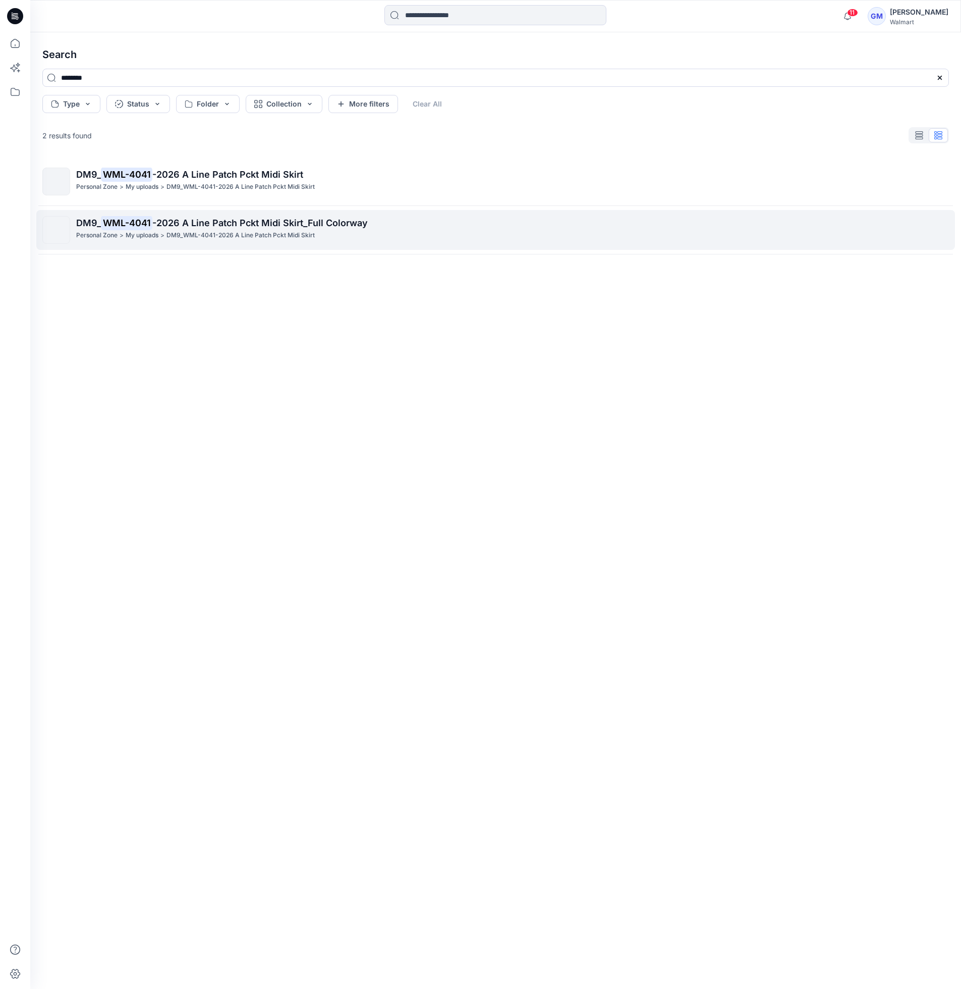
click at [272, 219] on span "-2026 A Line Patch Pckt Midi Skirt_Full Colorway" at bounding box center [260, 223] width 216 height 11
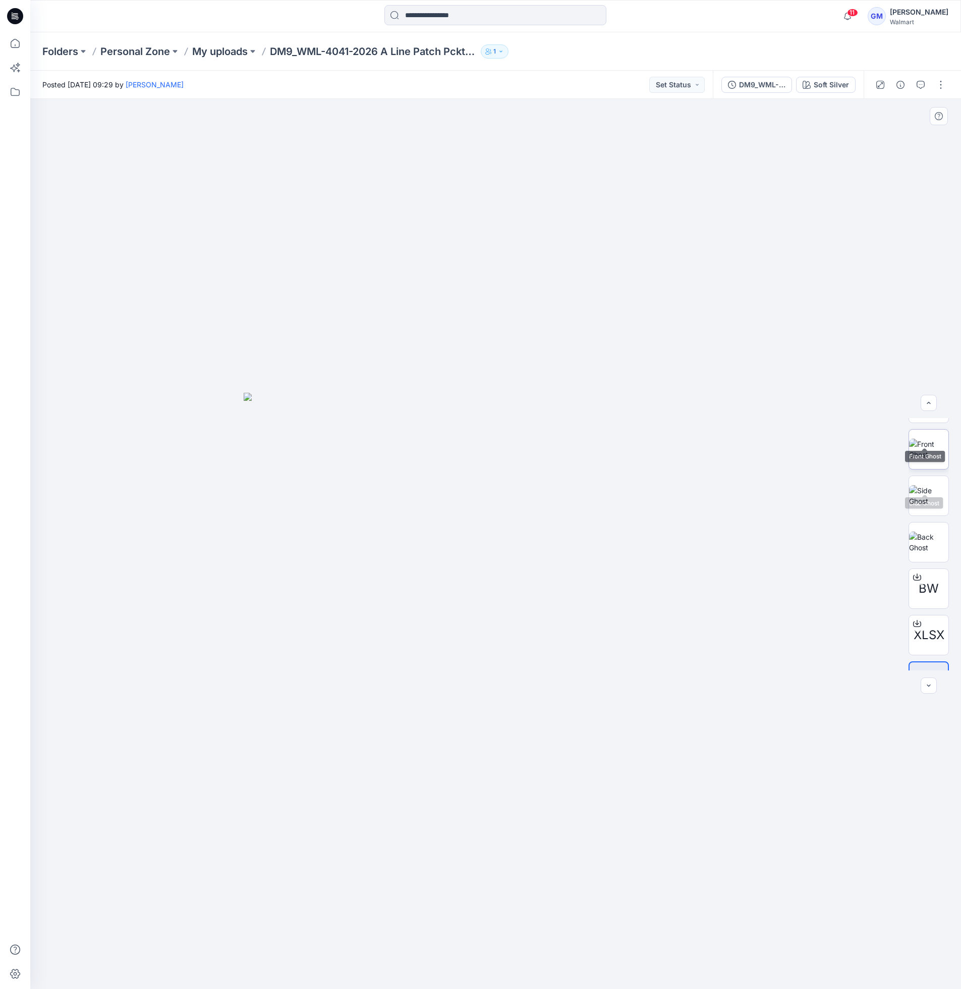
scroll to position [113, 0]
click at [442, 88] on div "Posted Wednesday, September 24, 2025 09:29 by Gayan Mahawithanalage Set Status" at bounding box center [371, 85] width 683 height 28
click at [13, 51] on icon at bounding box center [15, 43] width 22 height 22
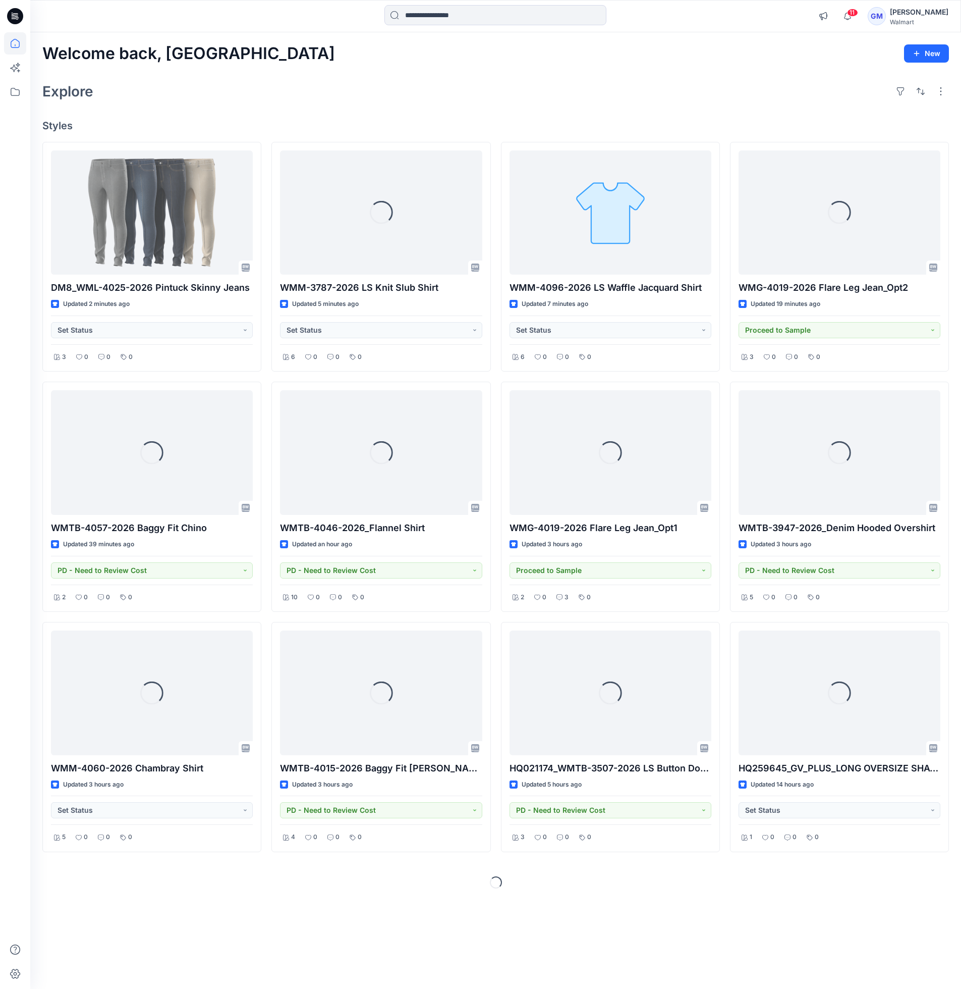
click at [455, 116] on div "Welcome back, Gayan New Explore Styles DM8_WML-4025-2026 Pintuck Skinny Jeans U…" at bounding box center [495, 510] width 931 height 956
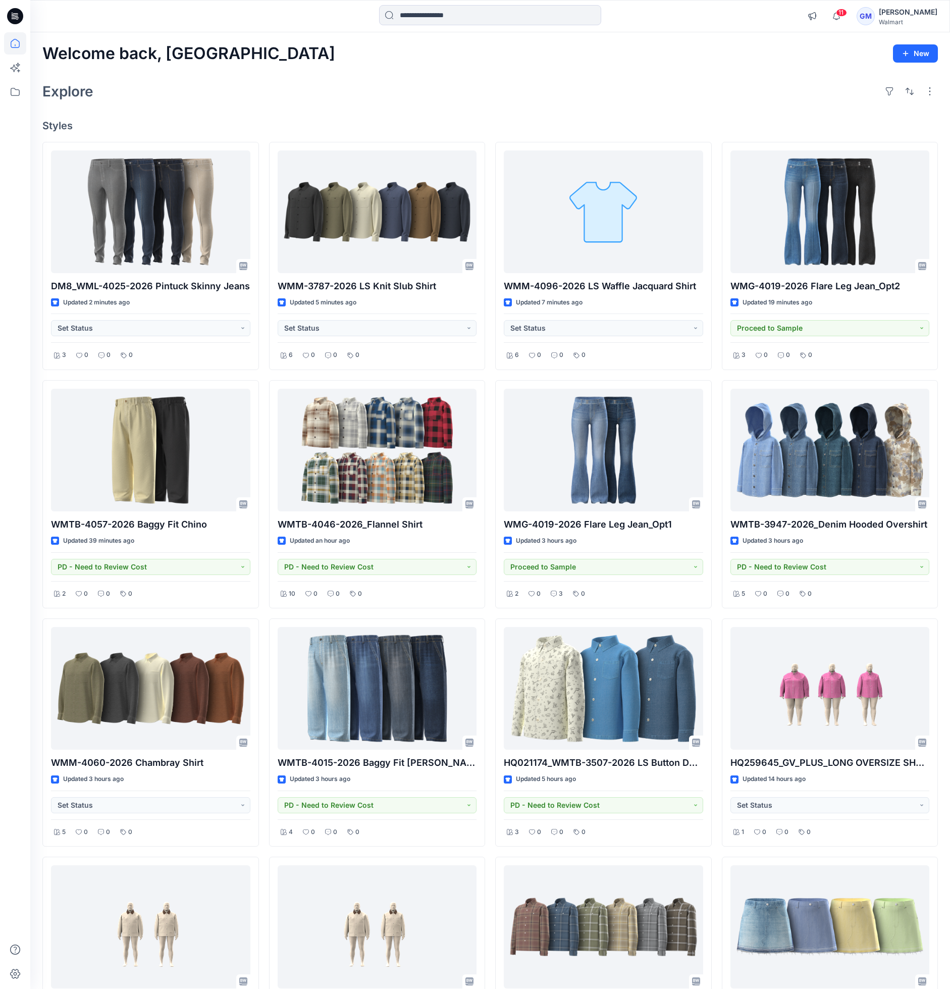
click at [489, 114] on div "Welcome back, Gayan New Explore Styles DM8_WML-4025-2026 Pintuck Skinny Jeans U…" at bounding box center [490, 821] width 920 height 1578
click at [303, 134] on div "Welcome back, Gayan New Explore Styles DM8_WML-4025-2026 Pintuck Skinny Jeans U…" at bounding box center [490, 821] width 920 height 1578
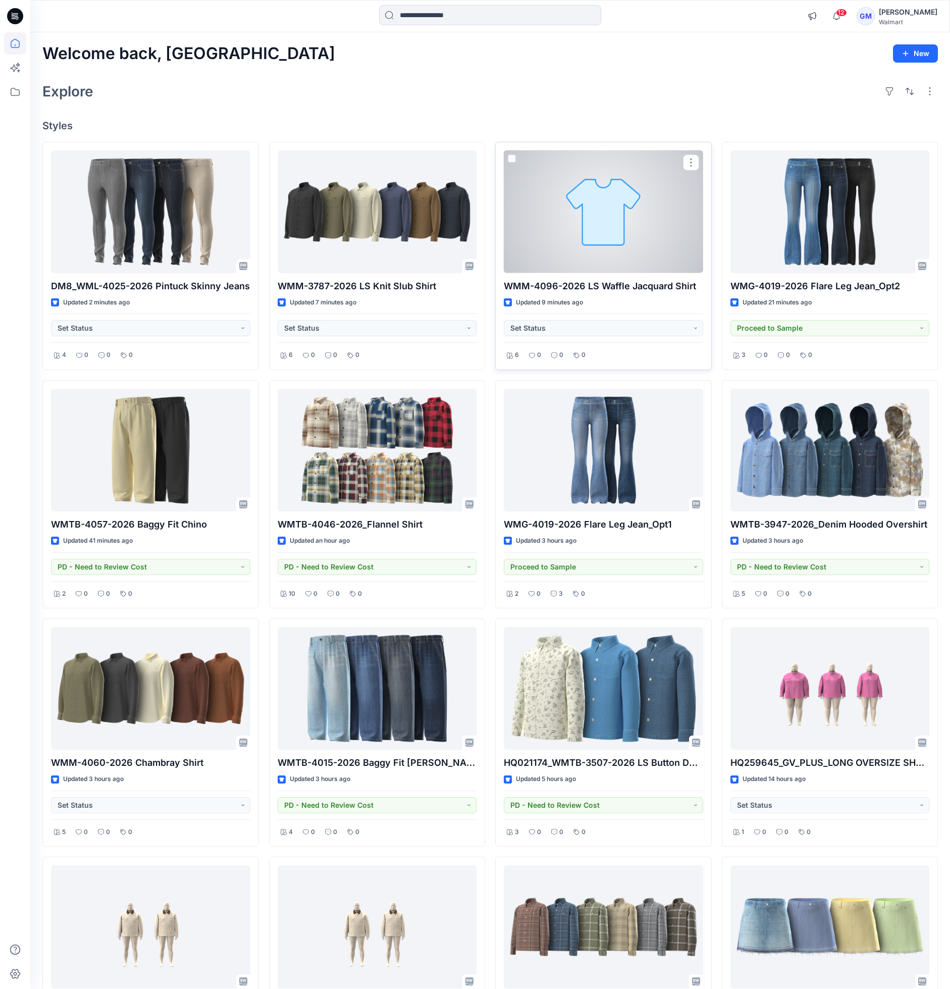
click at [548, 224] on div at bounding box center [603, 211] width 199 height 123
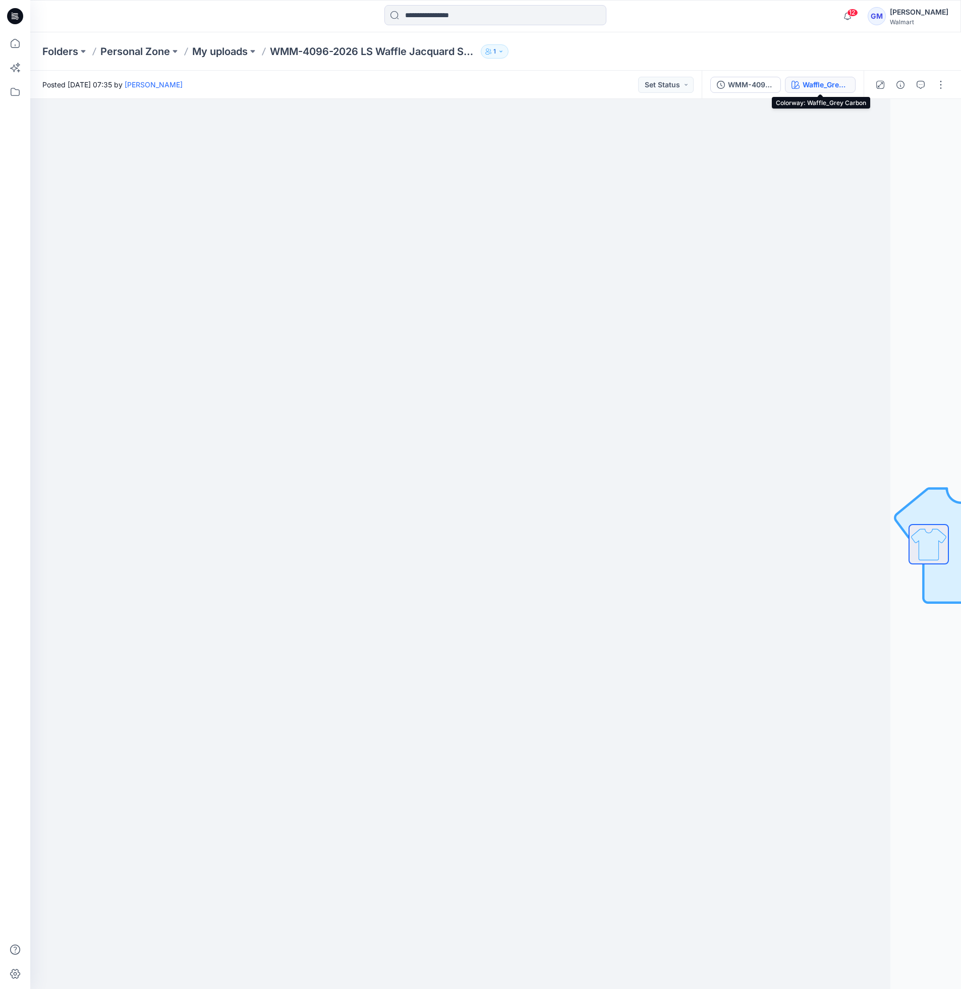
click at [831, 91] on button "Waffle_Grey Carbon" at bounding box center [820, 85] width 71 height 16
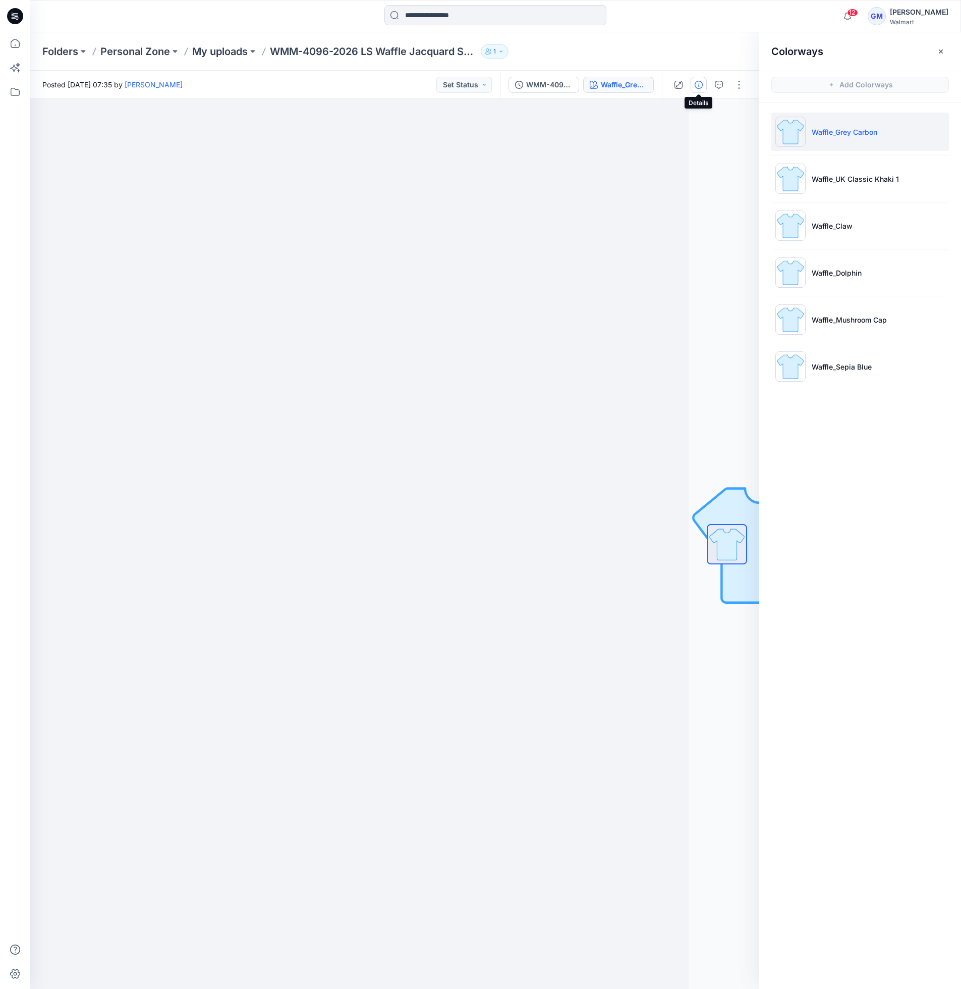
click at [699, 82] on icon "button" at bounding box center [699, 85] width 8 height 8
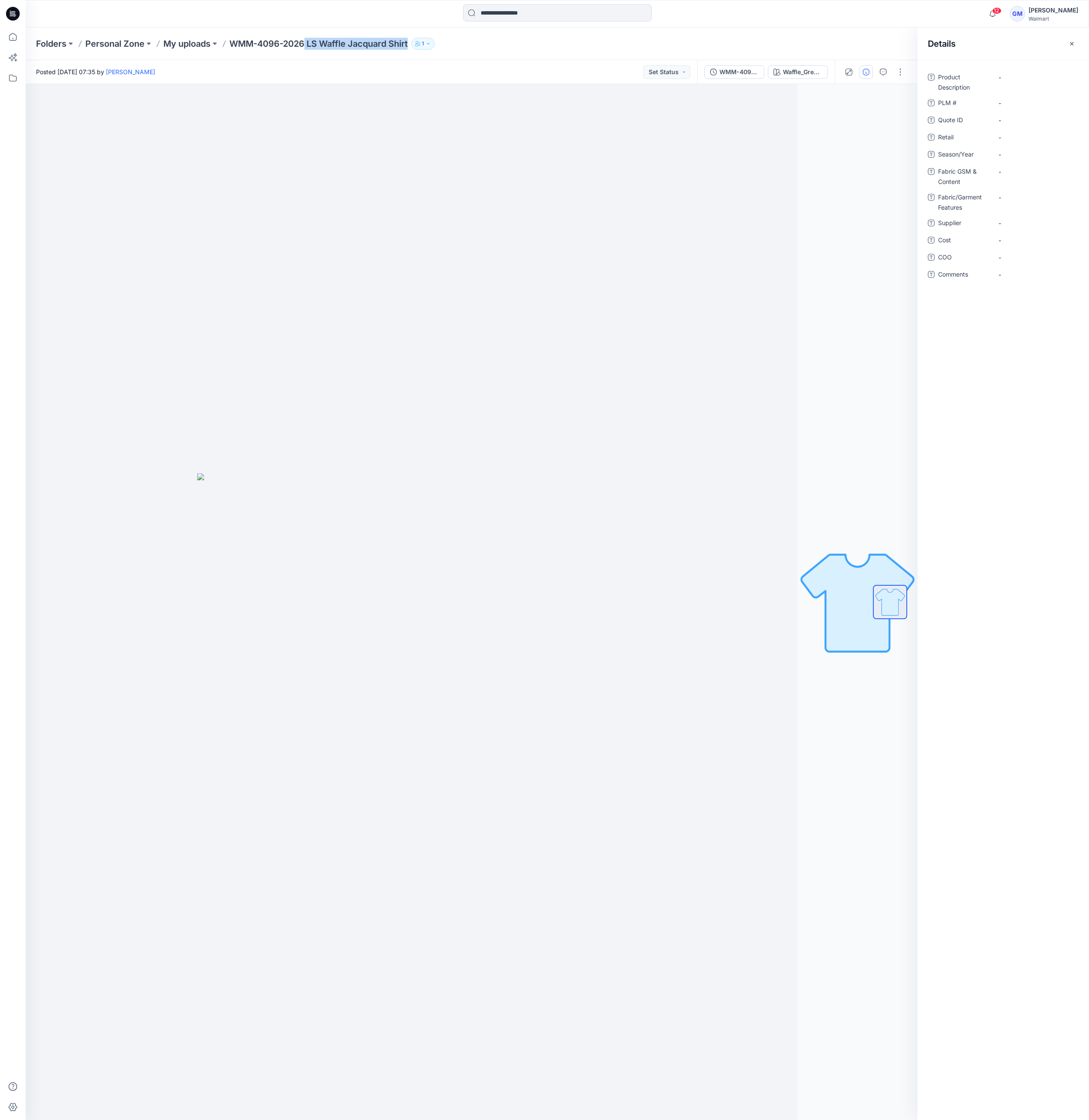
drag, startPoint x: 308, startPoint y: 45, endPoint x: 414, endPoint y: 48, distance: 106.0
click at [414, 48] on div "Folders Personal Zone My uploads WMM-4096-2026 LS Waffle Jacquard Shirt 1" at bounding box center [523, 43] width 976 height 12
copy p "LS Waffle Jacquard Shirt"
click at [816, 76] on Description "-" at bounding box center [1035, 77] width 75 height 9
type textarea "**********"
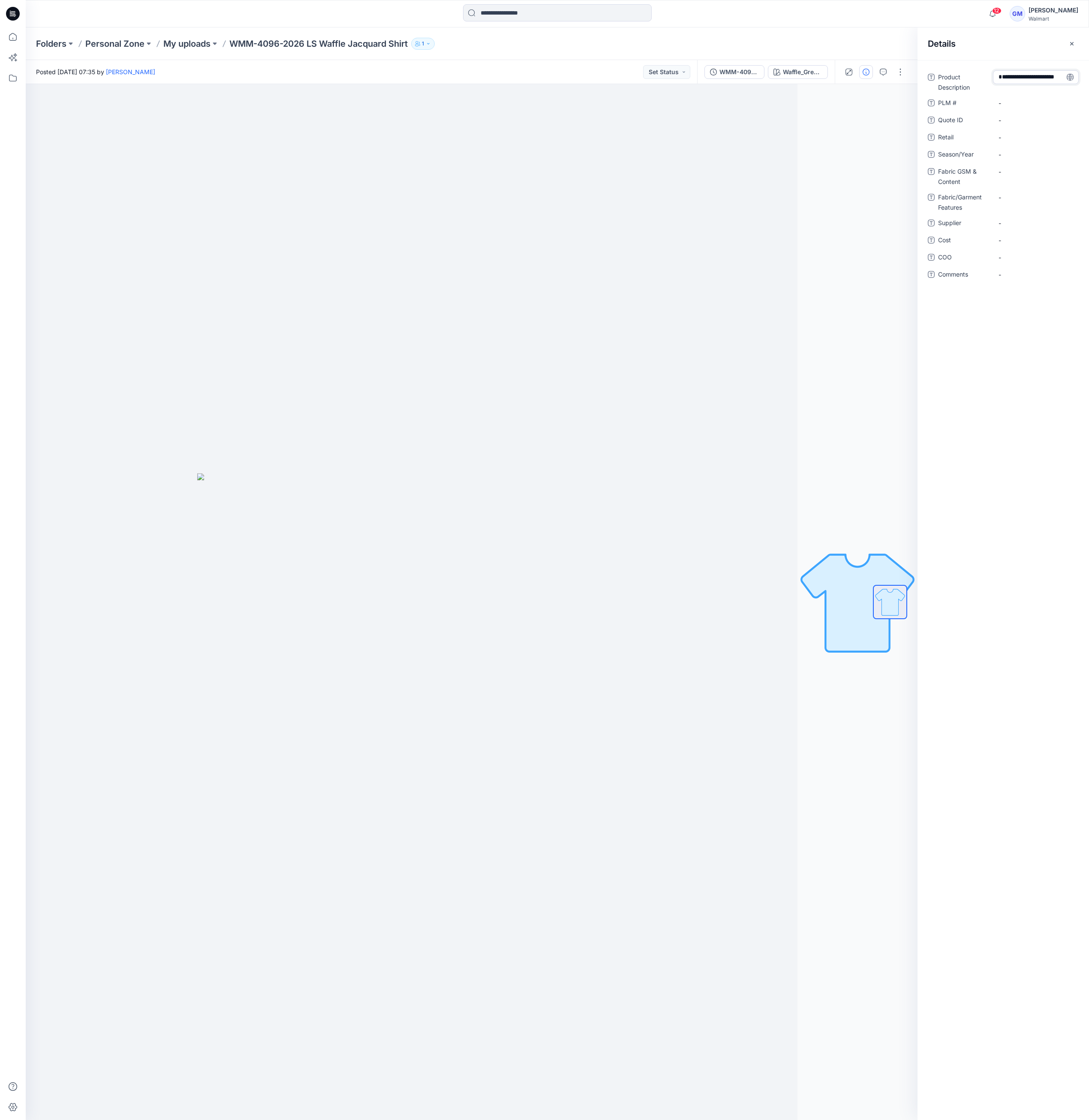
scroll to position [6, 0]
click at [424, 334] on div at bounding box center [411, 602] width 771 height 1036
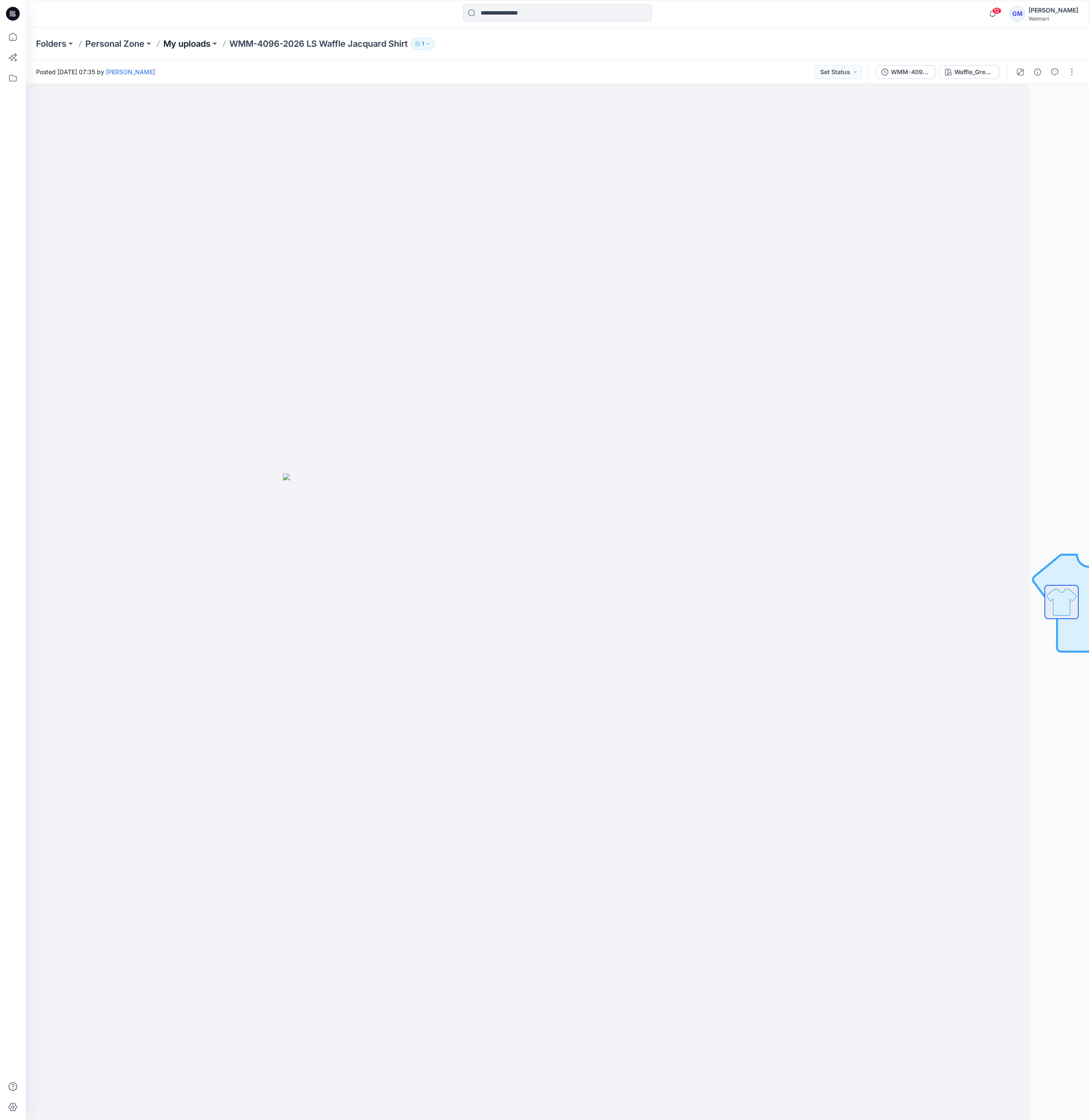
click at [181, 42] on p "My uploads" at bounding box center [187, 43] width 48 height 12
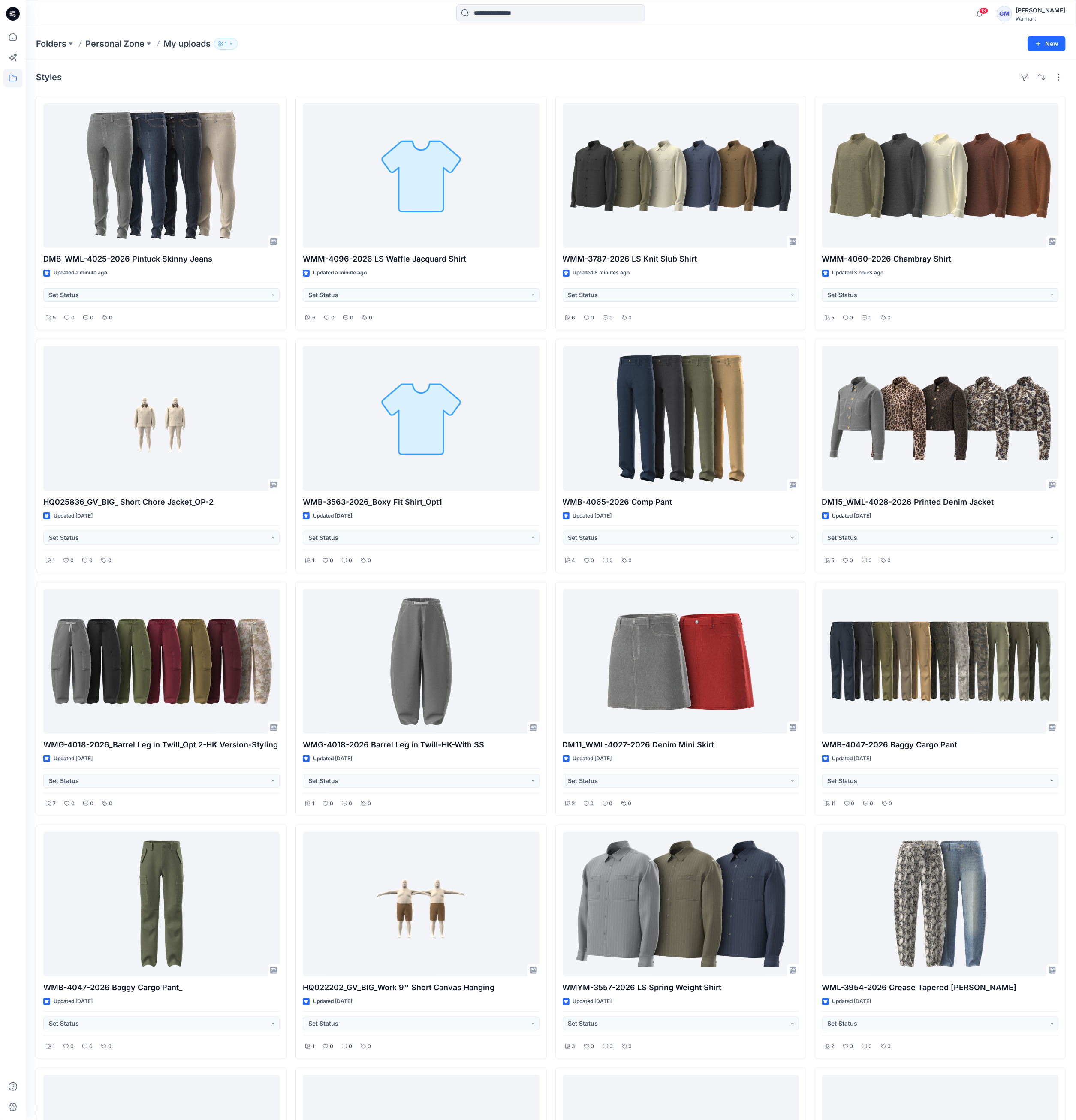
click at [15, 592] on div at bounding box center [13, 574] width 19 height 1093
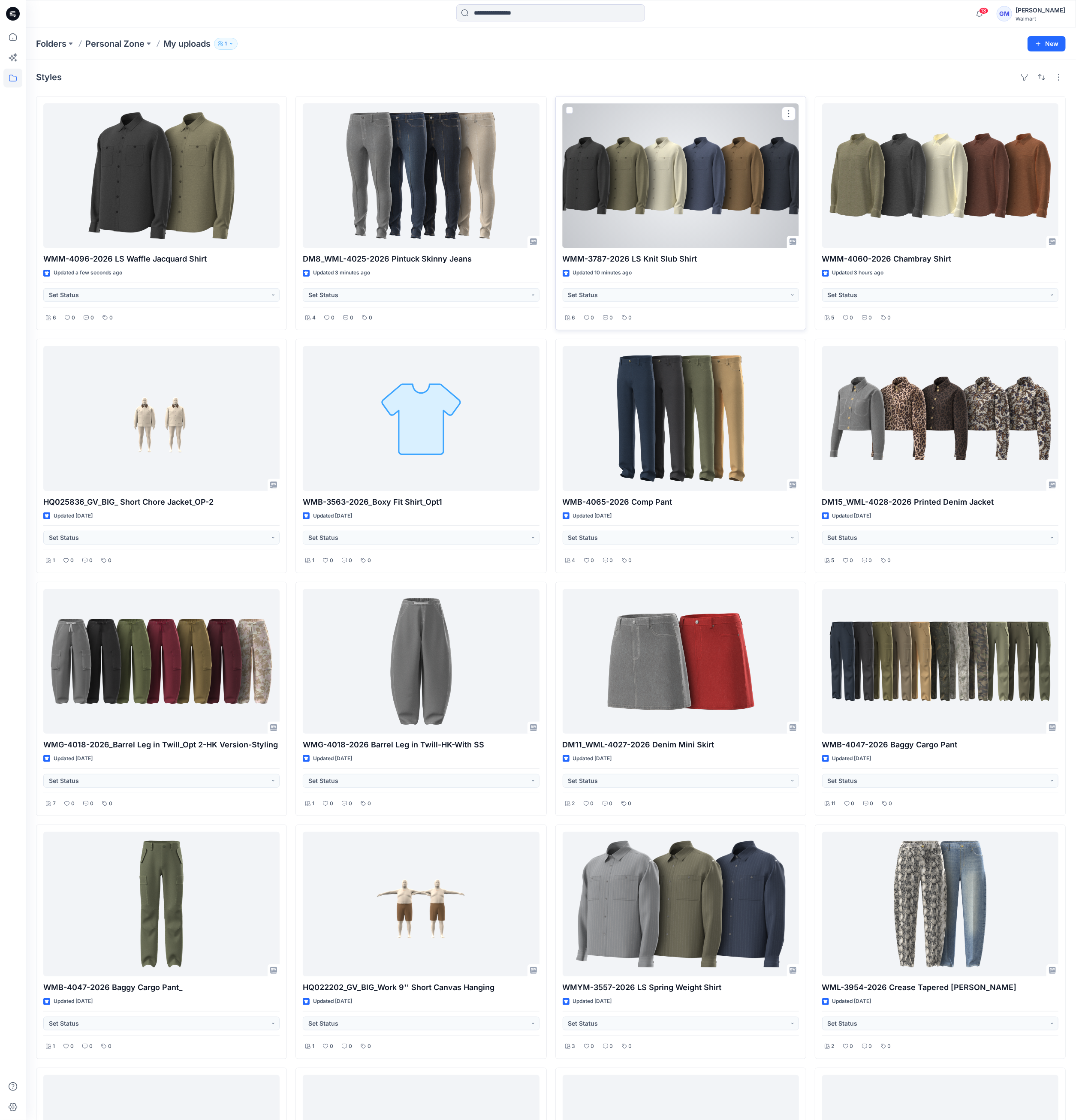
click at [730, 196] on div at bounding box center [681, 176] width 236 height 144
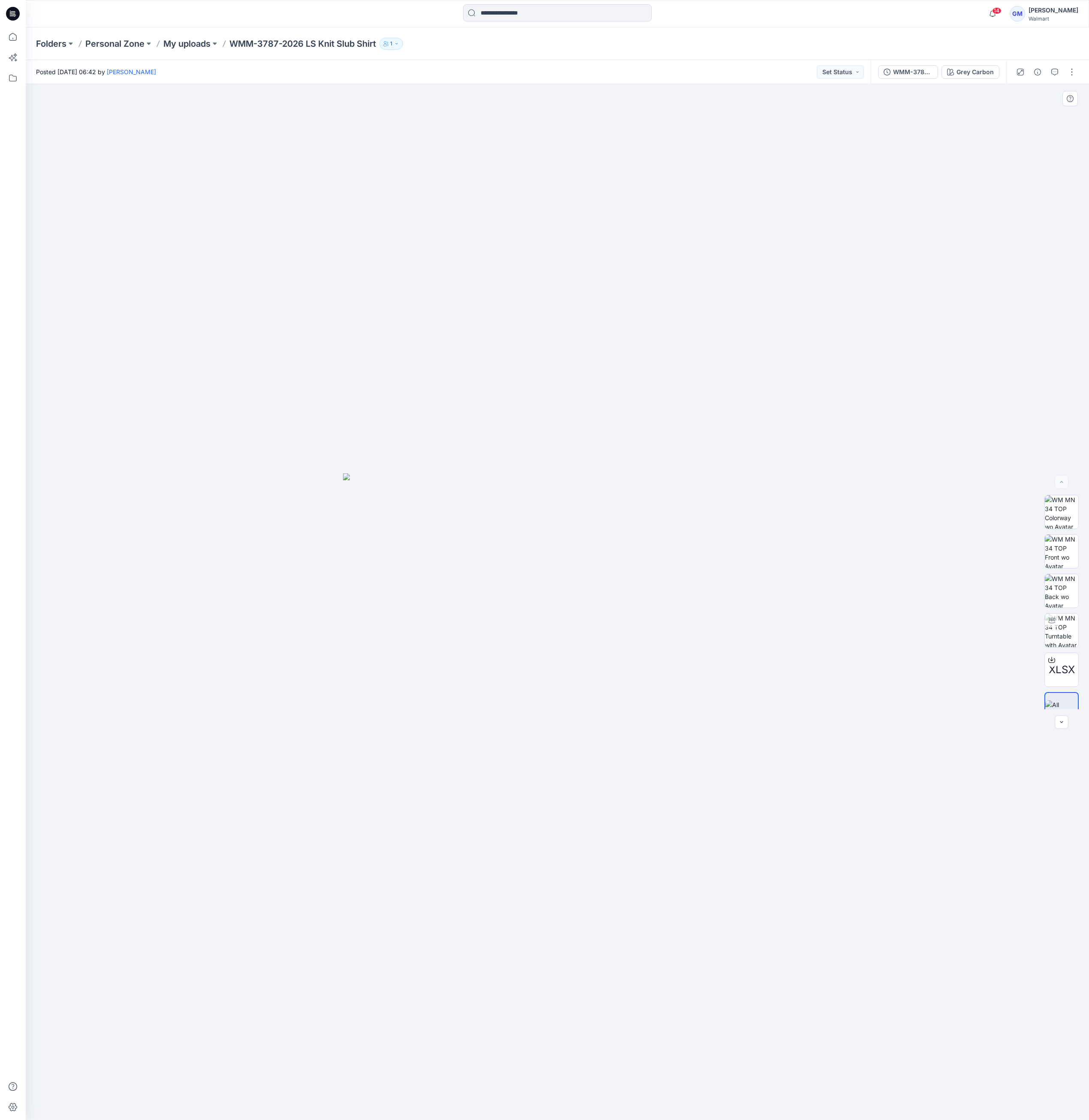
click at [288, 619] on div at bounding box center [557, 602] width 1064 height 1036
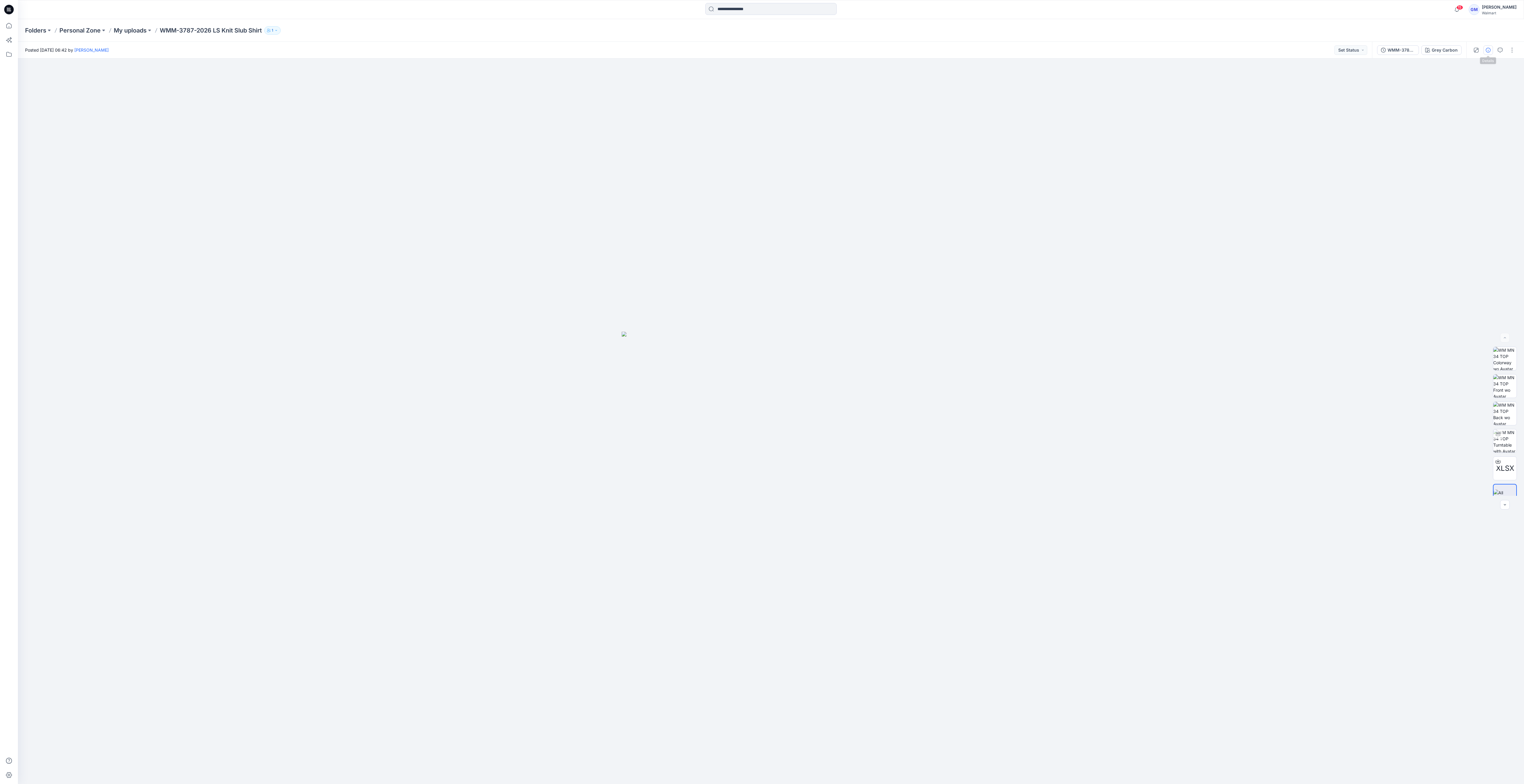
click at [758, 50] on icon "button" at bounding box center [1488, 50] width 5 height 5
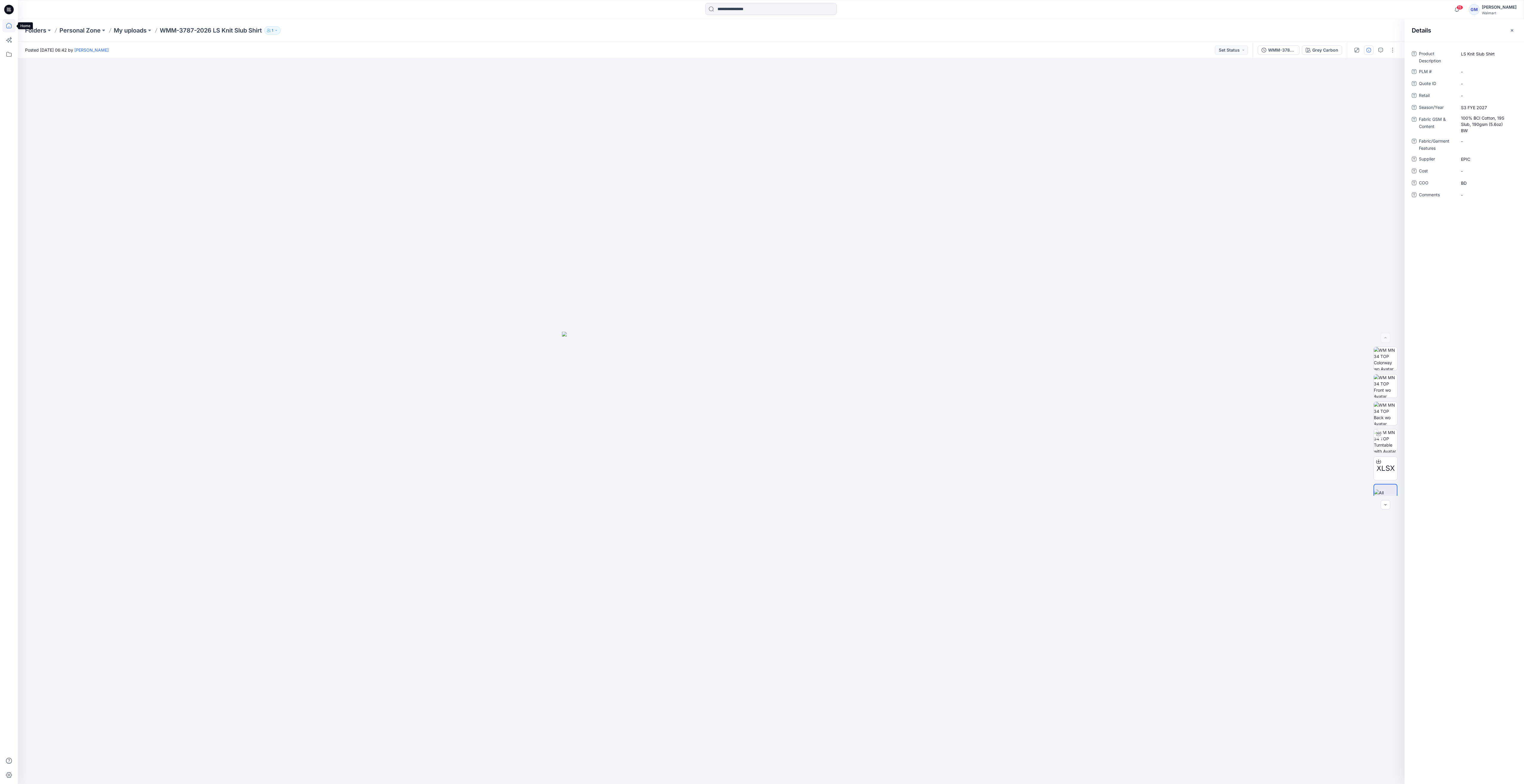
click at [7, 27] on icon at bounding box center [9, 25] width 13 height 13
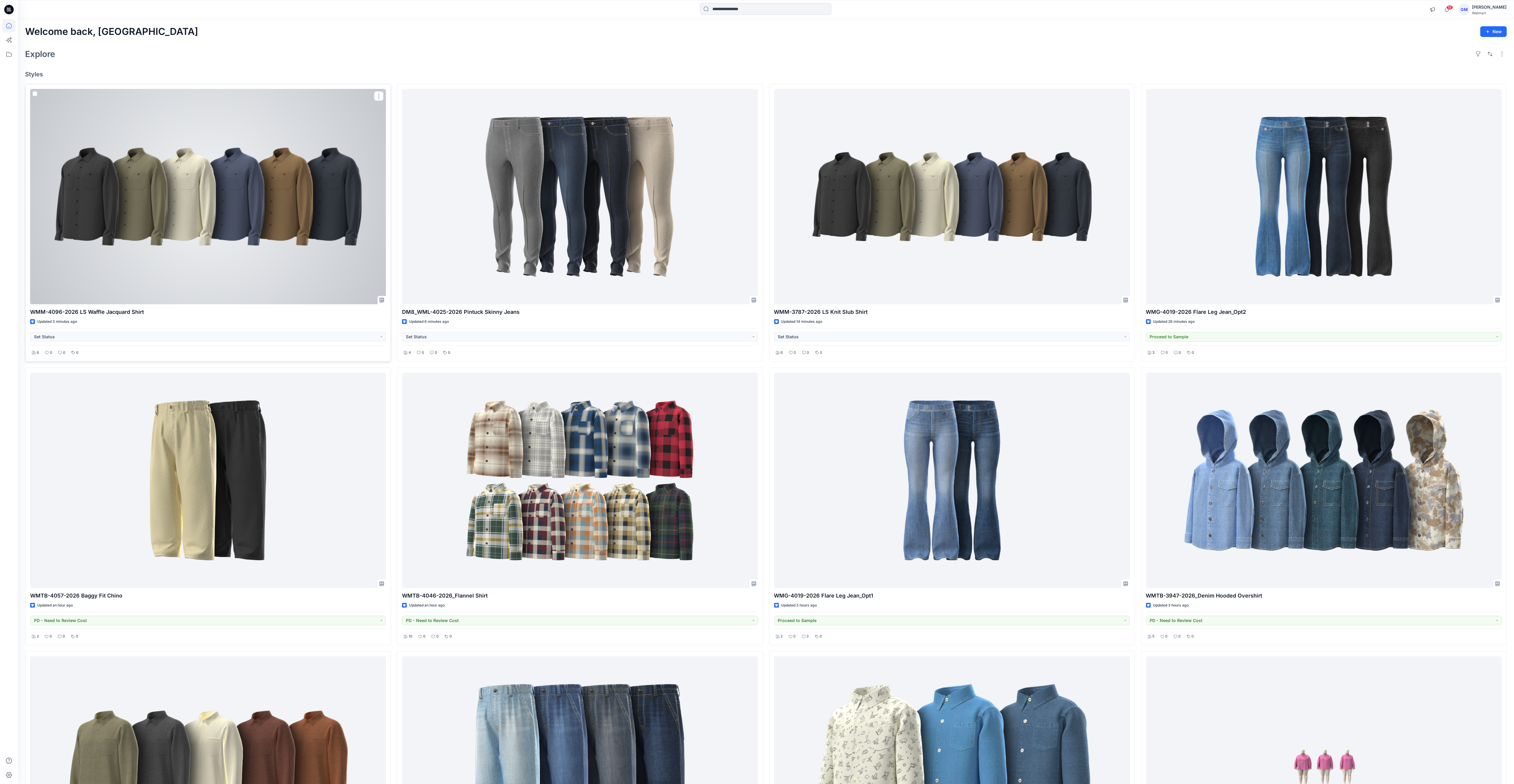
click at [290, 194] on div at bounding box center [208, 196] width 356 height 215
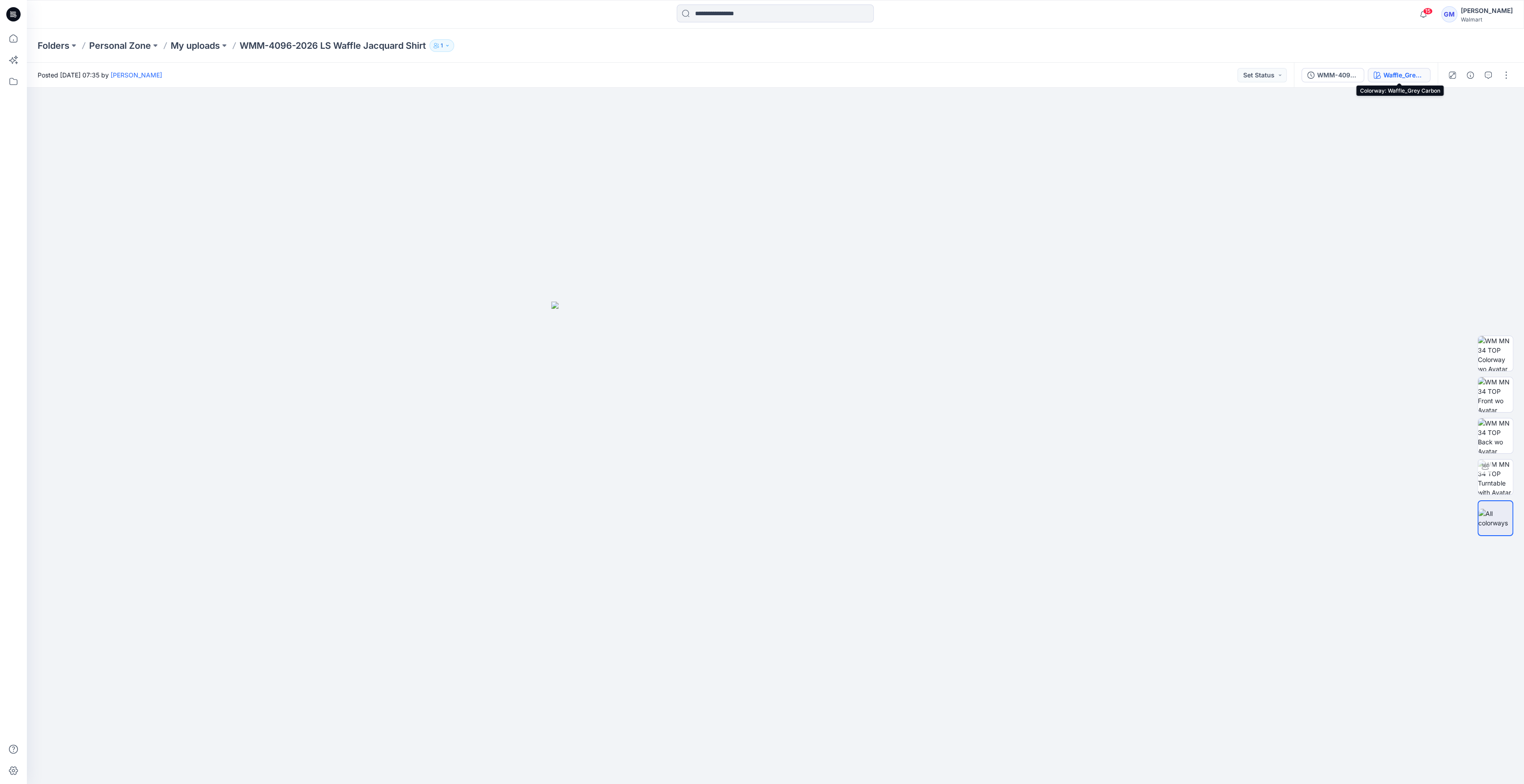
click at [1136, 77] on div "Waffle_Grey Carbon" at bounding box center [1403, 74] width 41 height 10
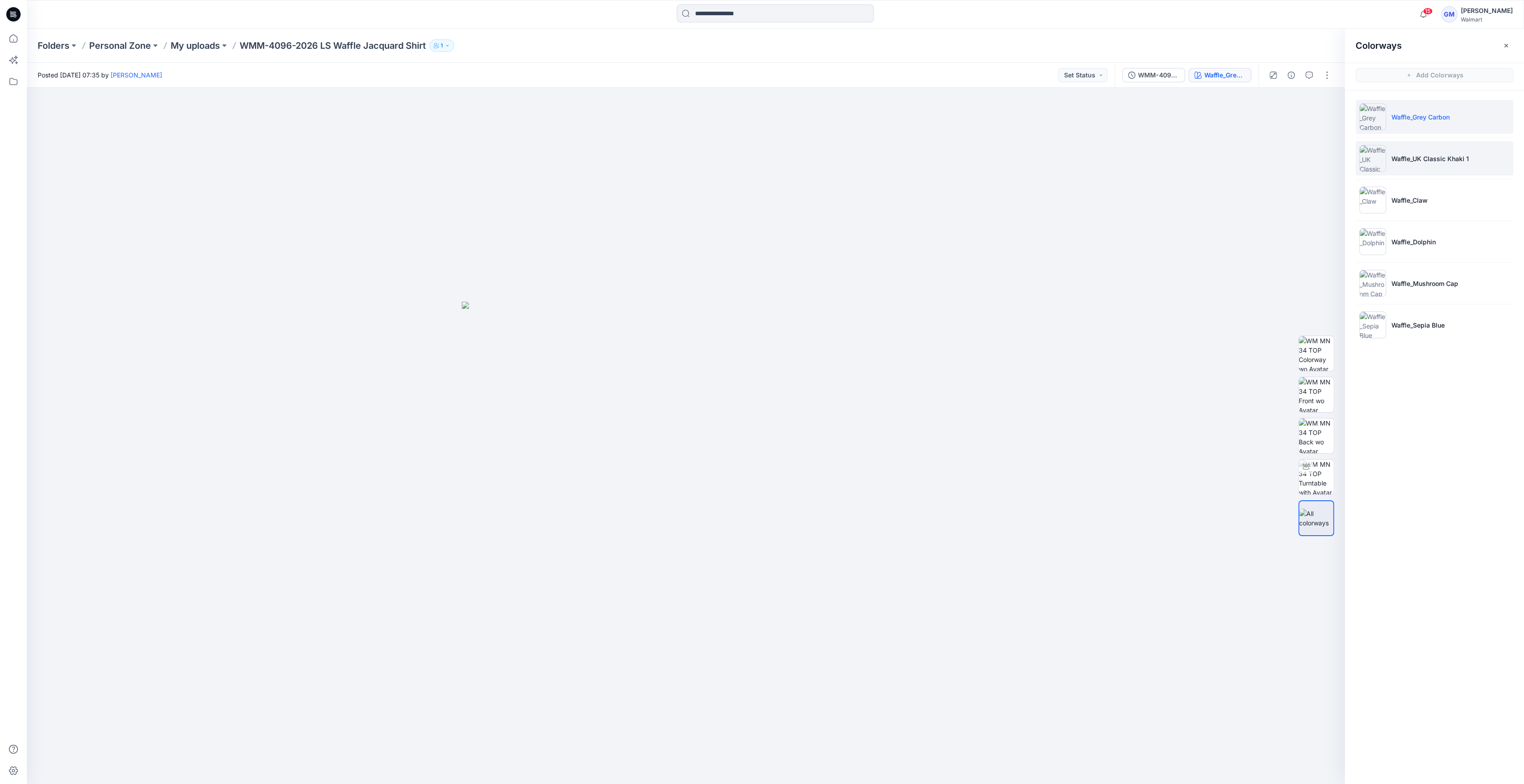
click at [1136, 161] on p "Waffle_UK Classic Khaki 1" at bounding box center [1429, 159] width 77 height 10
click at [1136, 480] on img at bounding box center [1316, 476] width 35 height 35
drag, startPoint x: 789, startPoint y: 764, endPoint x: 717, endPoint y: 765, distance: 72.0
click at [717, 765] on icon at bounding box center [687, 757] width 271 height 34
click at [1136, 395] on img at bounding box center [1316, 394] width 35 height 35
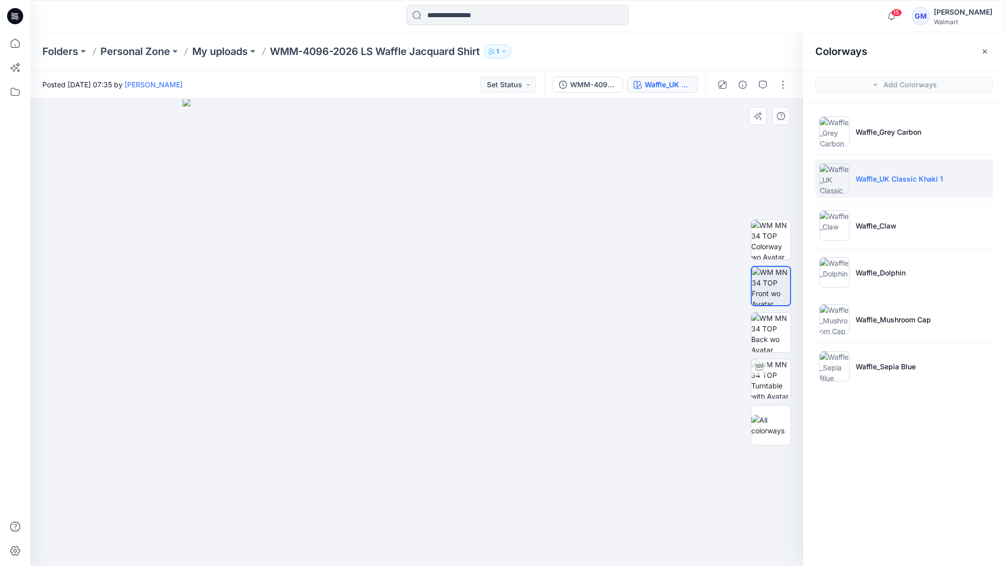
click at [254, 383] on img at bounding box center [417, 332] width 468 height 468
click at [781, 83] on button "button" at bounding box center [783, 85] width 16 height 16
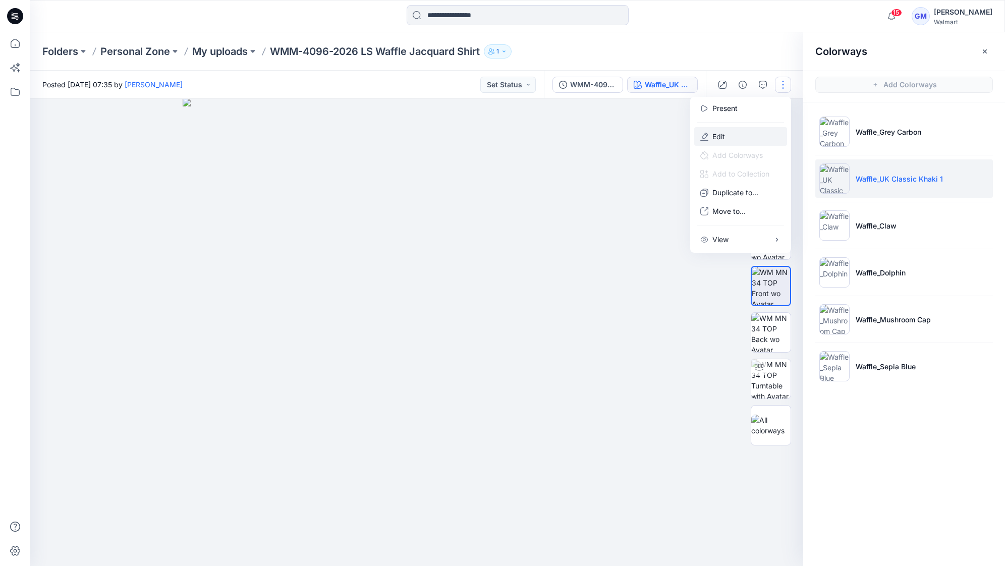
click at [715, 137] on p "Edit" at bounding box center [719, 136] width 13 height 11
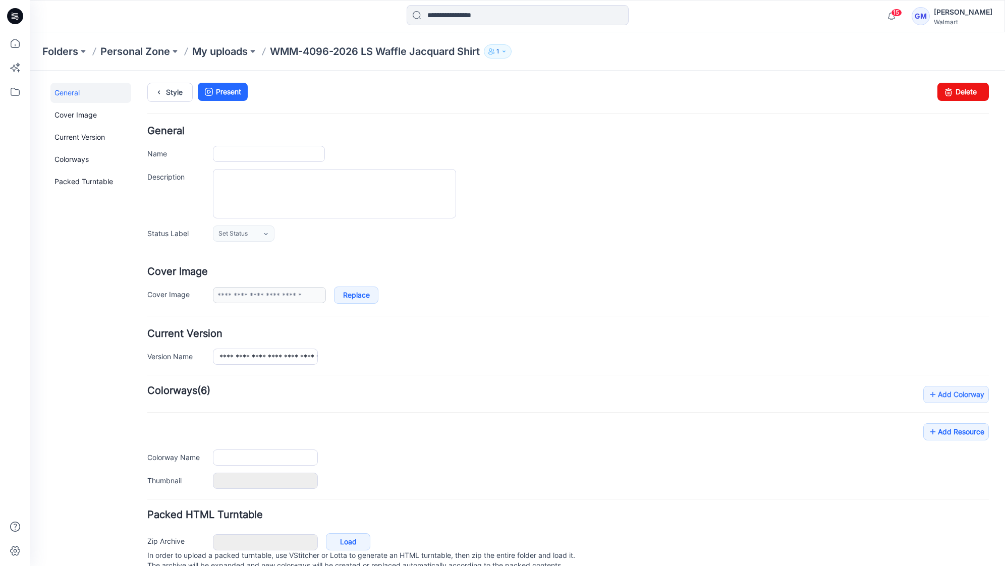
type input "**********"
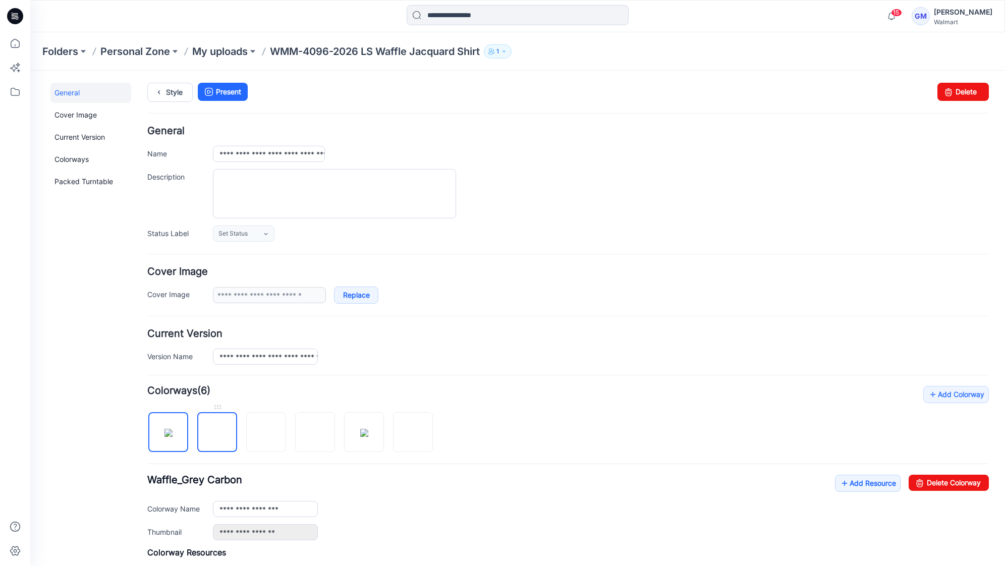
drag, startPoint x: 53, startPoint y: 443, endPoint x: 210, endPoint y: 438, distance: 156.5
click at [54, 443] on div "General Cover Image Current Version Colorways Packed Turntable" at bounding box center [90, 424] width 81 height 683
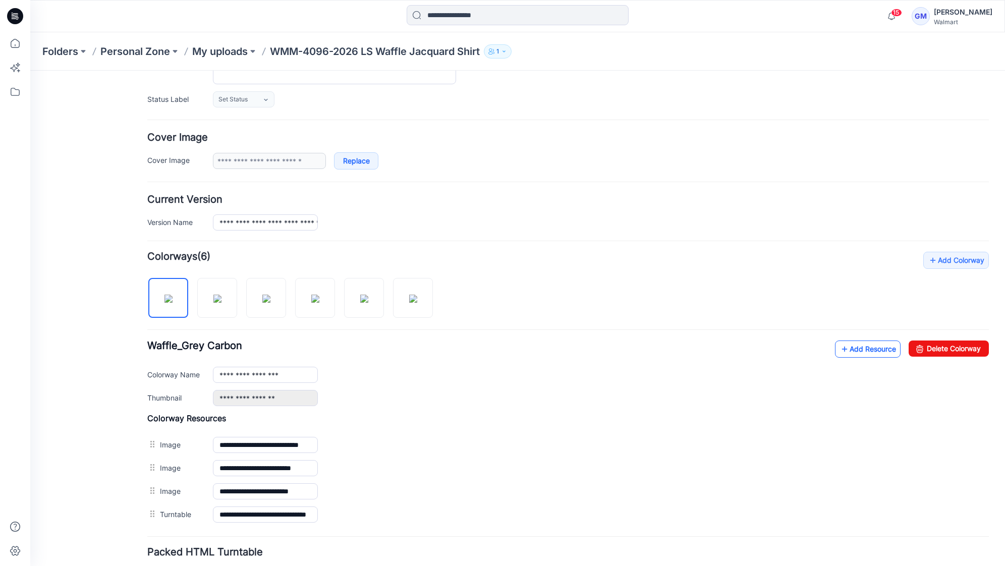
click at [852, 345] on link "Add Resource" at bounding box center [868, 349] width 66 height 17
click at [870, 352] on link "Add Resource" at bounding box center [868, 349] width 66 height 17
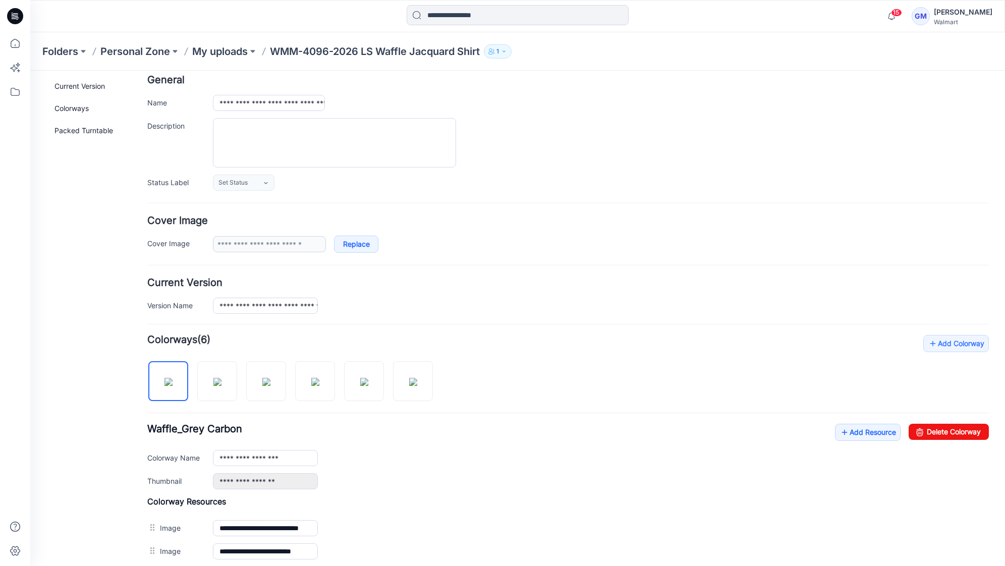
scroll to position [0, 0]
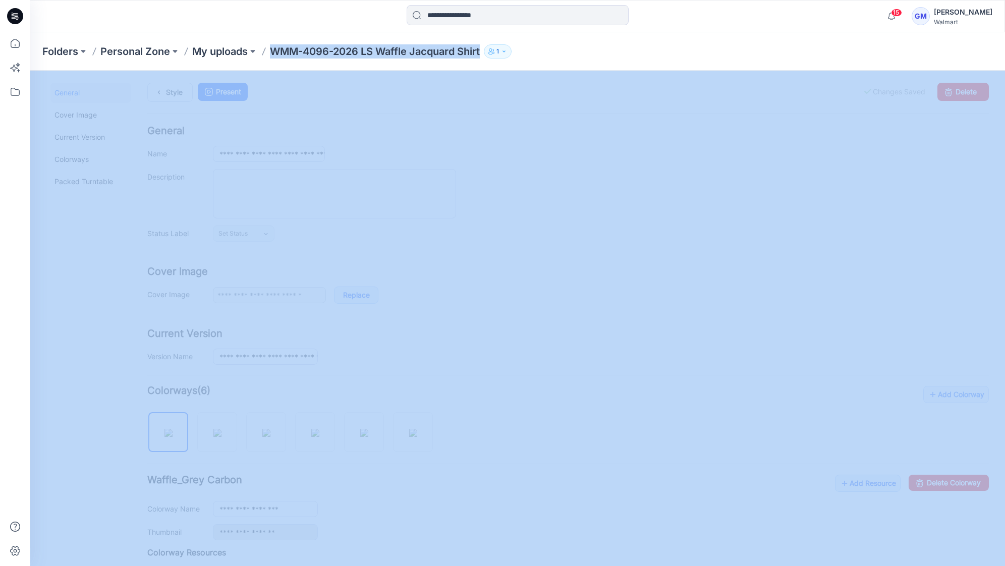
drag, startPoint x: 272, startPoint y: 51, endPoint x: 487, endPoint y: 51, distance: 215.0
click at [487, 51] on div "Folders Personal Zone My uploads WMM-4096-2026 LS Waffle Jacquard Shirt 1" at bounding box center [478, 51] width 872 height 14
copy div "WMM-4096-2026 LS Waffle Jacquard Shirt 1"
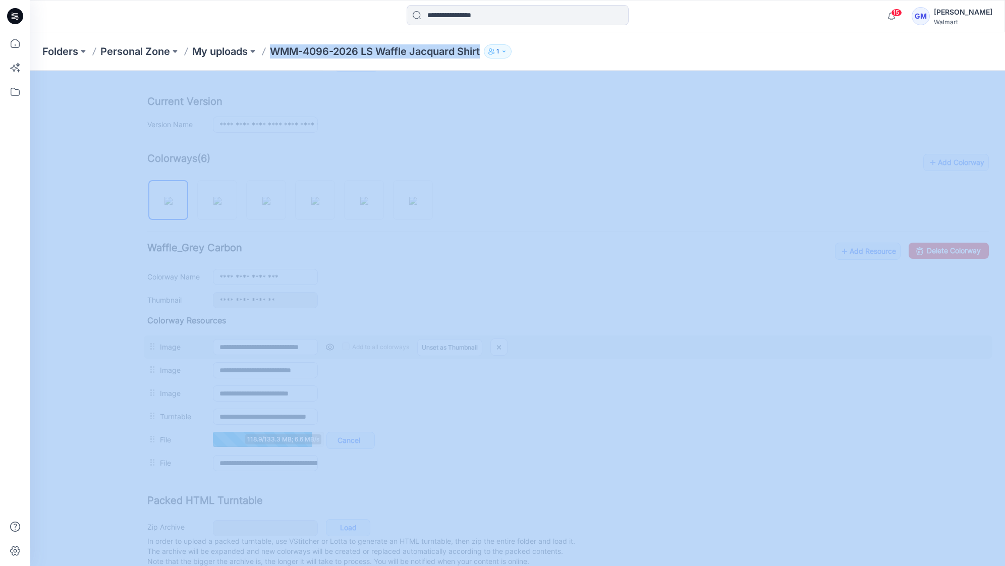
scroll to position [255, 0]
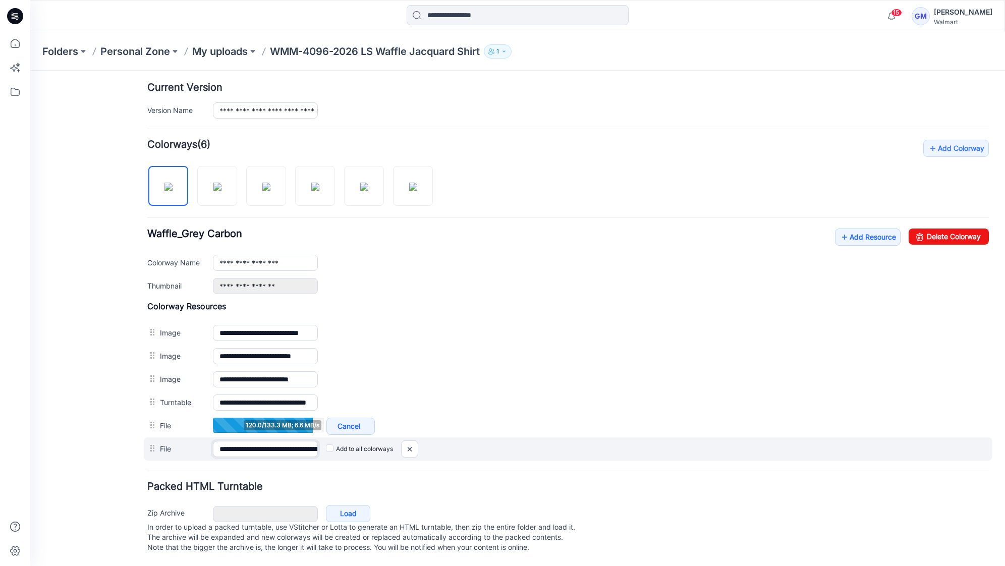
click at [242, 442] on input "**********" at bounding box center [265, 449] width 105 height 16
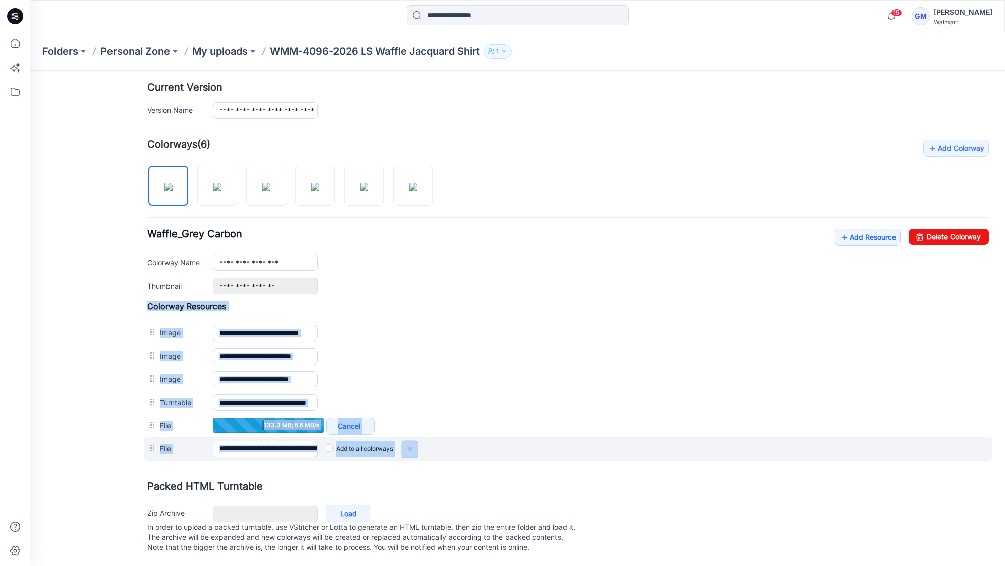
scroll to position [254, 0]
drag, startPoint x: 218, startPoint y: 442, endPoint x: 305, endPoint y: 443, distance: 86.8
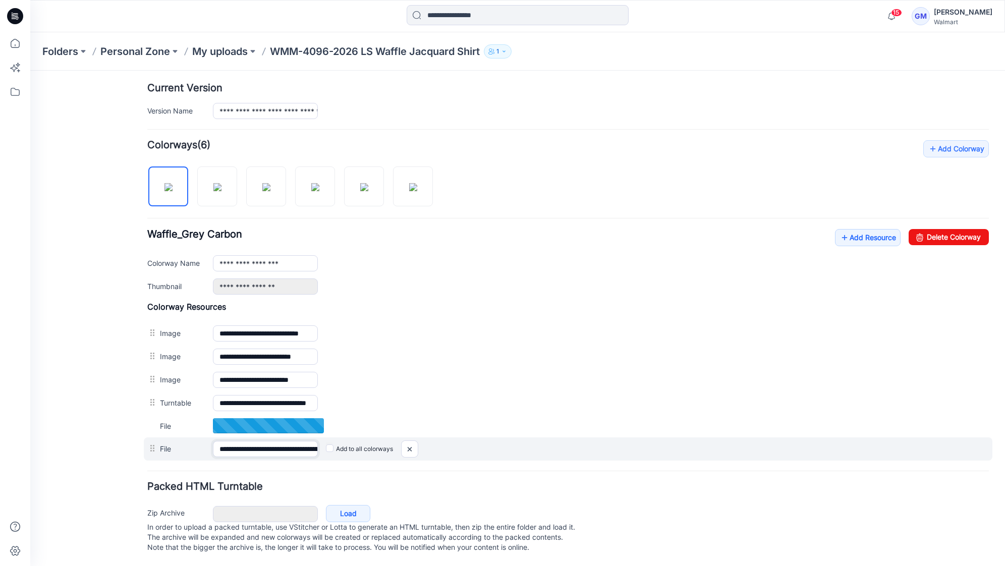
click at [252, 441] on input "**********" at bounding box center [265, 449] width 105 height 16
drag, startPoint x: 218, startPoint y: 436, endPoint x: 287, endPoint y: 437, distance: 69.2
click at [287, 441] on input "**********" at bounding box center [265, 449] width 105 height 16
type input "**********"
click at [287, 444] on input "**********" at bounding box center [265, 449] width 105 height 16
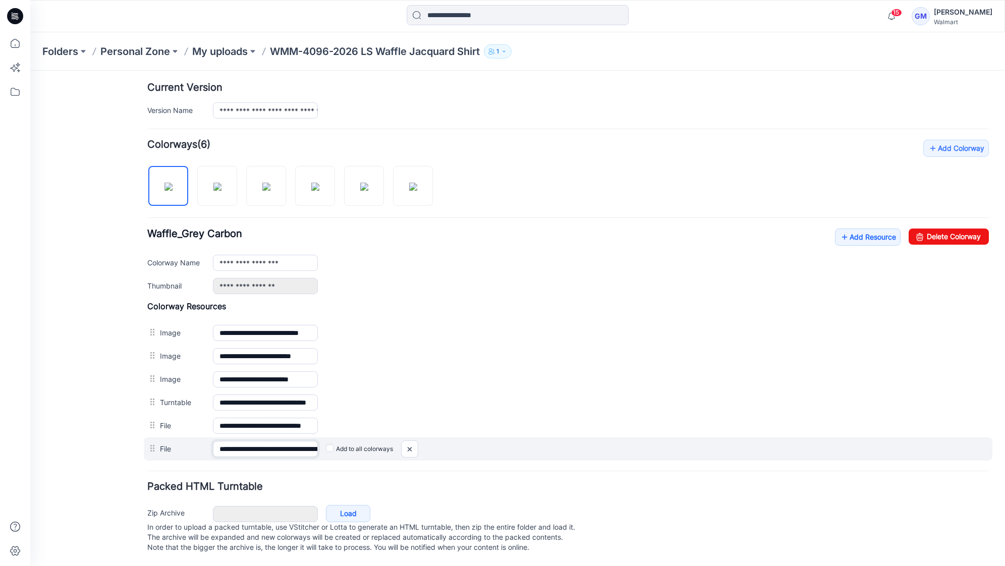
drag, startPoint x: 278, startPoint y: 440, endPoint x: 171, endPoint y: 440, distance: 107.5
click at [171, 440] on div "**********" at bounding box center [568, 449] width 849 height 23
drag, startPoint x: 307, startPoint y: 441, endPoint x: 228, endPoint y: 441, distance: 79.2
click at [228, 441] on input "**********" at bounding box center [265, 449] width 105 height 16
drag, startPoint x: 312, startPoint y: 441, endPoint x: 186, endPoint y: 437, distance: 126.2
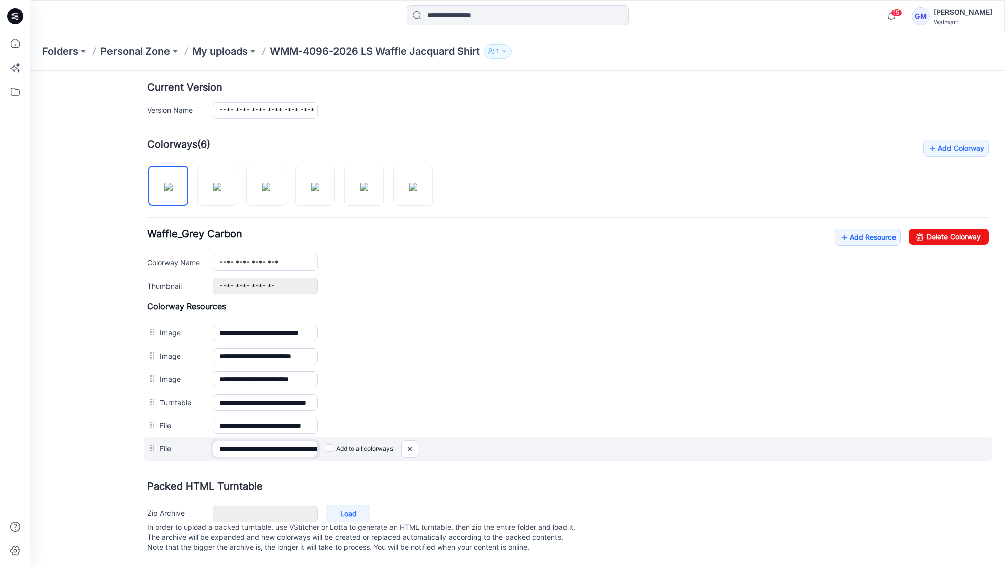
click at [186, 438] on div "**********" at bounding box center [568, 449] width 849 height 23
paste input "**********"
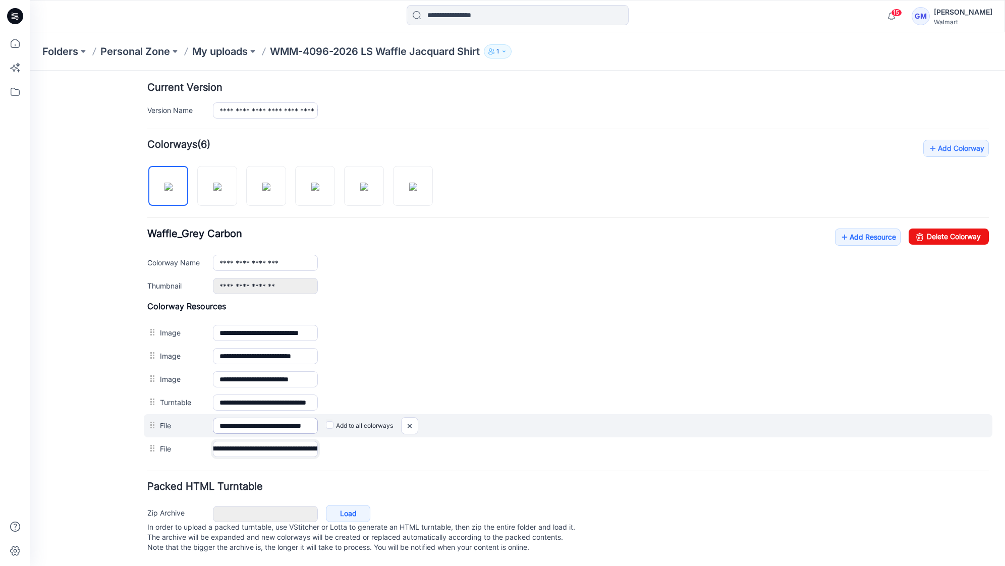
type input "**********"
click at [267, 418] on input "**********" at bounding box center [265, 426] width 105 height 16
drag, startPoint x: 220, startPoint y: 417, endPoint x: 341, endPoint y: 417, distance: 121.1
click at [341, 417] on div "**********" at bounding box center [568, 425] width 849 height 23
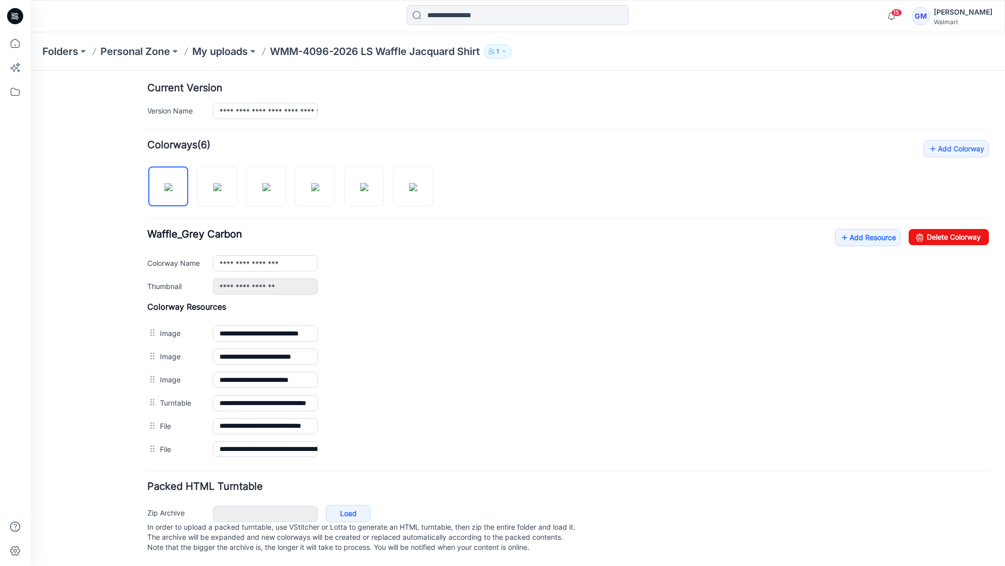
click at [89, 427] on div "General Cover Image Current Version Colorways Packed Turntable" at bounding box center [90, 201] width 81 height 729
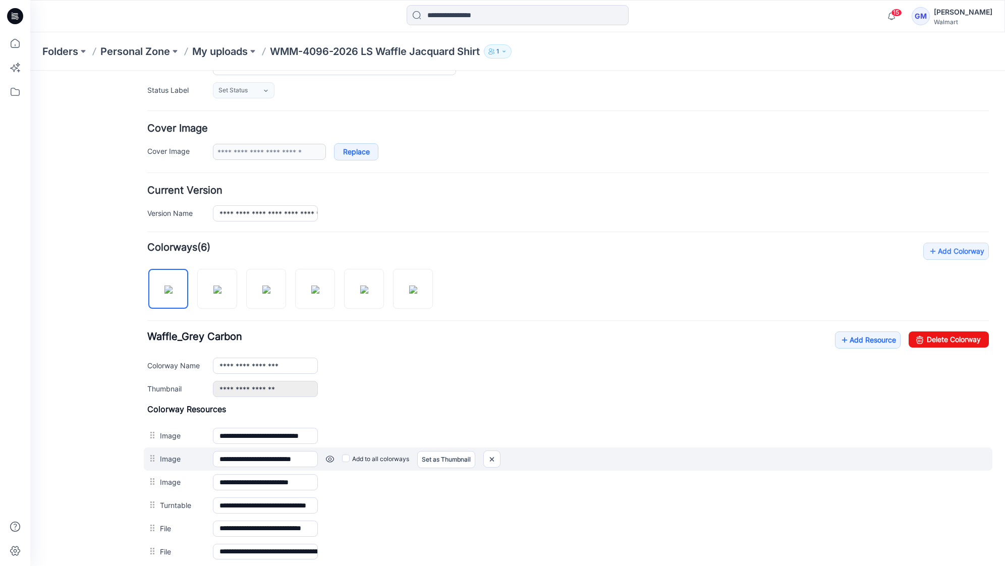
scroll to position [255, 0]
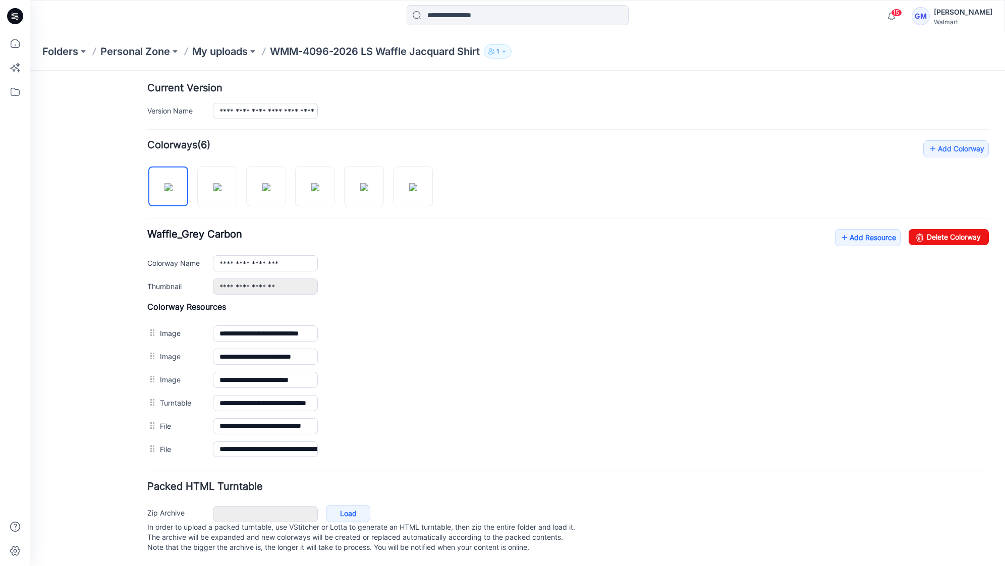
click at [30, 71] on img at bounding box center [30, 71] width 0 height 0
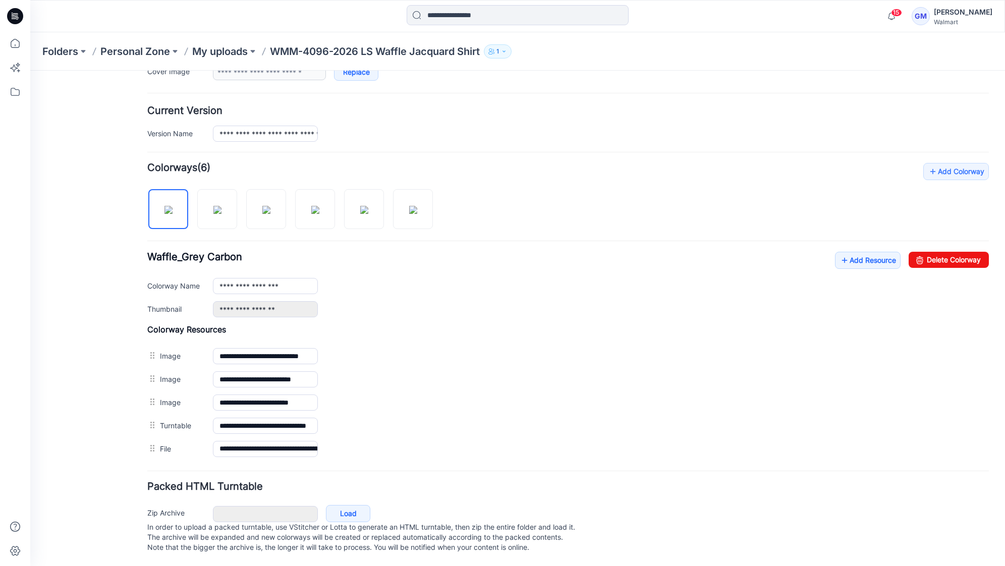
scroll to position [232, 0]
click at [860, 255] on link "Add Resource" at bounding box center [868, 260] width 66 height 17
click at [874, 252] on link "Add Resource" at bounding box center [868, 260] width 66 height 17
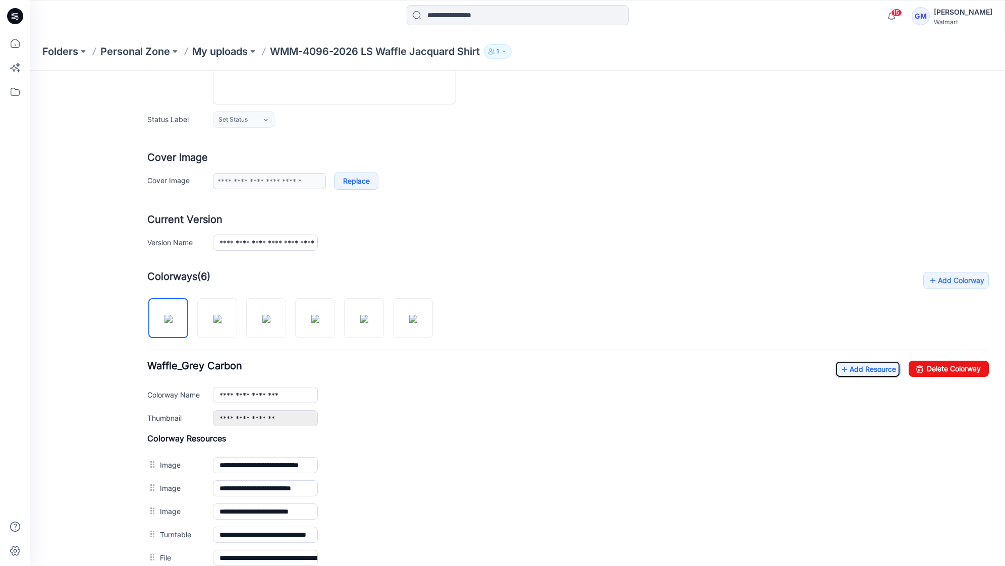
scroll to position [0, 0]
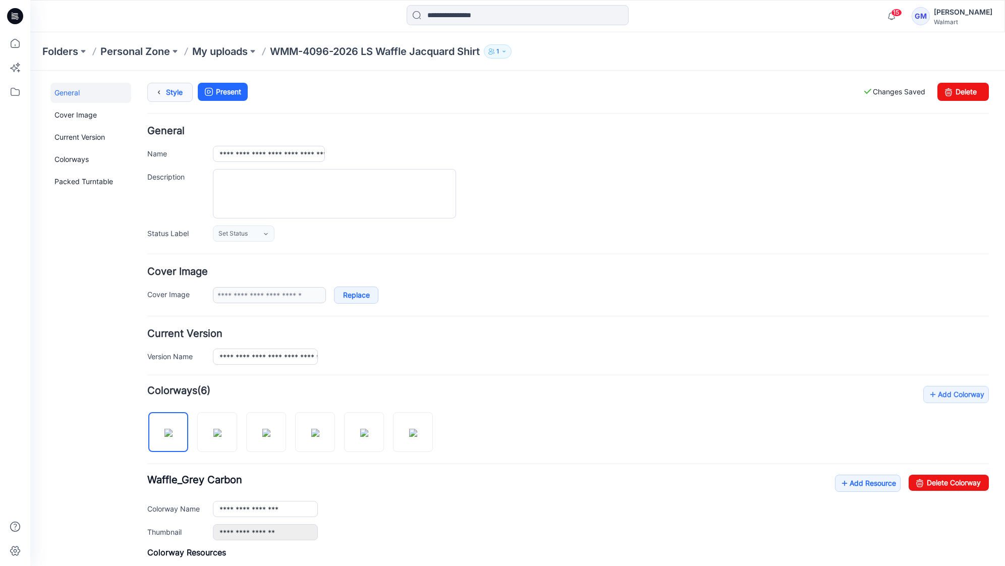
click at [177, 95] on link "Style" at bounding box center [169, 92] width 45 height 19
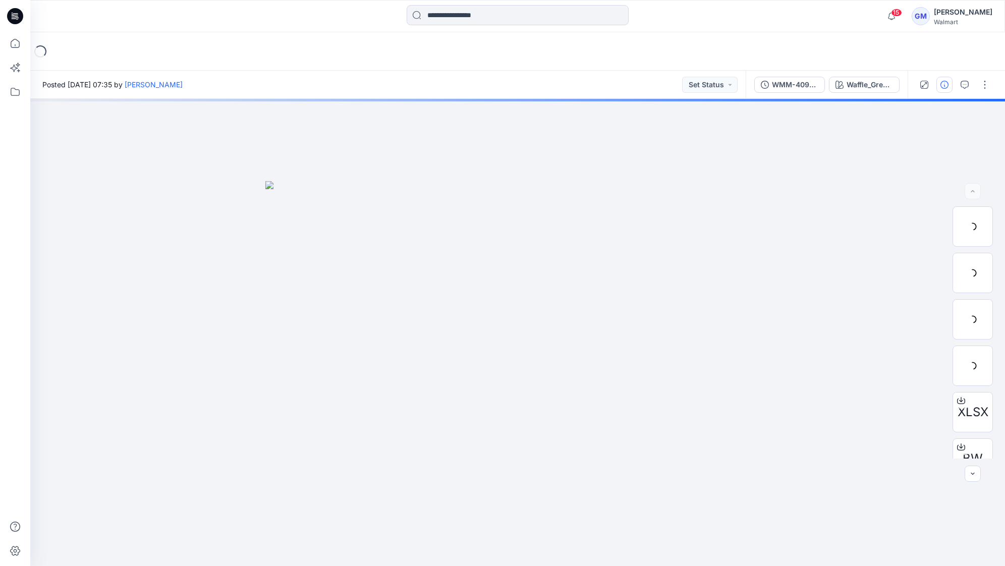
click at [948, 85] on icon "button" at bounding box center [945, 85] width 8 height 8
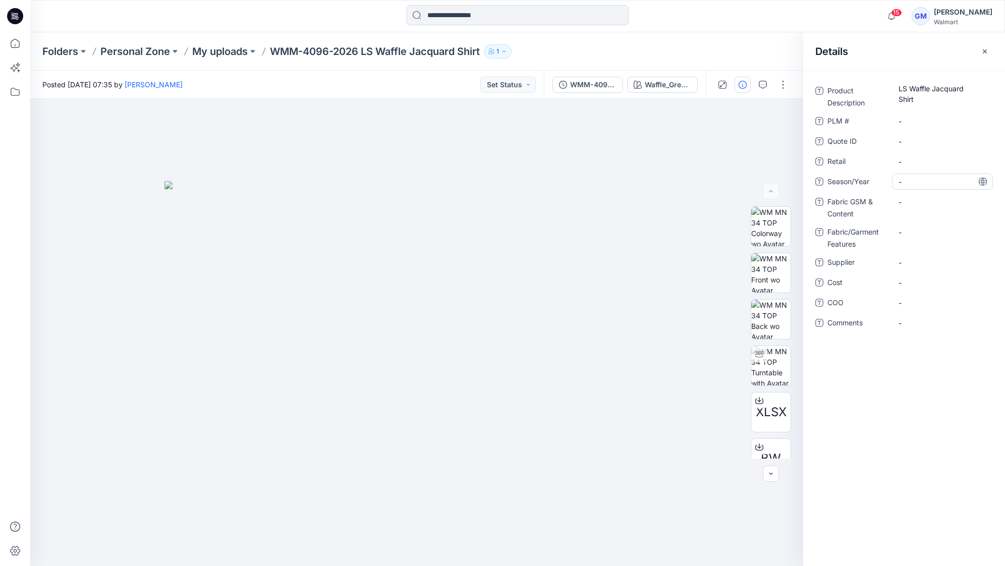
click at [925, 180] on span "-" at bounding box center [943, 182] width 88 height 11
type textarea "**********"
click at [941, 264] on span "-" at bounding box center [943, 262] width 88 height 11
type textarea "****"
click at [921, 305] on span "-" at bounding box center [943, 303] width 88 height 11
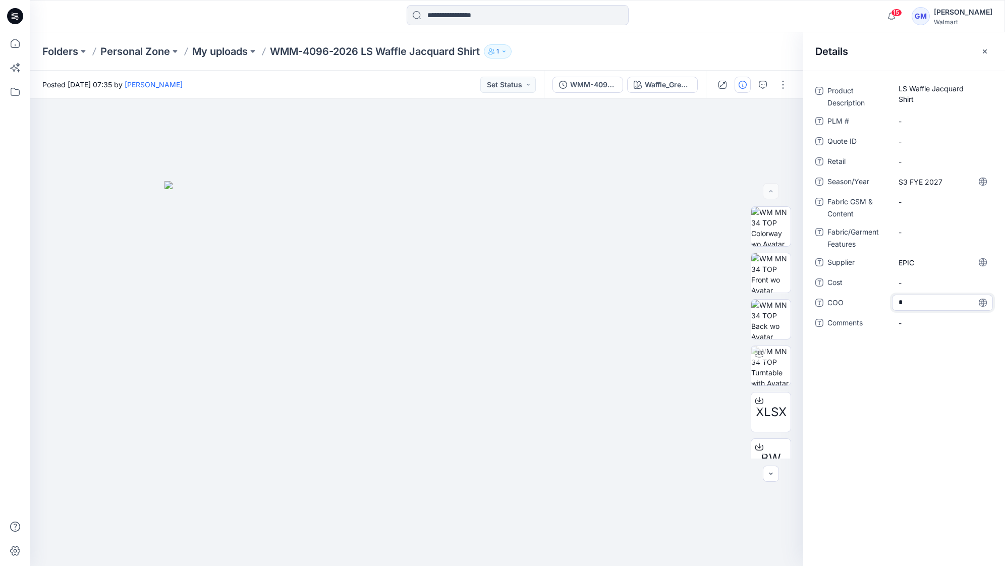
type textarea "**"
click at [909, 203] on Content "-" at bounding box center [943, 202] width 88 height 11
type textarea "***"
click at [353, 203] on img at bounding box center [417, 373] width 505 height 385
drag, startPoint x: 284, startPoint y: 230, endPoint x: 287, endPoint y: 223, distance: 7.0
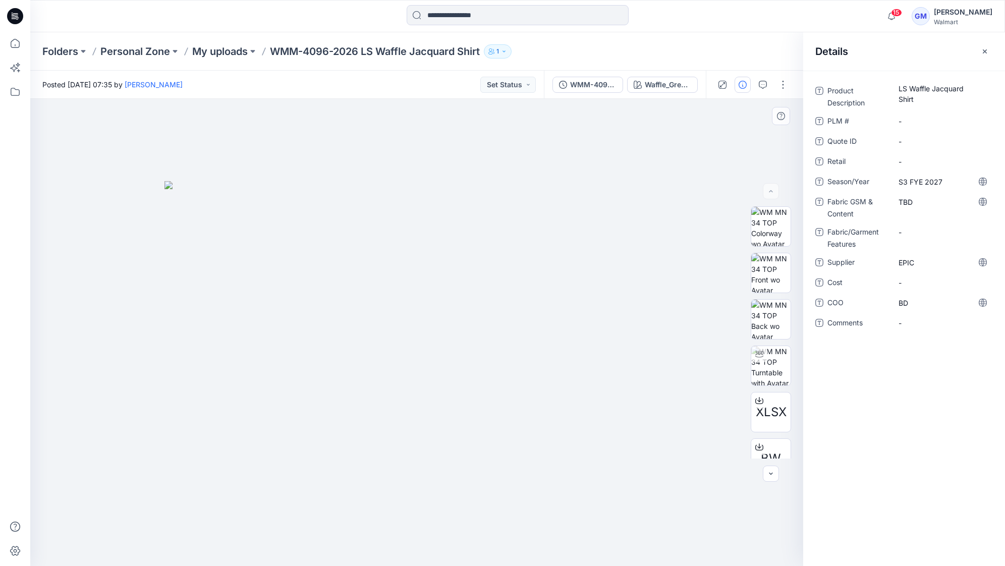
click at [284, 230] on img at bounding box center [417, 373] width 505 height 385
click at [785, 84] on button "button" at bounding box center [783, 85] width 16 height 16
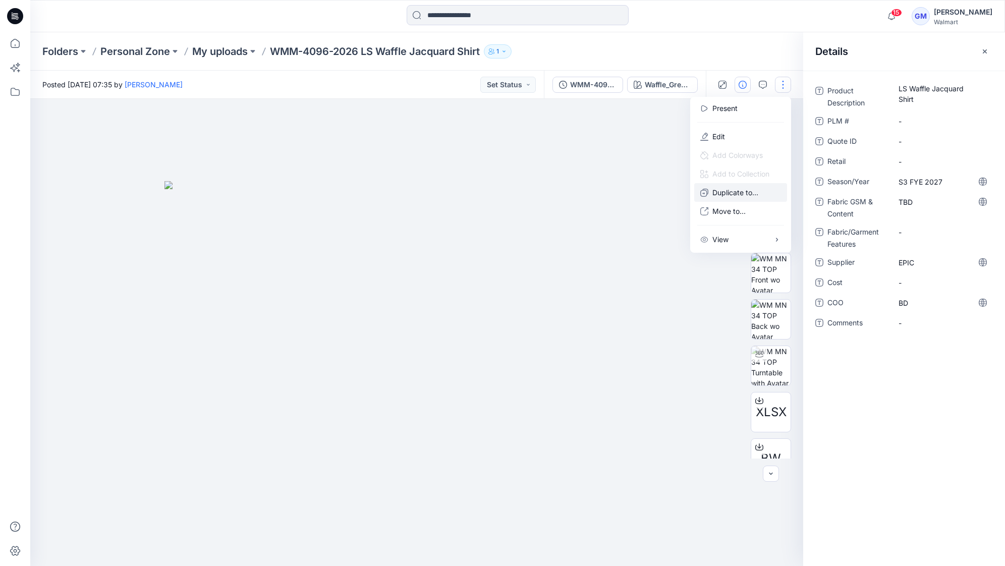
click at [732, 192] on p "Duplicate to..." at bounding box center [736, 192] width 46 height 11
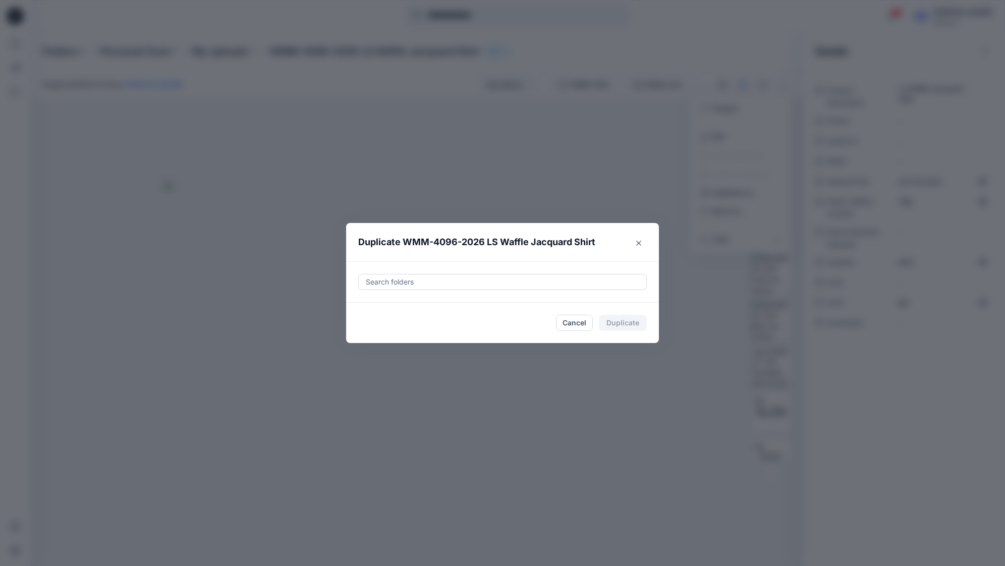
click at [393, 280] on div at bounding box center [503, 282] width 276 height 12
paste input "**********"
click at [424, 307] on mark "UP_FYE 27 S3_D23_MEN’S TOPS EPIC" at bounding box center [447, 307] width 131 height 14
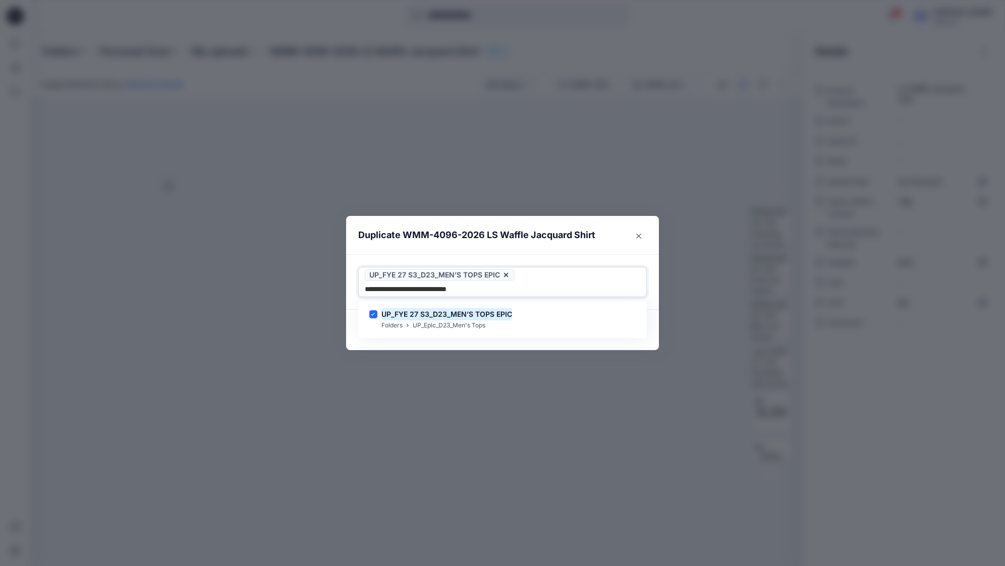
type input "**********"
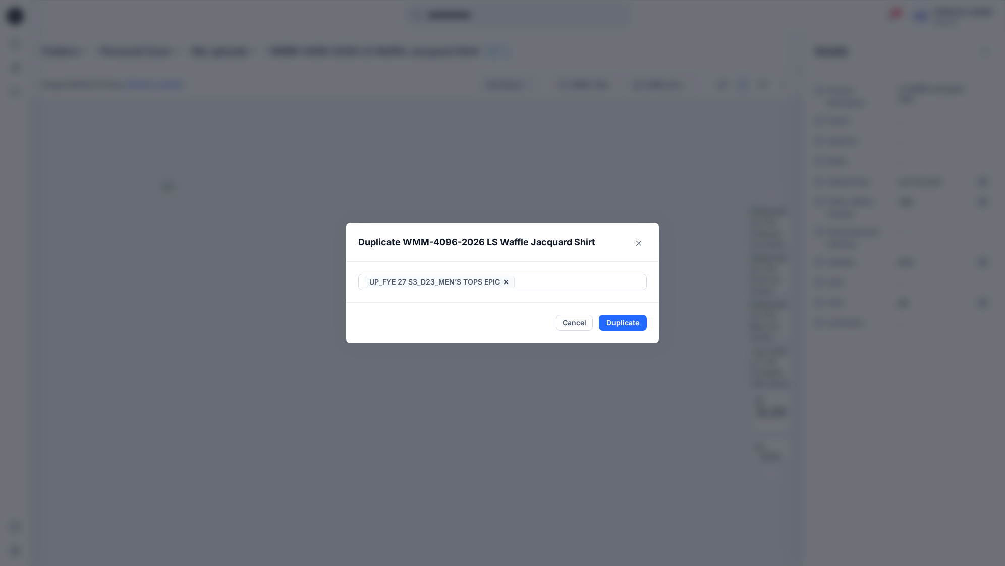
click at [437, 343] on div "Duplicate WMM-4096-2026 LS Waffle Jacquard Shirt UP_FYE 27 S3_D23_MEN’S TOPS EP…" at bounding box center [502, 283] width 1005 height 566
click at [635, 326] on button "Duplicate" at bounding box center [623, 323] width 48 height 16
drag, startPoint x: 636, startPoint y: 323, endPoint x: 699, endPoint y: 323, distance: 63.1
click at [636, 323] on button "Close" at bounding box center [630, 323] width 33 height 16
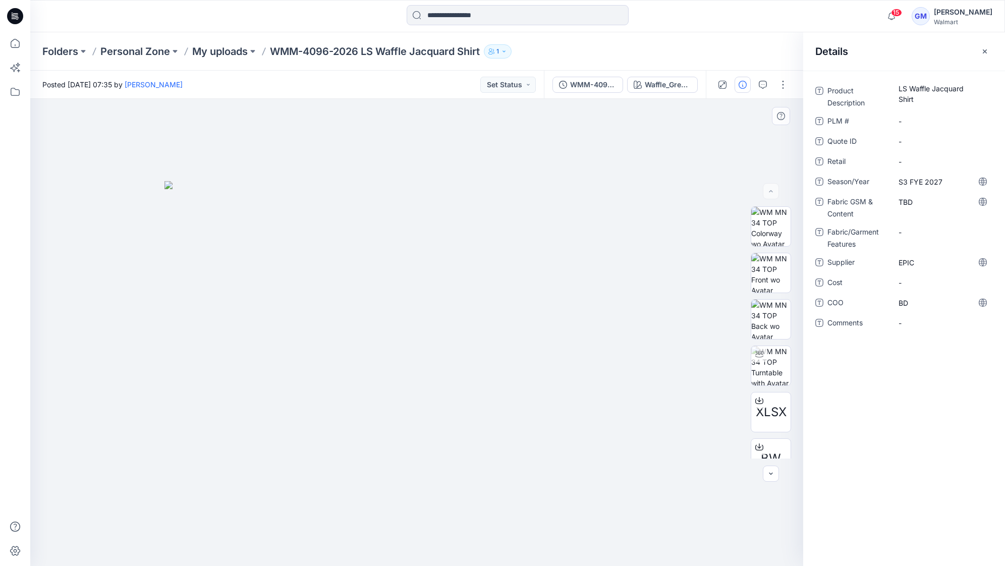
drag, startPoint x: 362, startPoint y: 147, endPoint x: 347, endPoint y: 117, distance: 33.6
click at [361, 146] on div at bounding box center [416, 332] width 773 height 467
click at [13, 46] on icon at bounding box center [15, 43] width 22 height 22
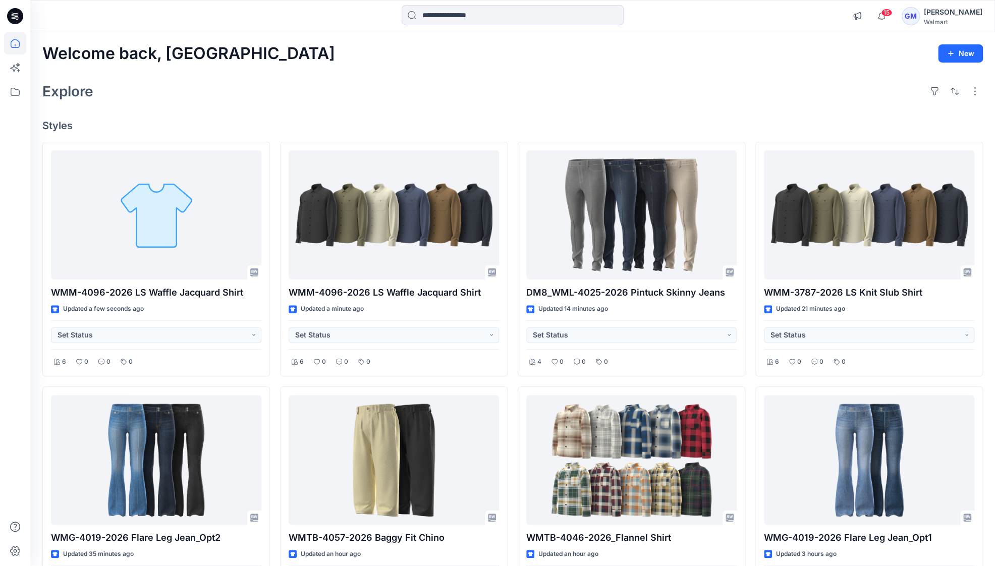
drag, startPoint x: 456, startPoint y: 110, endPoint x: 520, endPoint y: 114, distance: 64.2
click at [456, 110] on div "Welcome back, Gayan New Explore Styles WMM-4096-2026 LS Waffle Jacquard Shirt U…" at bounding box center [512, 473] width 965 height 883
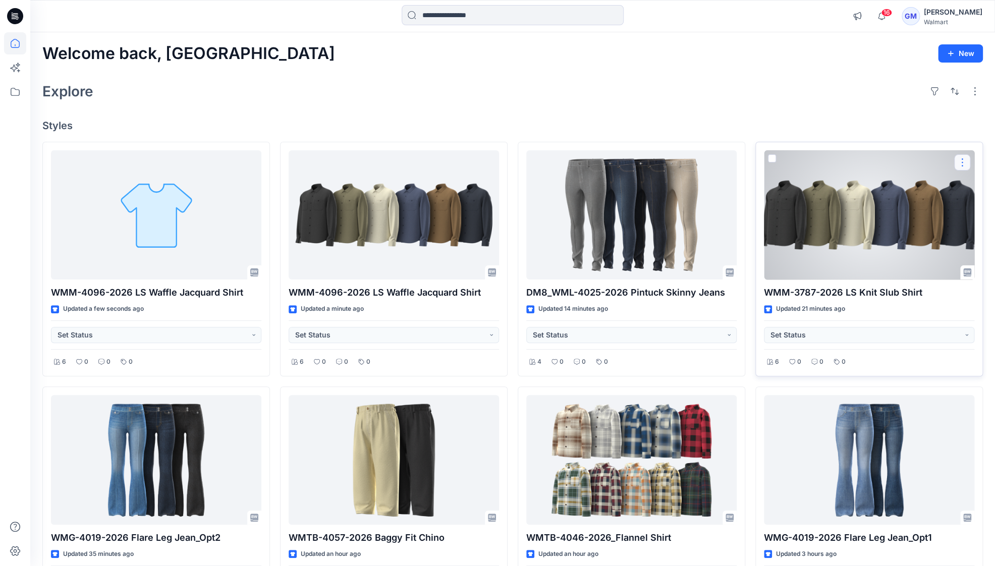
click at [967, 159] on button "button" at bounding box center [962, 162] width 16 height 16
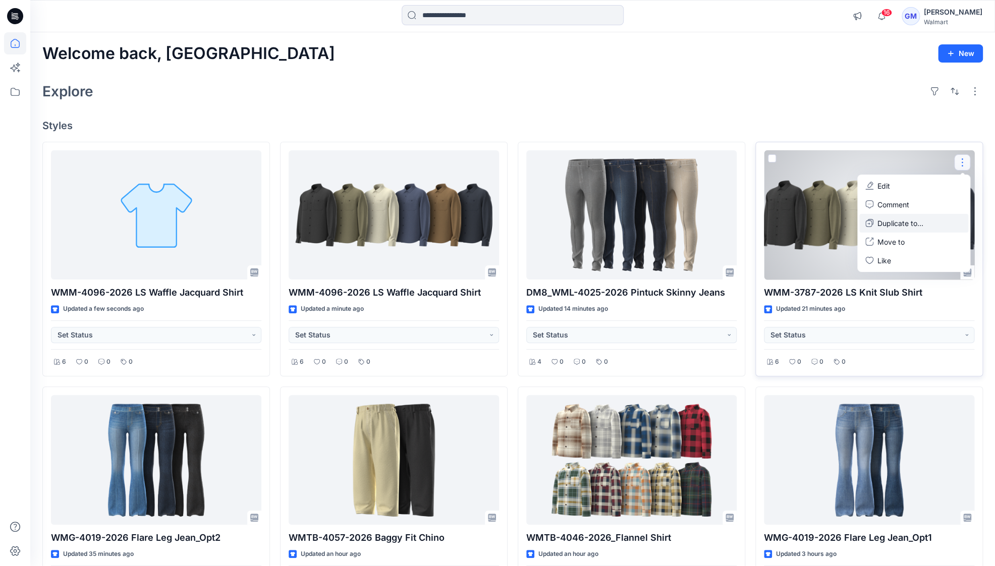
click at [909, 228] on p "Duplicate to..." at bounding box center [901, 223] width 46 height 11
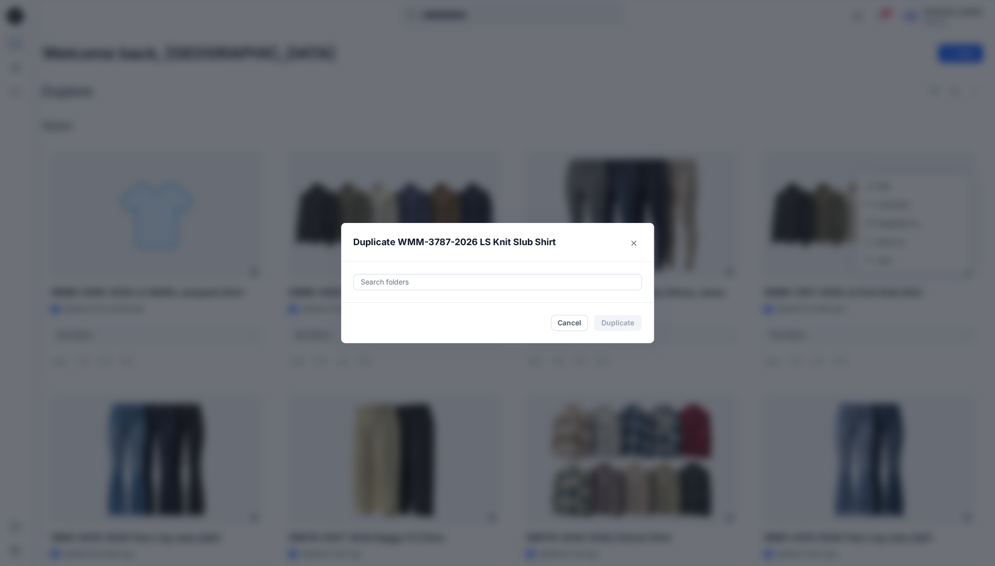
click at [480, 280] on div at bounding box center [498, 282] width 276 height 12
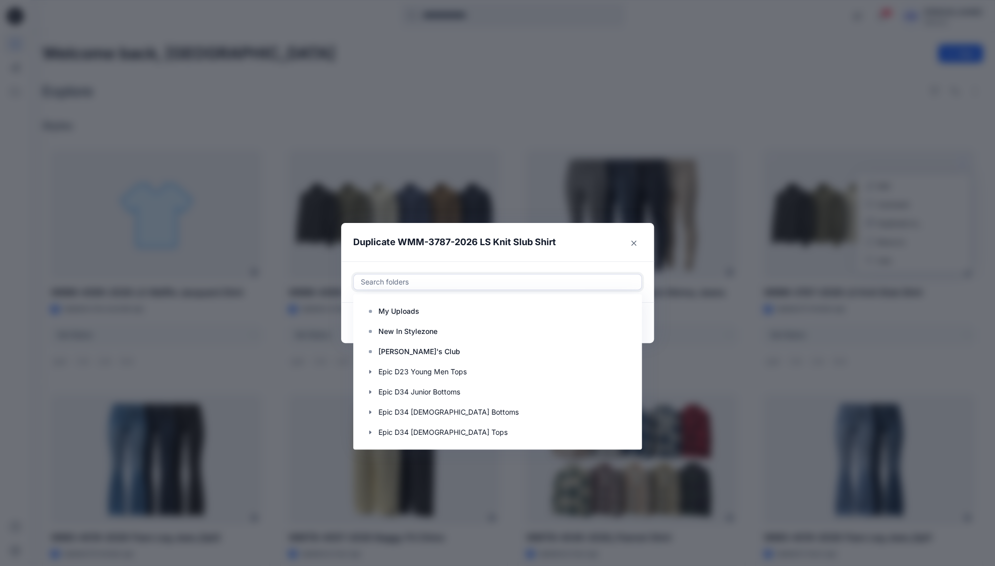
paste input "**********"
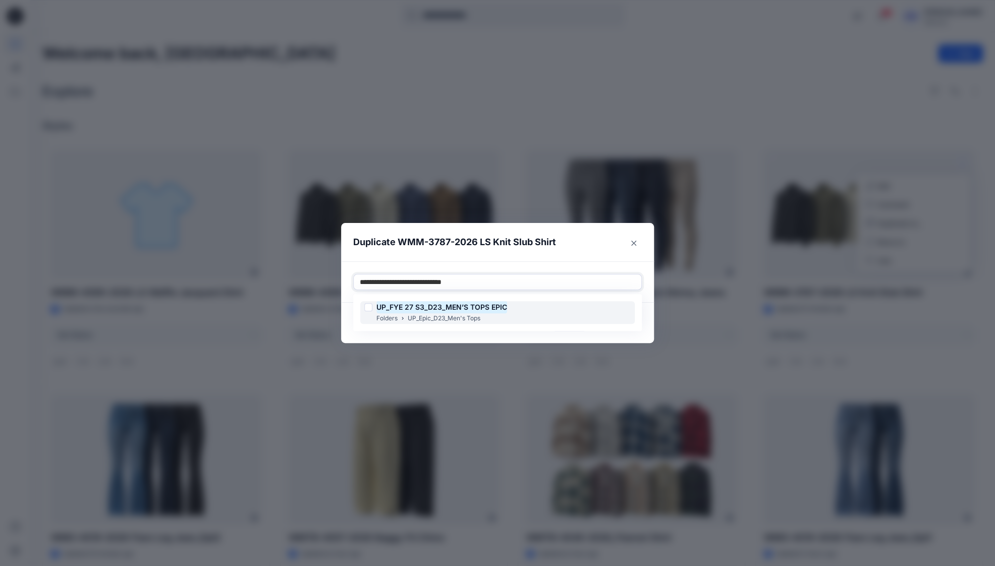
click at [428, 316] on p "UP_Epic_D23_Men's Tops" at bounding box center [444, 318] width 73 height 11
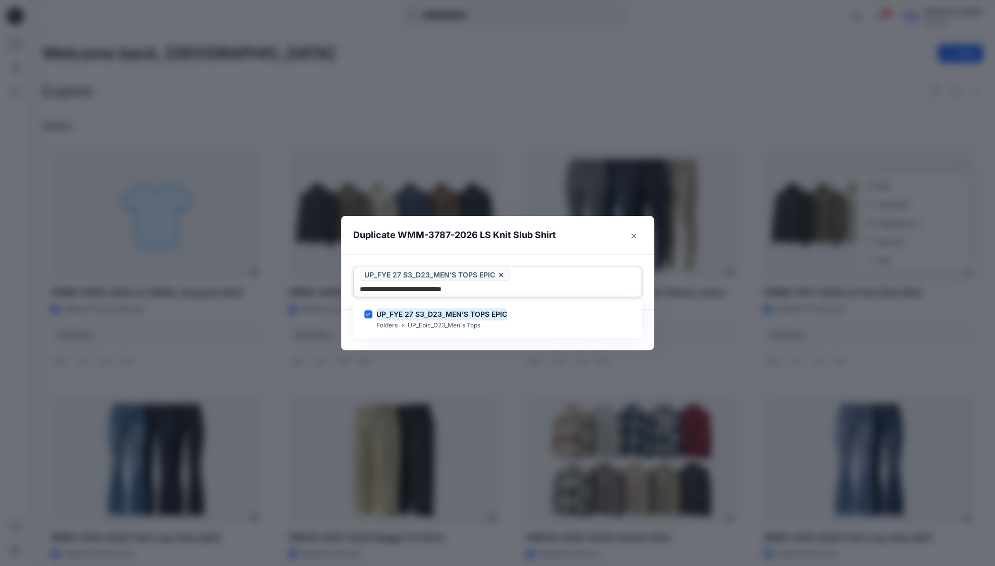
type input "**********"
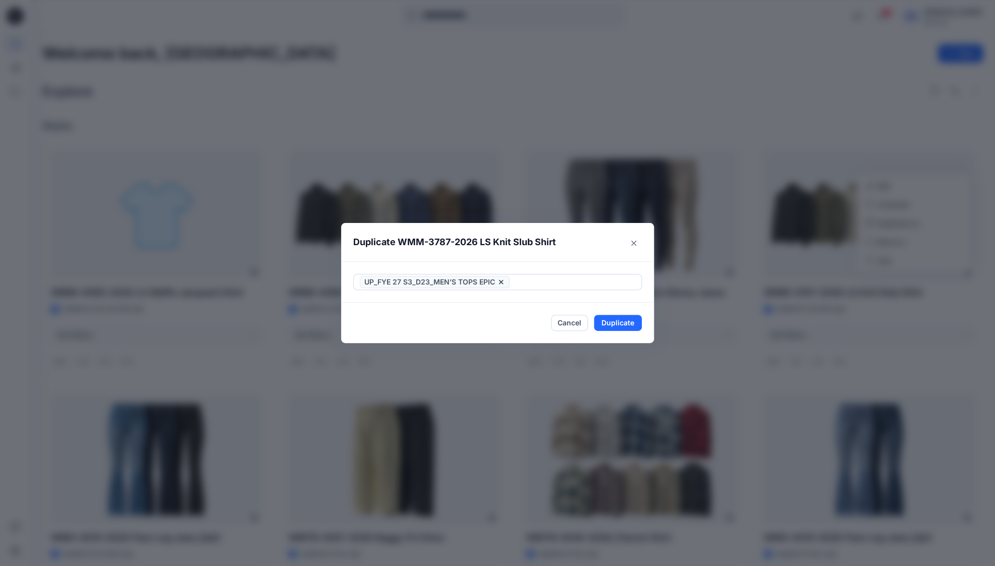
click at [431, 343] on div "Duplicate WMM-3787-2026 LS Knit Slub Shirt UP_FYE 27 S3_D23_MEN’S TOPS EPIC Can…" at bounding box center [497, 283] width 995 height 566
click at [624, 322] on button "Duplicate" at bounding box center [618, 323] width 48 height 16
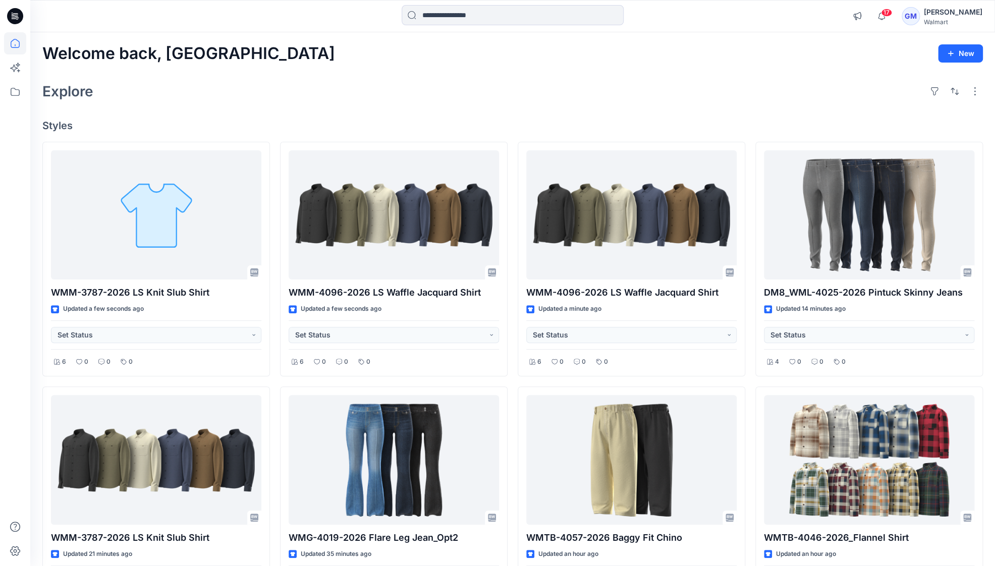
click at [170, 85] on div "Explore" at bounding box center [512, 91] width 941 height 24
click at [416, 102] on div "Explore" at bounding box center [512, 91] width 941 height 24
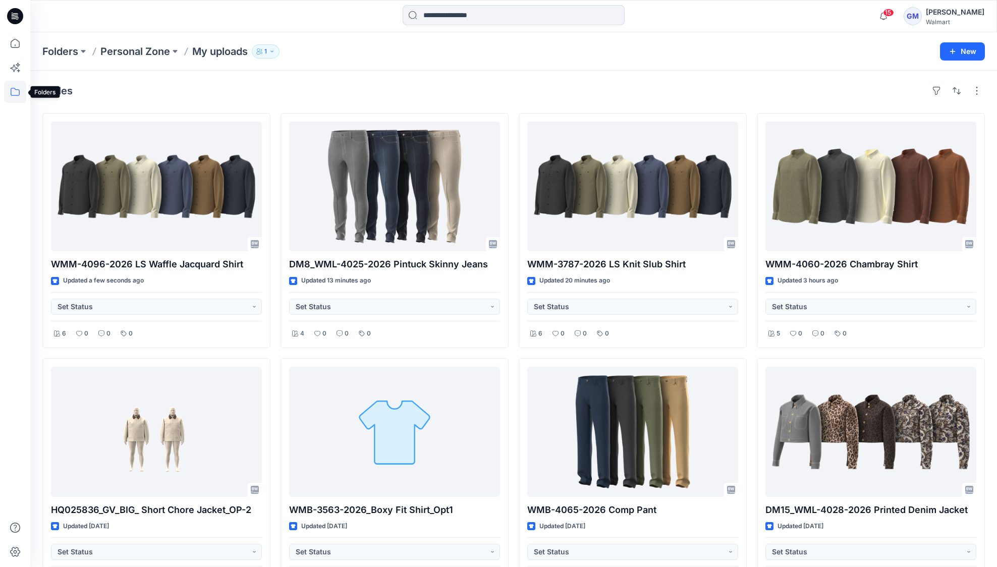
click at [14, 97] on icon at bounding box center [15, 92] width 22 height 22
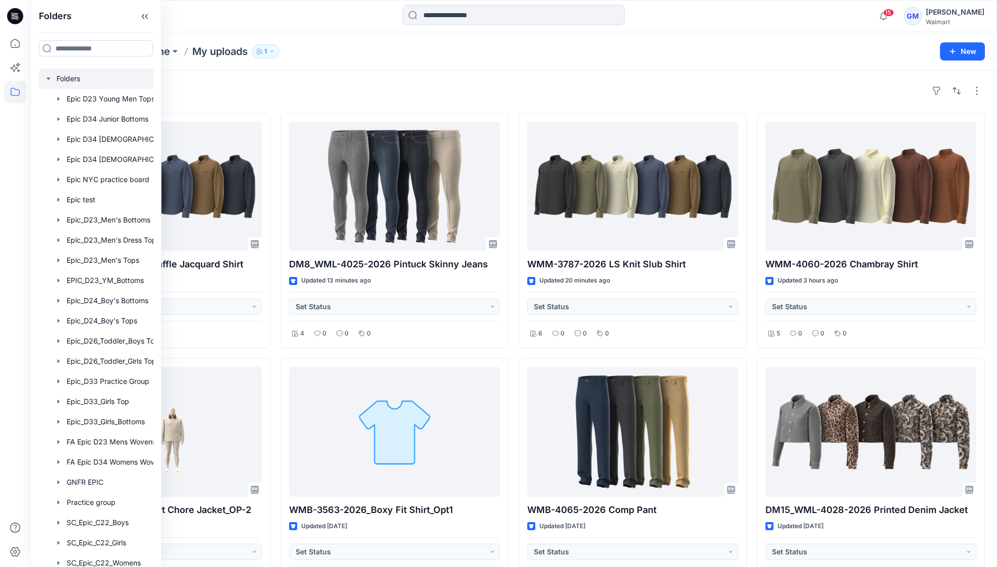
click at [75, 82] on div at bounding box center [108, 79] width 141 height 20
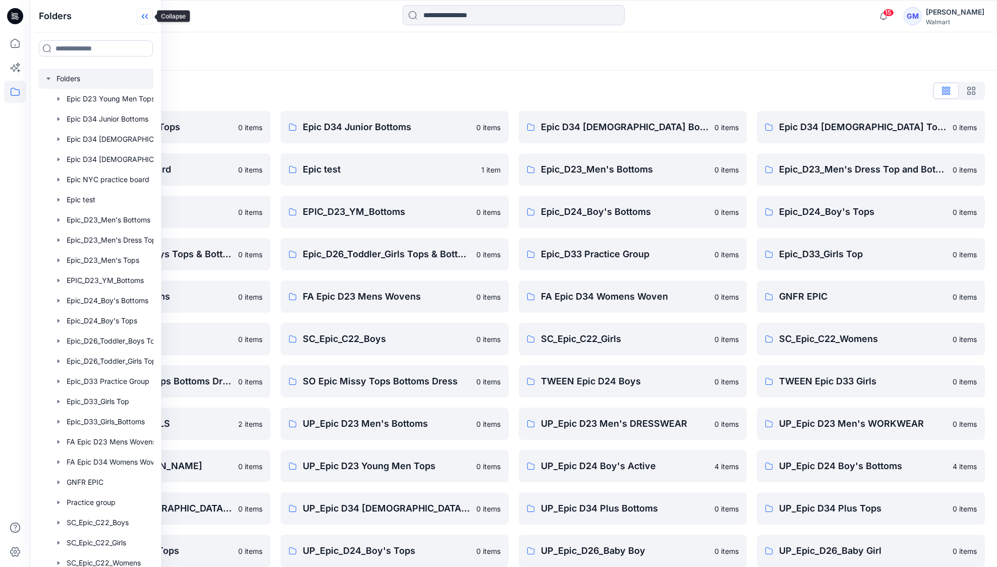
click at [145, 18] on icon at bounding box center [145, 16] width 16 height 17
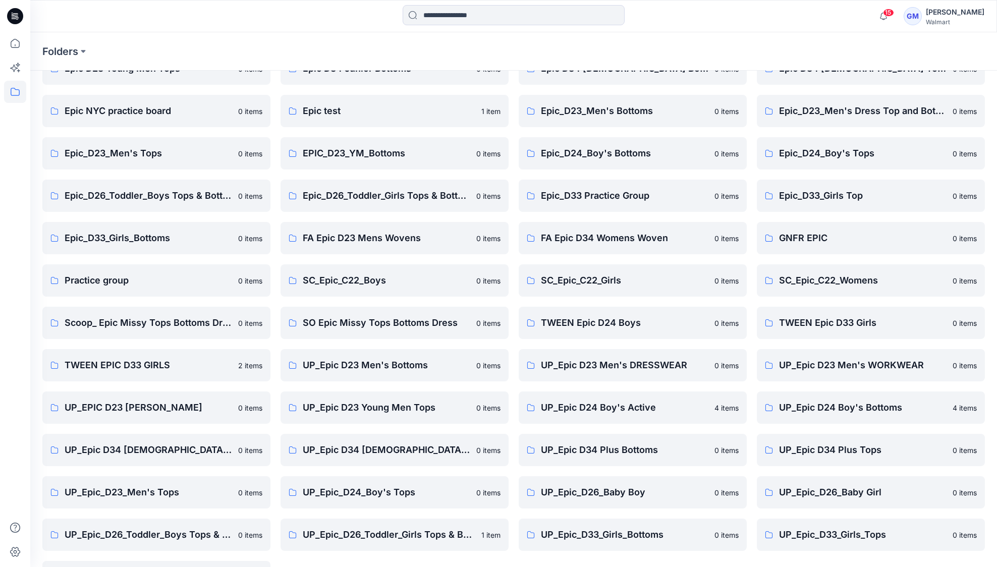
scroll to position [97, 0]
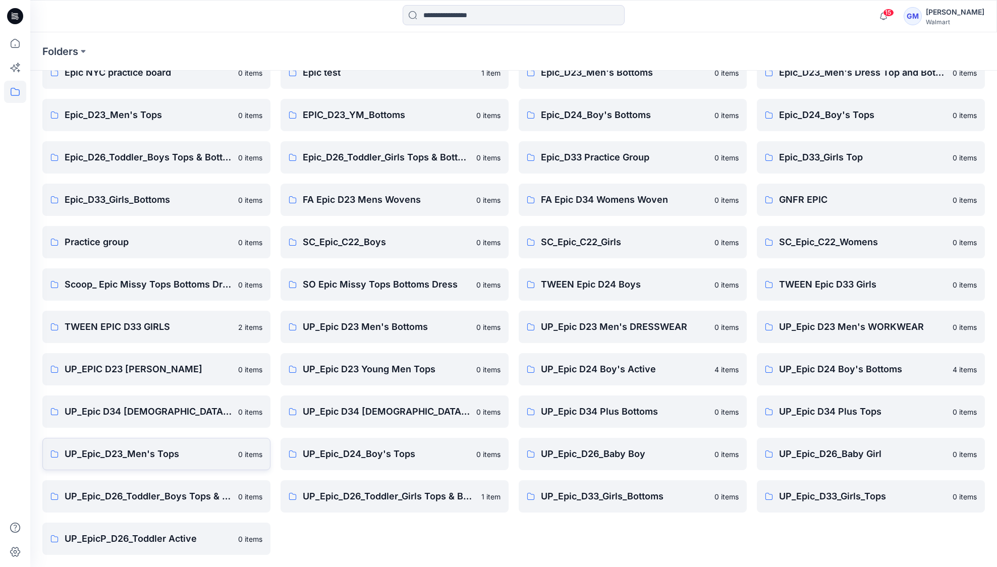
click at [144, 454] on p "UP_Epic_D23_Men's Tops" at bounding box center [149, 454] width 168 height 14
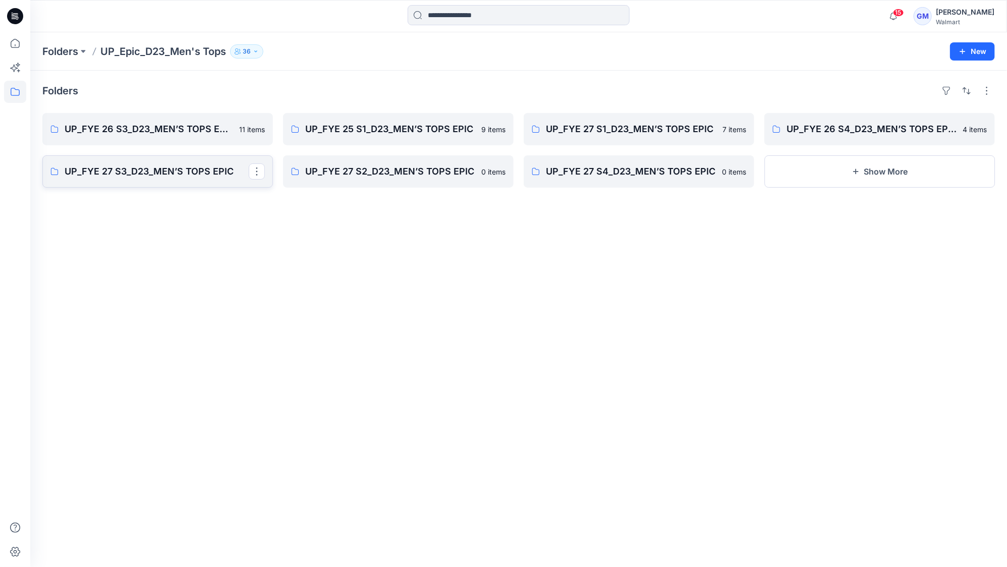
click at [151, 178] on p "UP_FYE 27 S3_D23_MEN’S TOPS EPIC" at bounding box center [157, 172] width 184 height 14
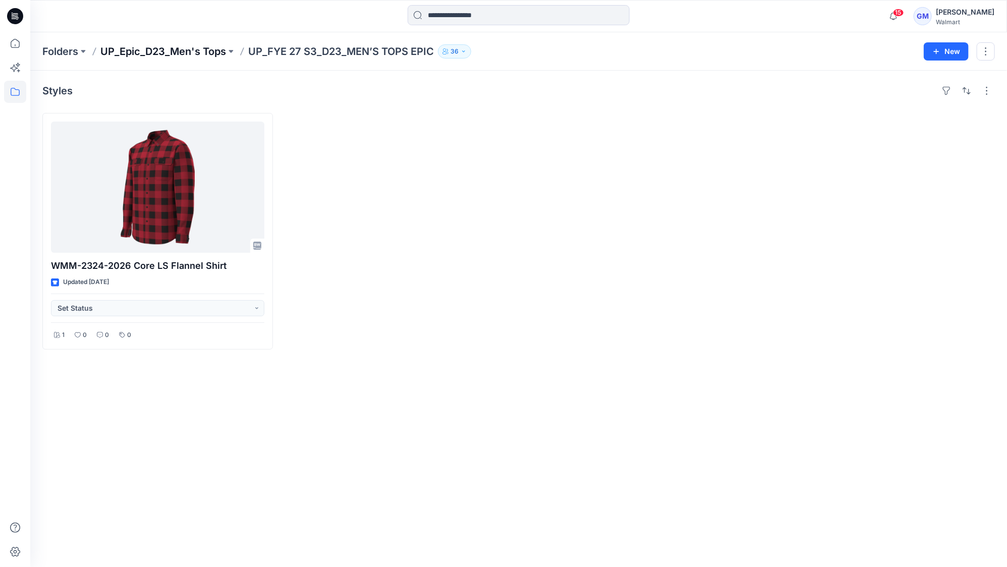
click at [183, 55] on p "UP_Epic_D23_Men's Tops" at bounding box center [163, 51] width 126 height 14
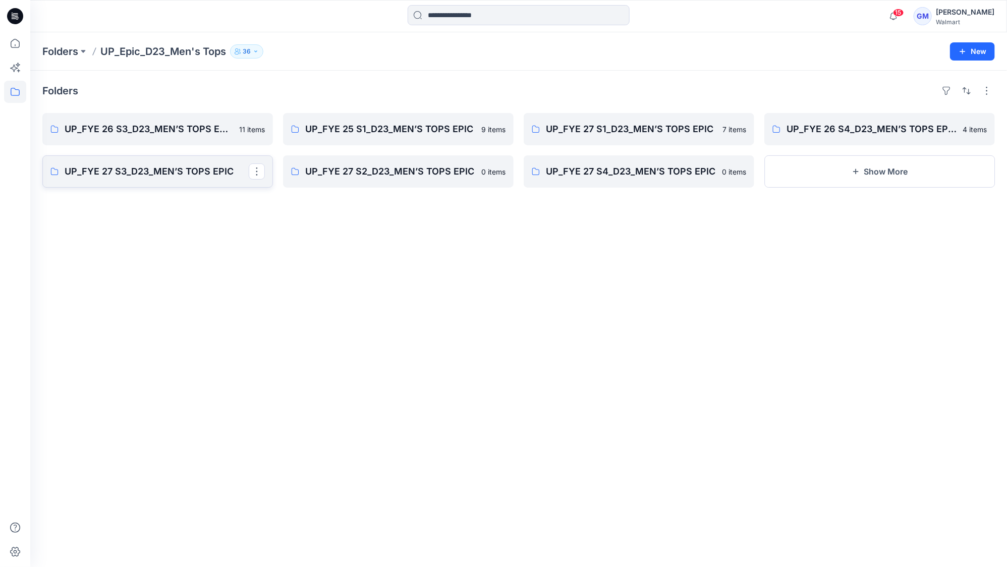
click at [158, 176] on p "UP_FYE 27 S3_D23_MEN’S TOPS EPIC" at bounding box center [157, 172] width 184 height 14
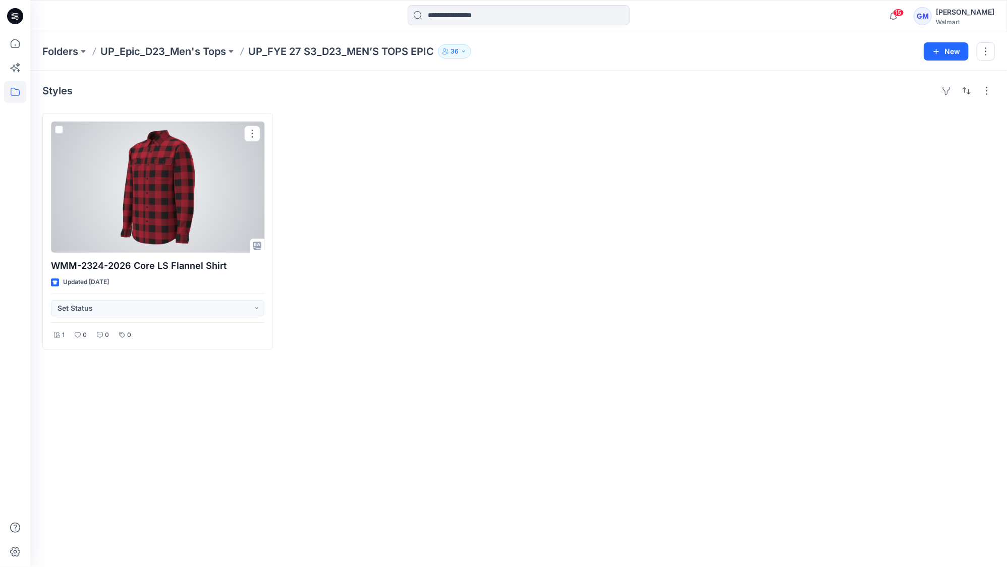
click at [158, 176] on div at bounding box center [157, 187] width 213 height 131
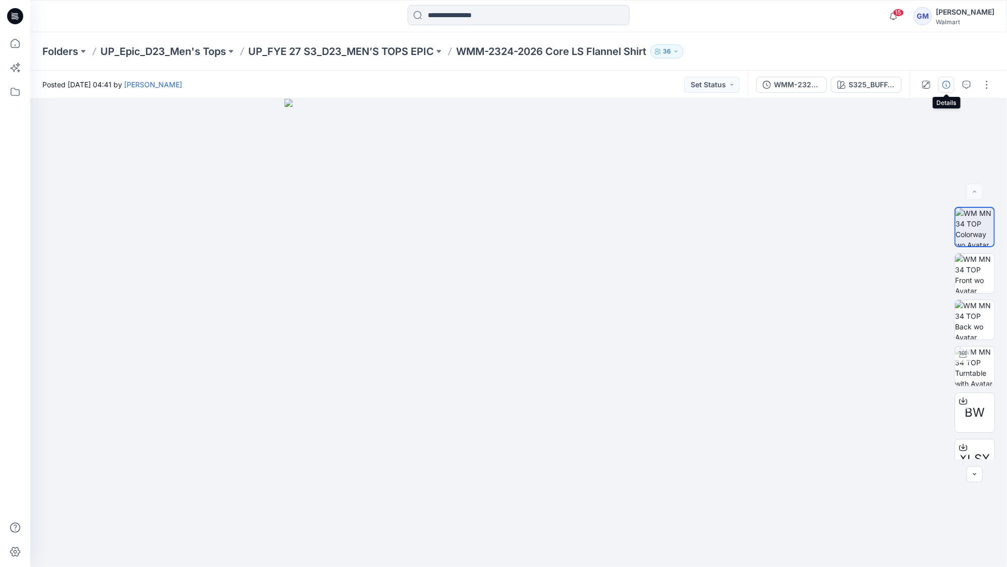
click at [950, 87] on icon "button" at bounding box center [947, 85] width 8 height 8
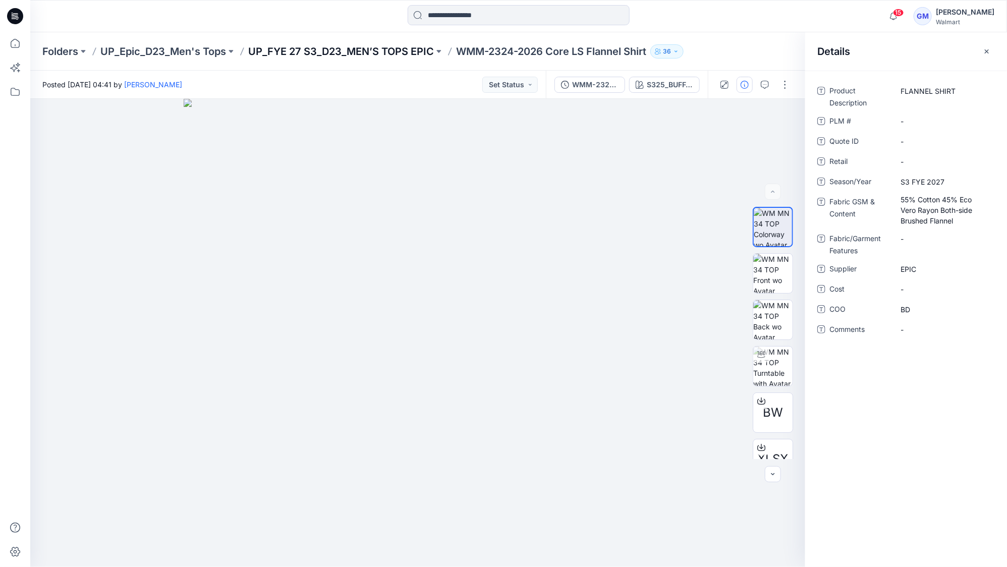
click at [392, 55] on p "UP_FYE 27 S3_D23_MEN’S TOPS EPIC" at bounding box center [341, 51] width 186 height 14
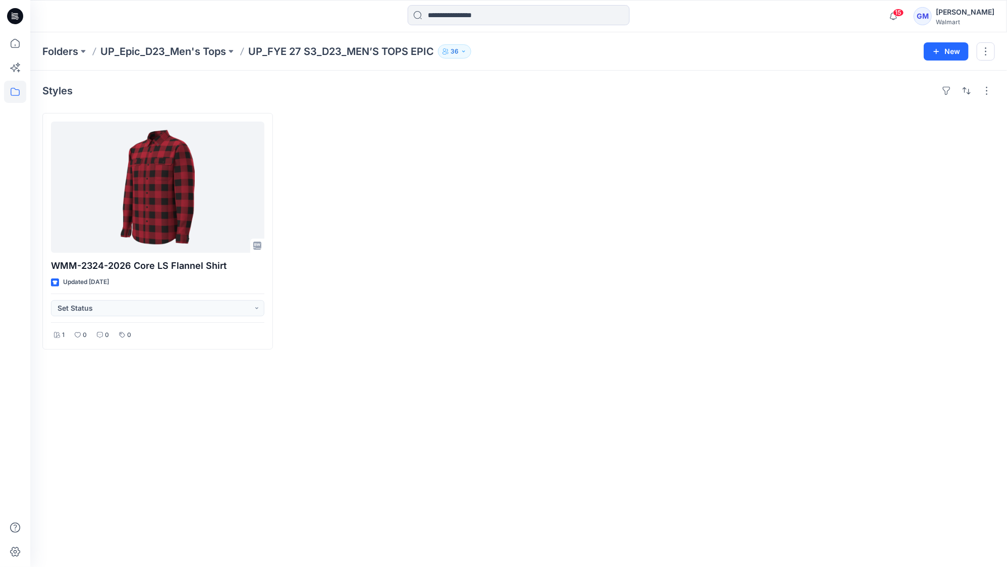
click at [468, 269] on div at bounding box center [398, 231] width 231 height 237
click at [585, 337] on div at bounding box center [639, 231] width 231 height 237
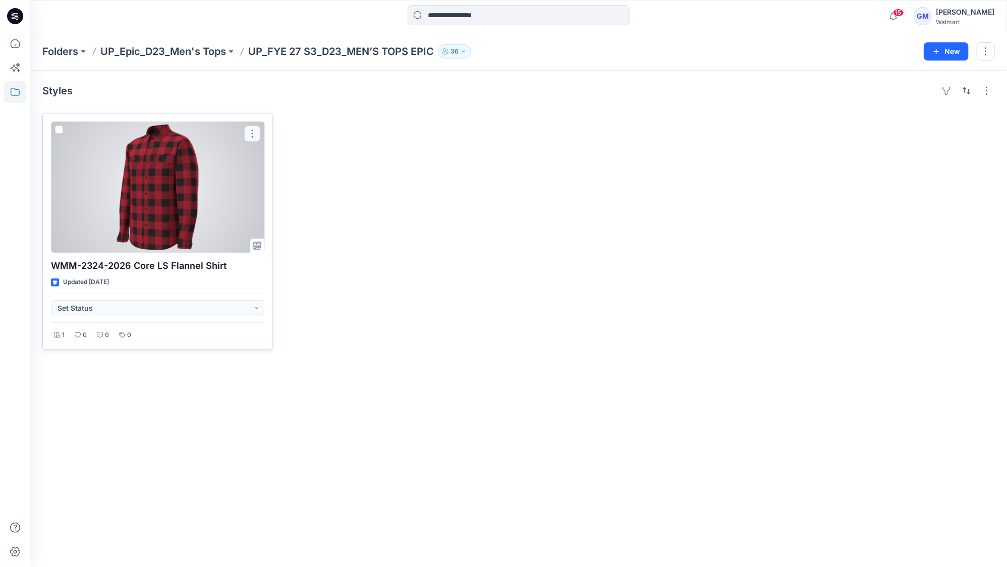
click at [258, 132] on button "button" at bounding box center [252, 134] width 16 height 16
click at [265, 152] on p "Edit" at bounding box center [270, 157] width 13 height 11
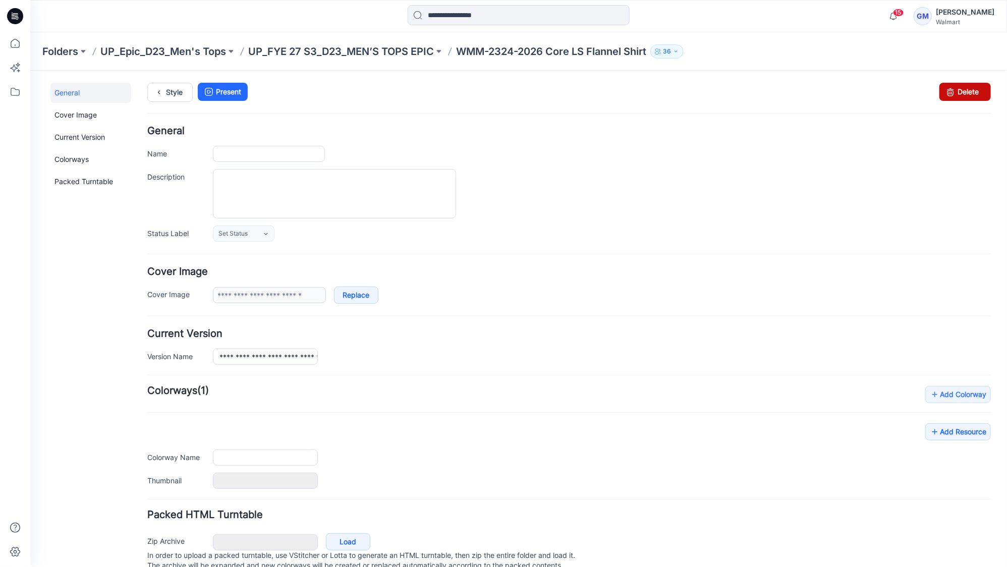
type input "**********"
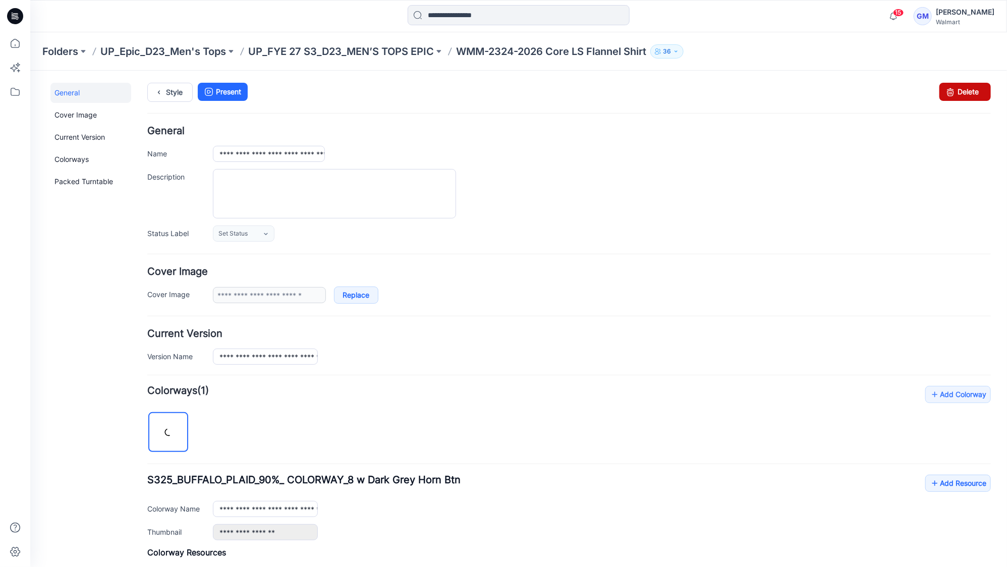
click at [967, 90] on link "Delete" at bounding box center [964, 91] width 51 height 18
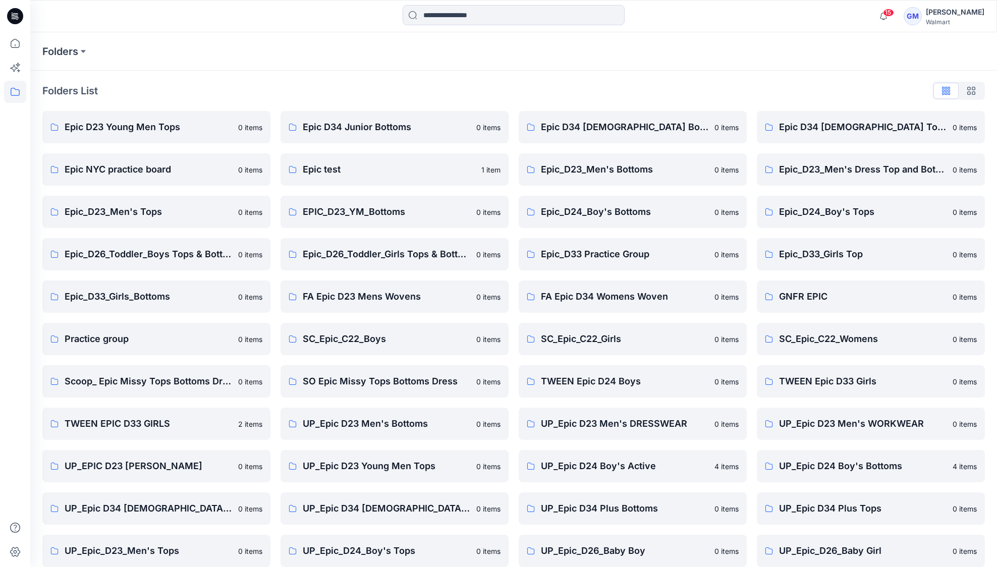
scroll to position [97, 0]
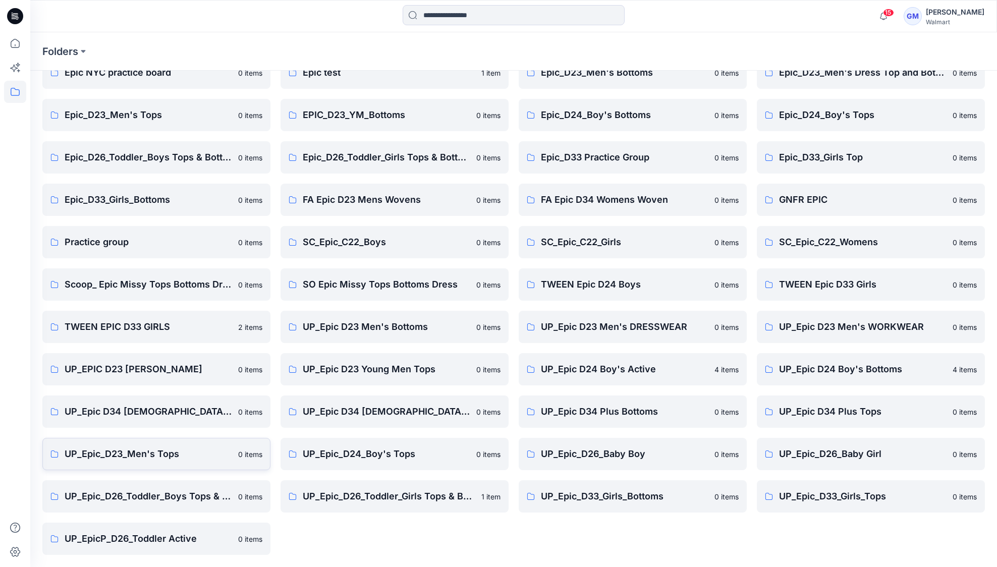
click at [183, 459] on p "UP_Epic_D23_Men's Tops" at bounding box center [149, 454] width 168 height 14
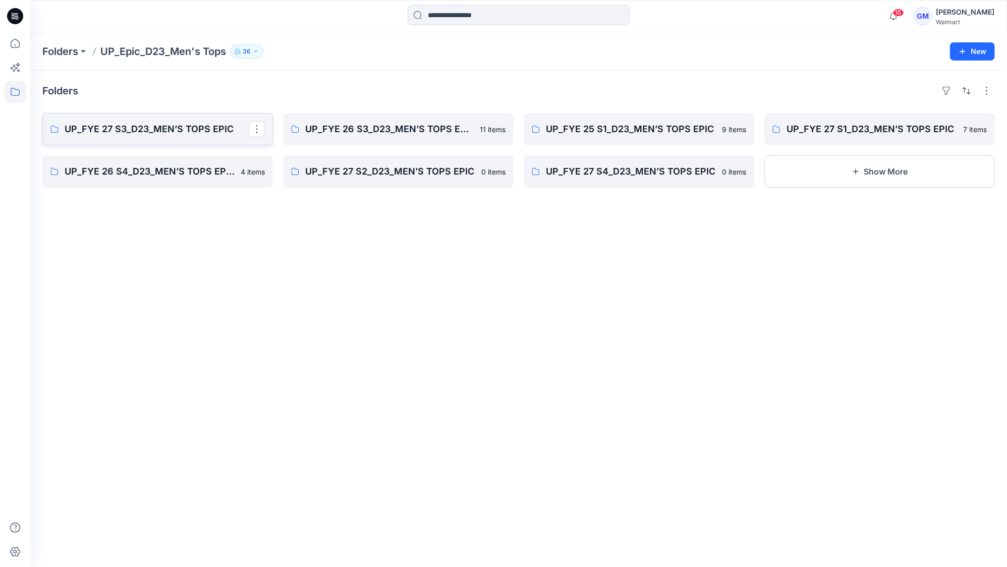
click at [162, 135] on p "UP_FYE 27 S3_D23_MEN’S TOPS EPIC" at bounding box center [157, 129] width 184 height 14
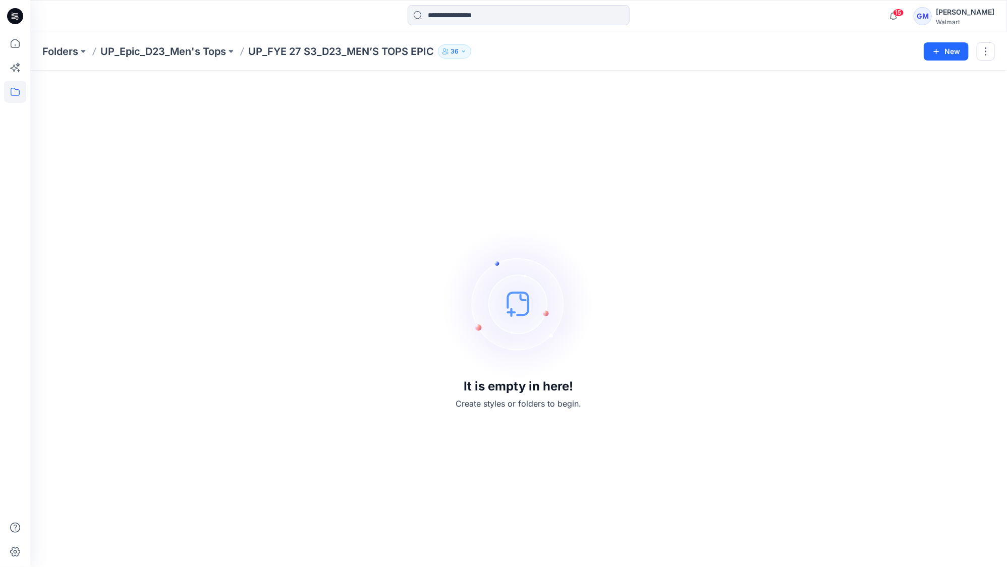
click at [613, 184] on div "It is empty in here! Create styles or folders to begin." at bounding box center [518, 319] width 953 height 472
drag, startPoint x: 249, startPoint y: 48, endPoint x: 436, endPoint y: 51, distance: 186.3
click at [436, 51] on div "Folders UP_Epic_D23_Men's Tops UP_FYE 27 S3_D23_MEN’S TOPS EPIC 36" at bounding box center [479, 51] width 874 height 14
copy p "UP_FYE 27 S3_D23_MEN’S TOPS EPIC"
click at [437, 200] on div "It is empty in here! Create styles or folders to begin." at bounding box center [518, 319] width 953 height 472
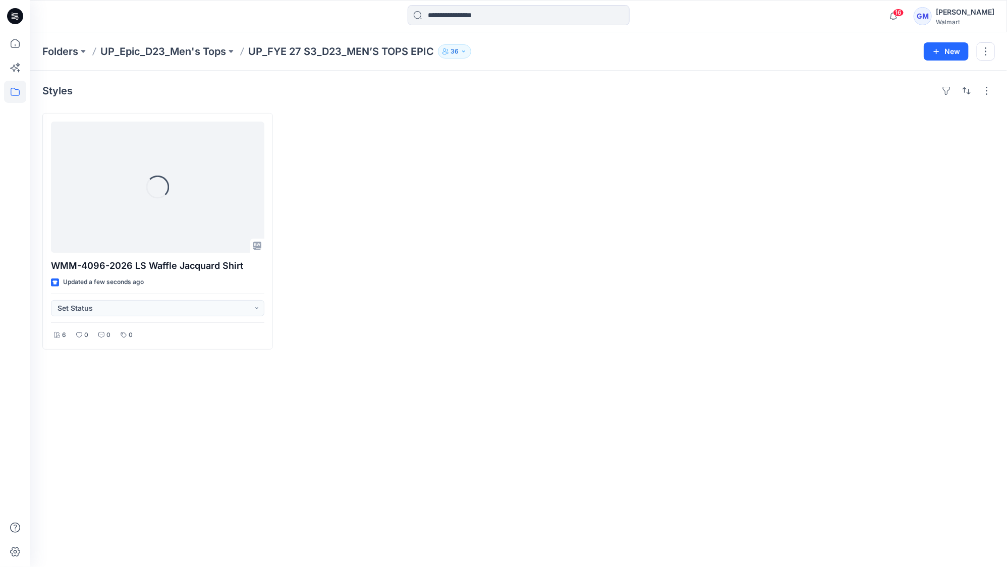
click at [419, 398] on div "Styles Loading... WMM-4096-2026 LS Waffle Jacquard Shirt Updated a few seconds …" at bounding box center [518, 319] width 977 height 497
click at [495, 311] on div at bounding box center [398, 231] width 231 height 237
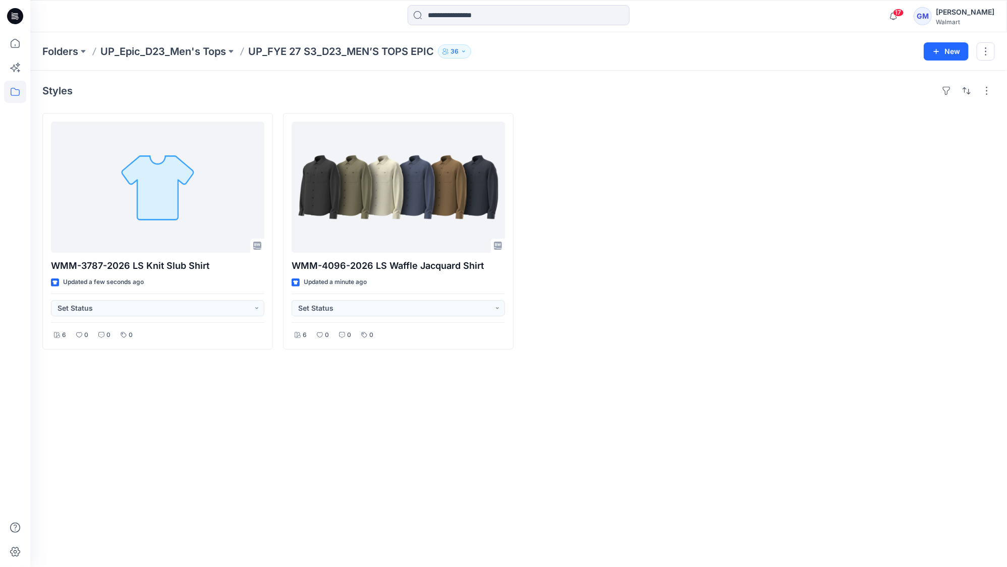
click at [560, 371] on div "Styles WMM-3787-2026 LS Knit Slub Shirt Updated a few seconds ago Set Status 6 …" at bounding box center [518, 319] width 977 height 497
click at [269, 360] on div "Styles WMM-3787-2026 LS Knit Slub Shirt Updated a minute ago Set Status 6 0 0 0…" at bounding box center [518, 319] width 977 height 497
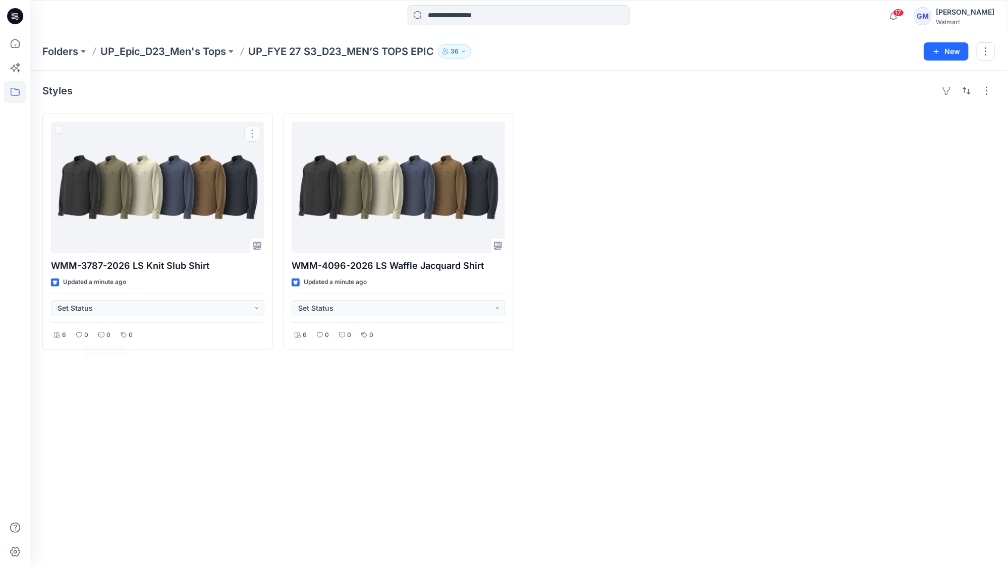
click at [146, 430] on div "Styles WMM-3787-2026 LS Knit Slub Shirt Updated a minute ago Set Status 6 0 0 0…" at bounding box center [518, 319] width 977 height 497
